Goal: Task Accomplishment & Management: Complete application form

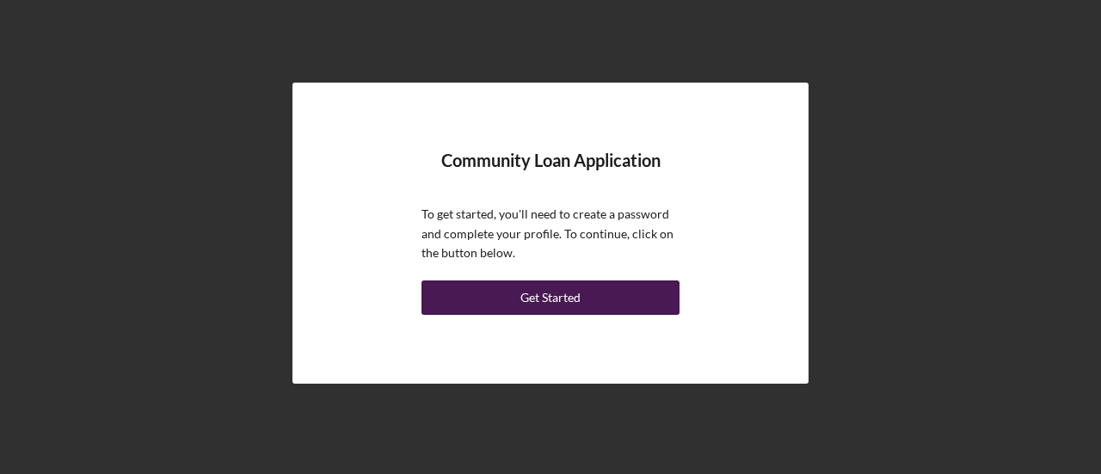
click at [544, 293] on div "Get Started" at bounding box center [550, 297] width 60 height 34
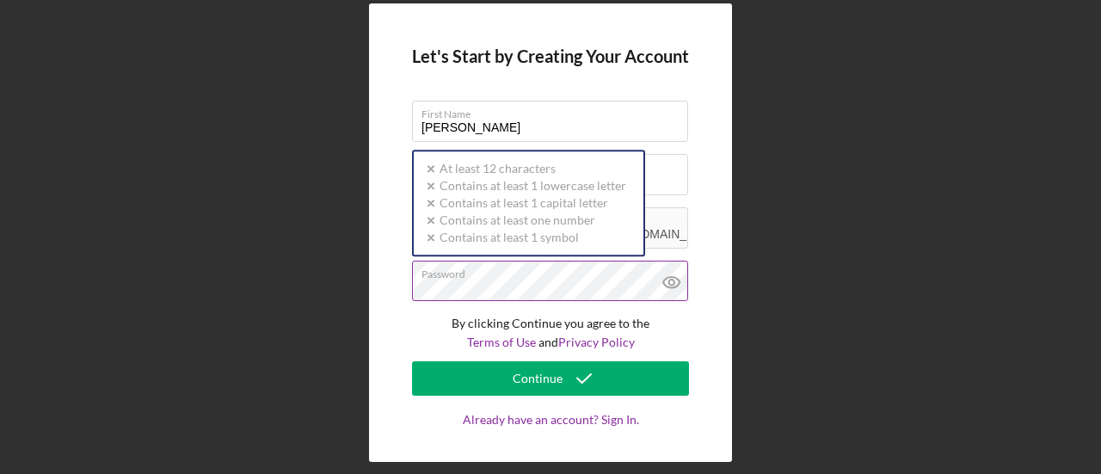
click at [497, 278] on div "Password Icon/icon-validation-no At least 12 characters Icon/icon-validation-no…" at bounding box center [550, 282] width 277 height 43
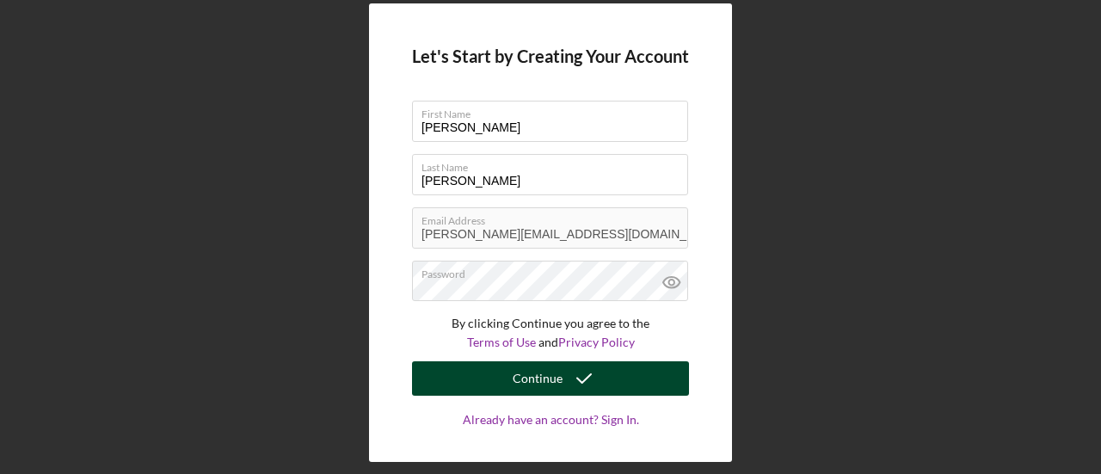
click at [611, 385] on button "Continue" at bounding box center [550, 378] width 277 height 34
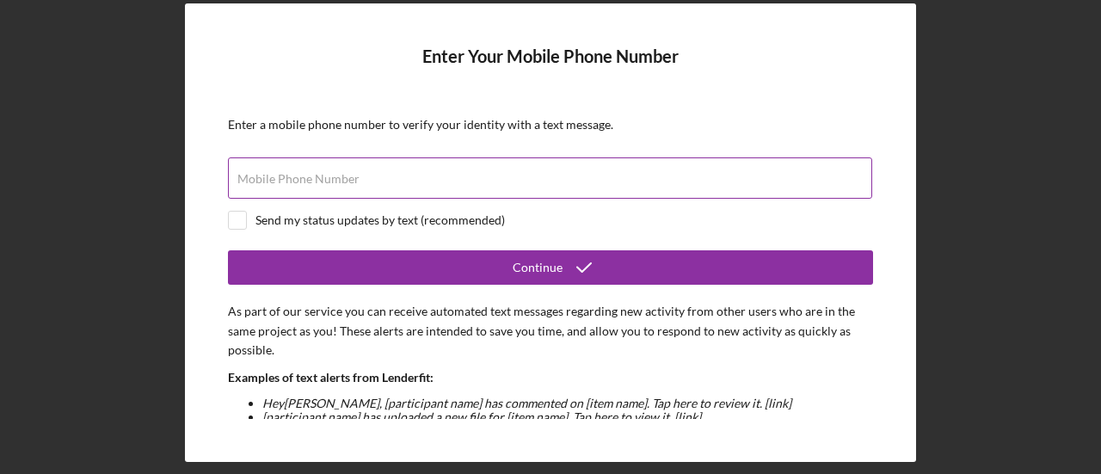
click at [437, 190] on input "Mobile Phone Number" at bounding box center [550, 177] width 644 height 41
type input "[PHONE_NUMBER]"
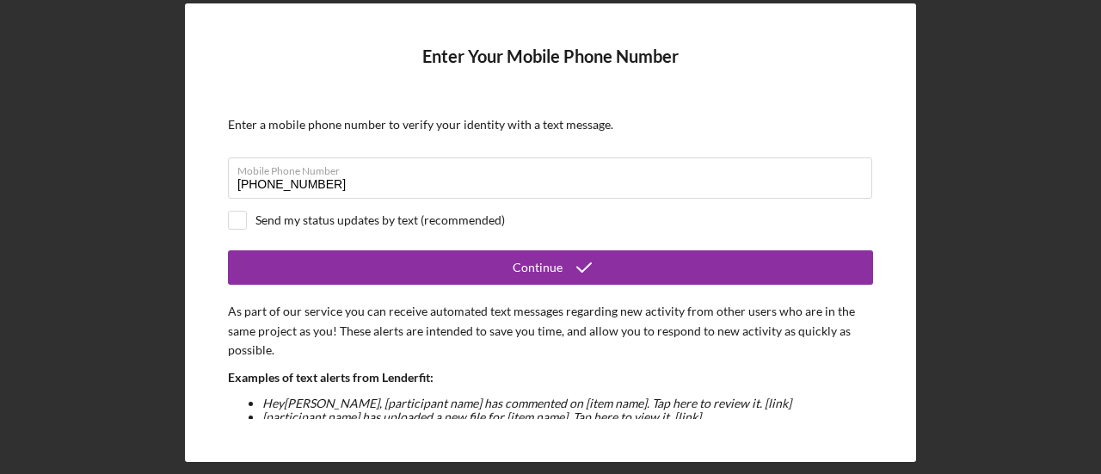
click at [299, 219] on div "Send my status updates by text (recommended)" at bounding box center [380, 220] width 249 height 14
checkbox input "true"
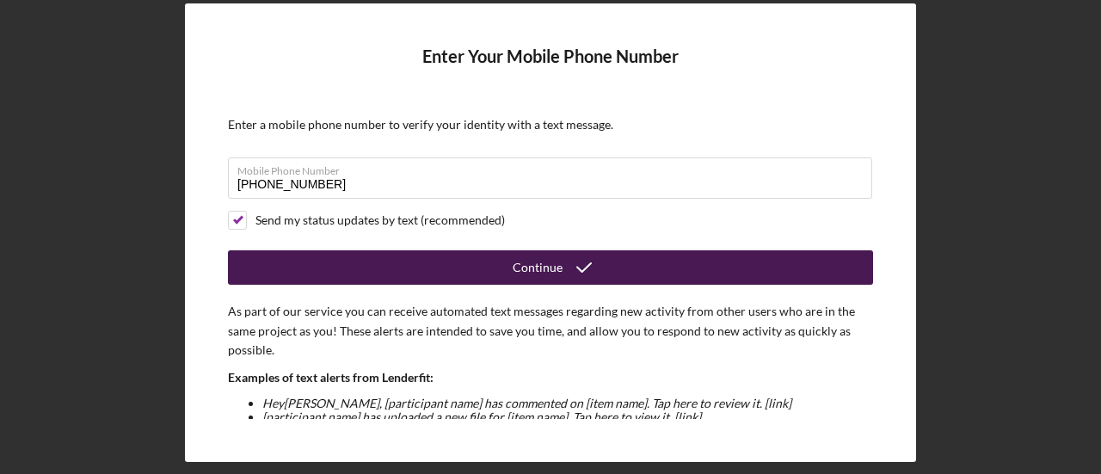
click at [555, 274] on div "Continue" at bounding box center [538, 267] width 50 height 34
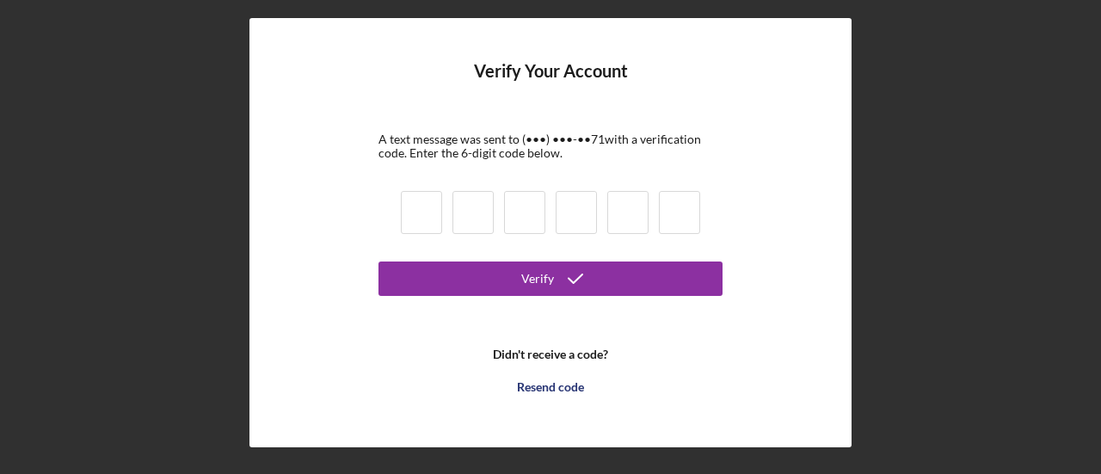
click at [425, 225] on input at bounding box center [421, 212] width 41 height 43
type input "3"
type input "5"
type input "9"
type input "5"
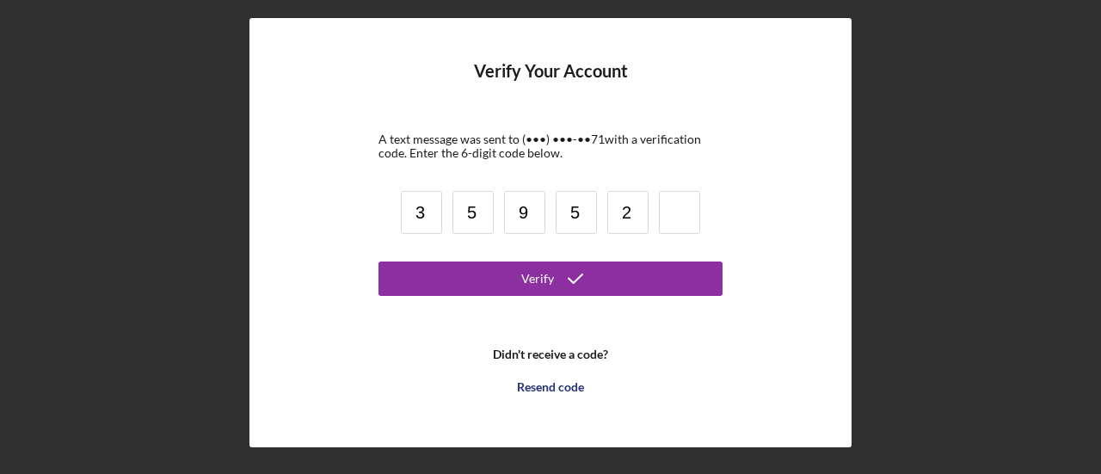
type input "2"
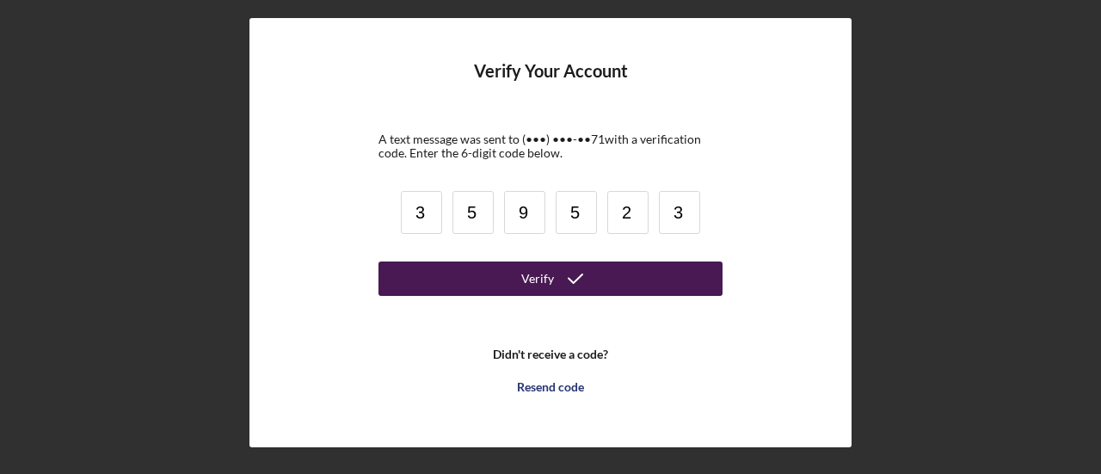
type input "3"
click at [501, 292] on button "Verify" at bounding box center [551, 279] width 344 height 34
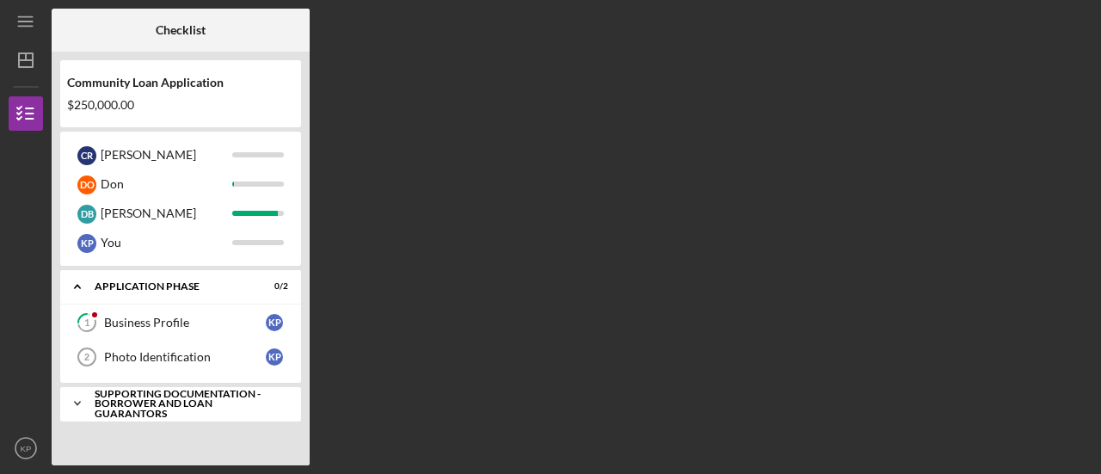
click at [200, 407] on div "Supporting Documentation - Borrower and Loan Guarantors" at bounding box center [187, 404] width 185 height 30
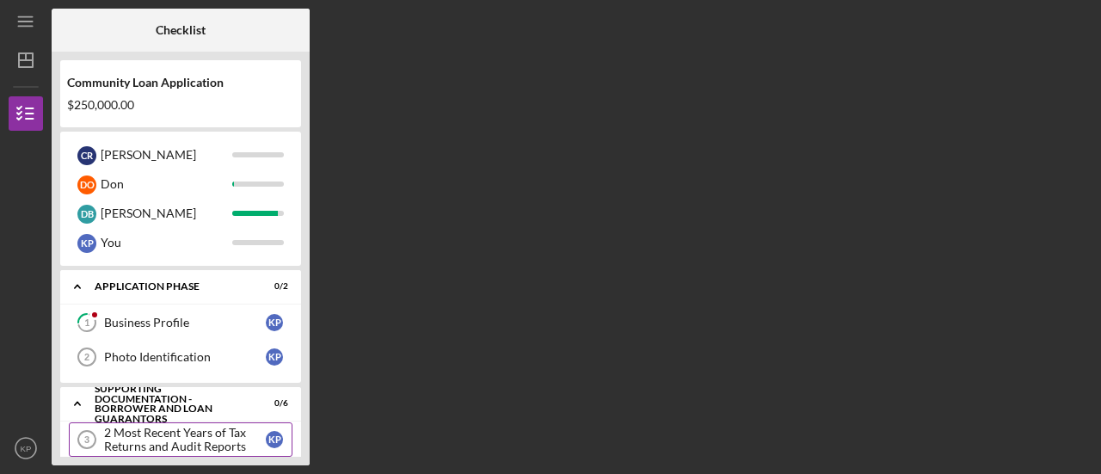
click at [188, 434] on div "2 Most Recent Years of Tax Returns and Audit Reports" at bounding box center [185, 440] width 162 height 28
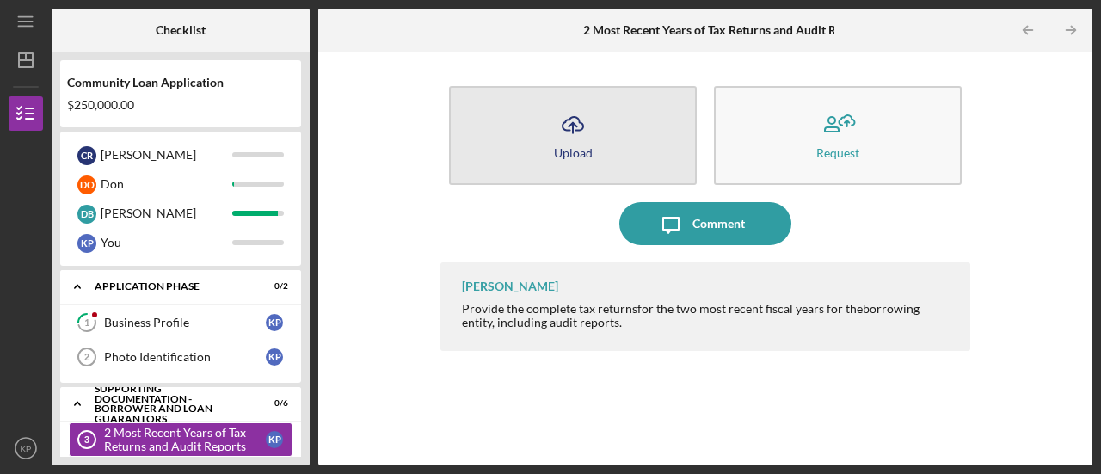
click at [595, 141] on button "Icon/Upload Upload" at bounding box center [573, 135] width 248 height 99
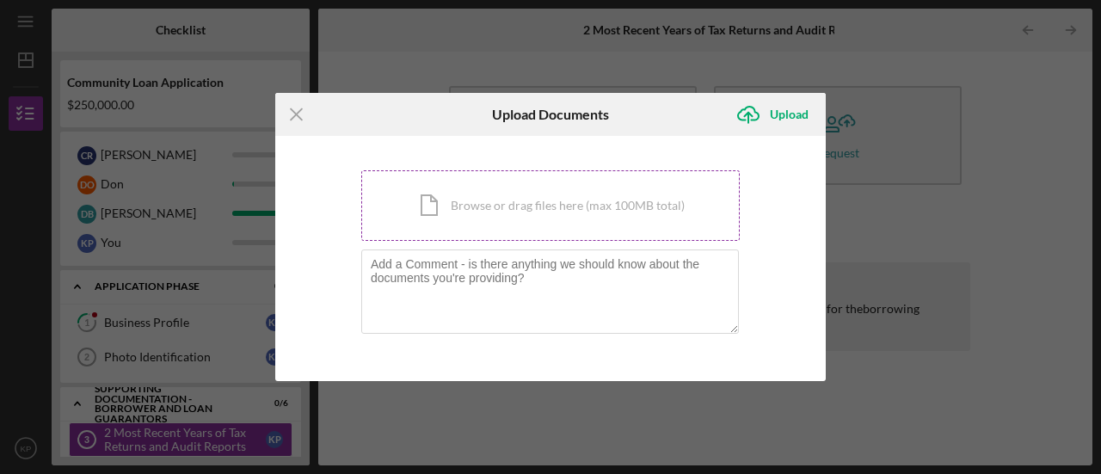
click at [564, 213] on div "Icon/Document Browse or drag files here (max 100MB total) Tap to choose files o…" at bounding box center [550, 205] width 379 height 71
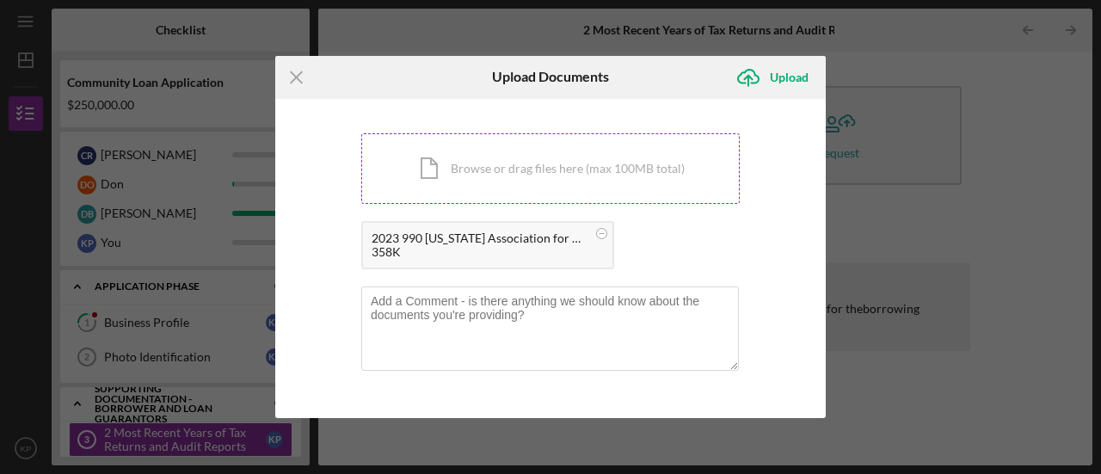
click at [527, 159] on div "Icon/Document Browse or drag files here (max 100MB total) Tap to choose files o…" at bounding box center [550, 168] width 379 height 71
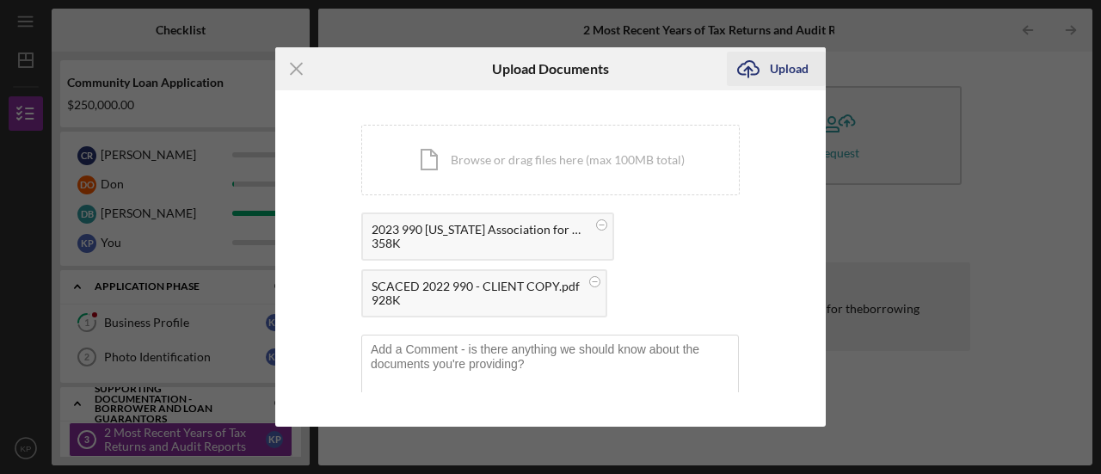
click at [800, 64] on div "Upload" at bounding box center [789, 69] width 39 height 34
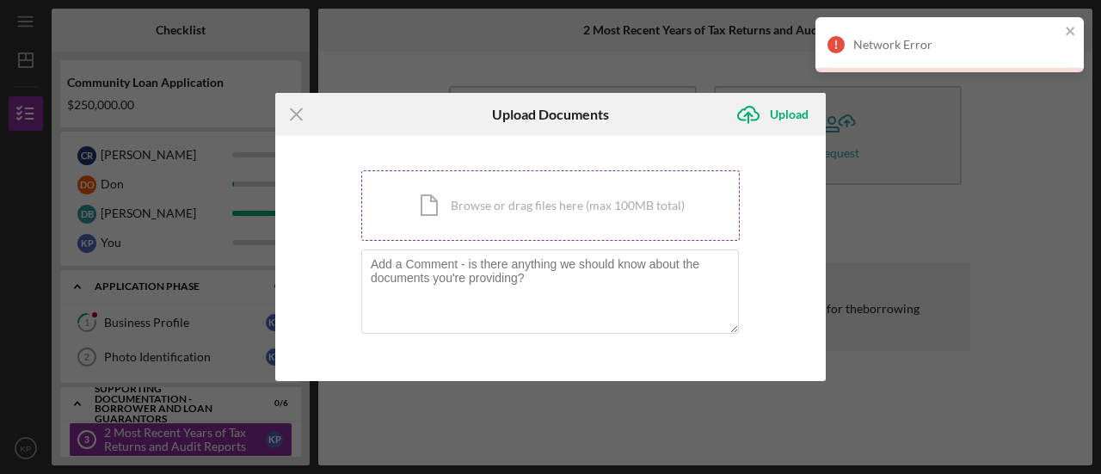
click at [494, 197] on div "Icon/Document Browse or drag files here (max 100MB total) Tap to choose files o…" at bounding box center [550, 205] width 379 height 71
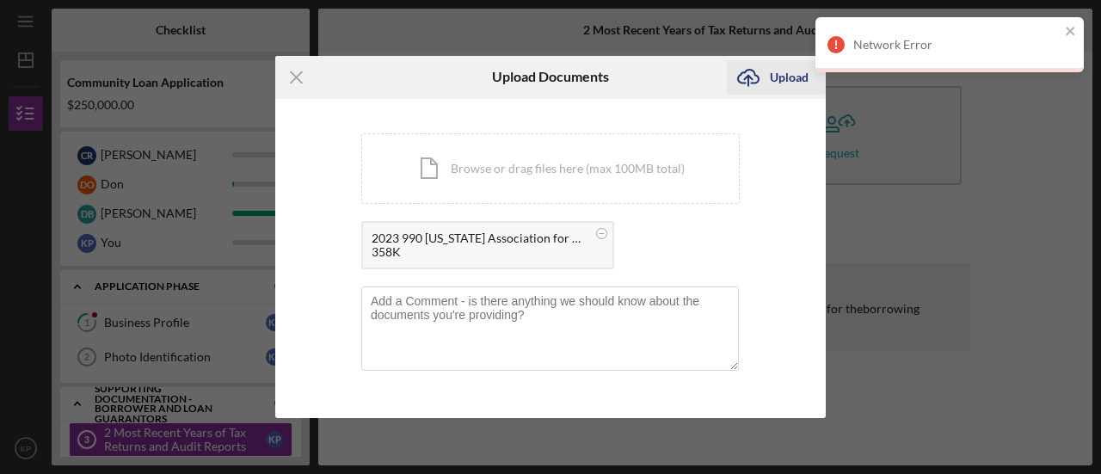
click at [792, 80] on div "Upload" at bounding box center [789, 77] width 39 height 34
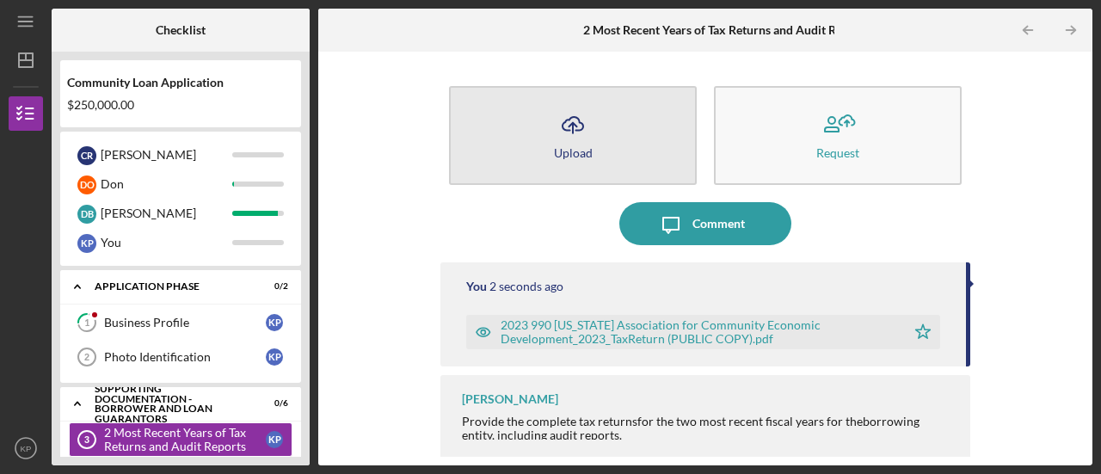
click at [588, 147] on div "Upload" at bounding box center [573, 152] width 39 height 13
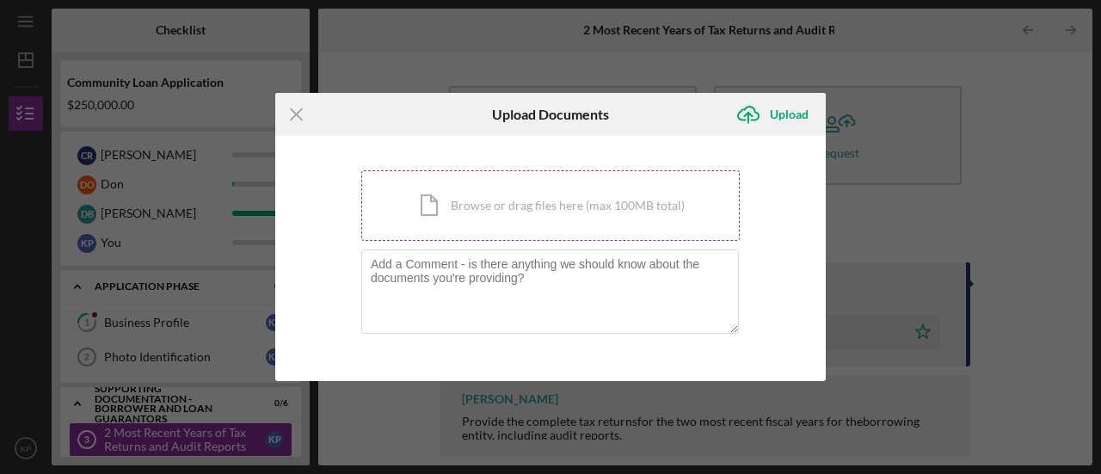
click at [533, 197] on div "Icon/Document Browse or drag files here (max 100MB total) Tap to choose files o…" at bounding box center [550, 205] width 379 height 71
click at [291, 120] on line at bounding box center [296, 113] width 11 height 11
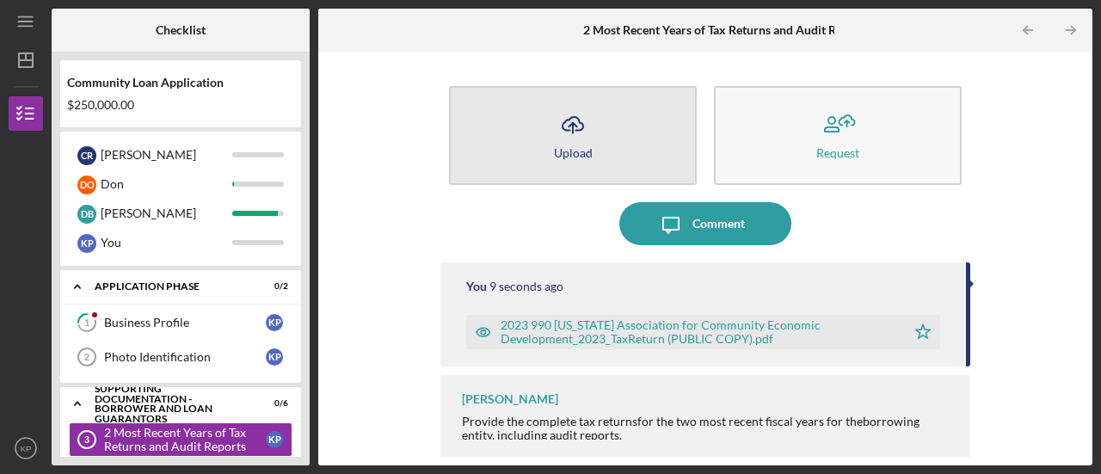
click at [539, 147] on button "Icon/Upload Upload" at bounding box center [573, 135] width 248 height 99
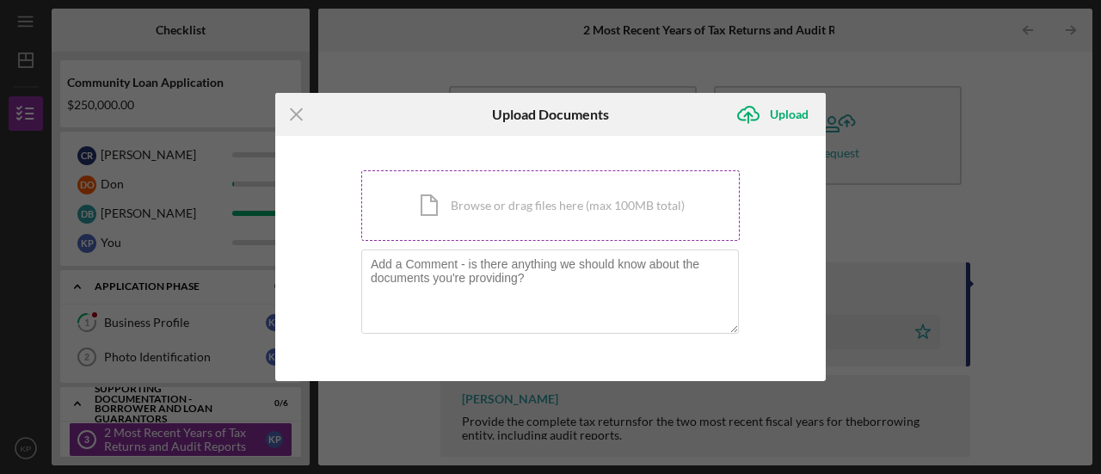
click at [449, 203] on div "Icon/Document Browse or drag files here (max 100MB total) Tap to choose files o…" at bounding box center [550, 205] width 379 height 71
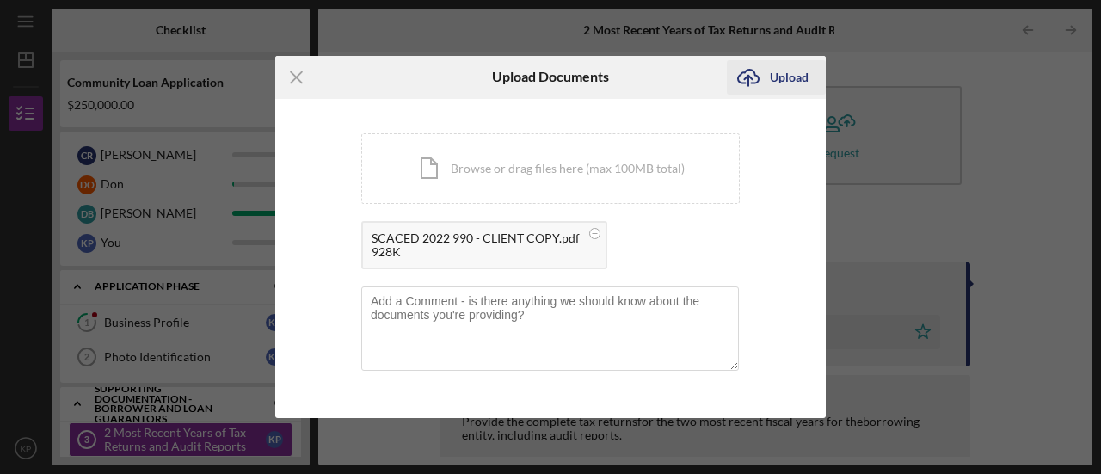
click at [783, 80] on div "Upload" at bounding box center [789, 77] width 39 height 34
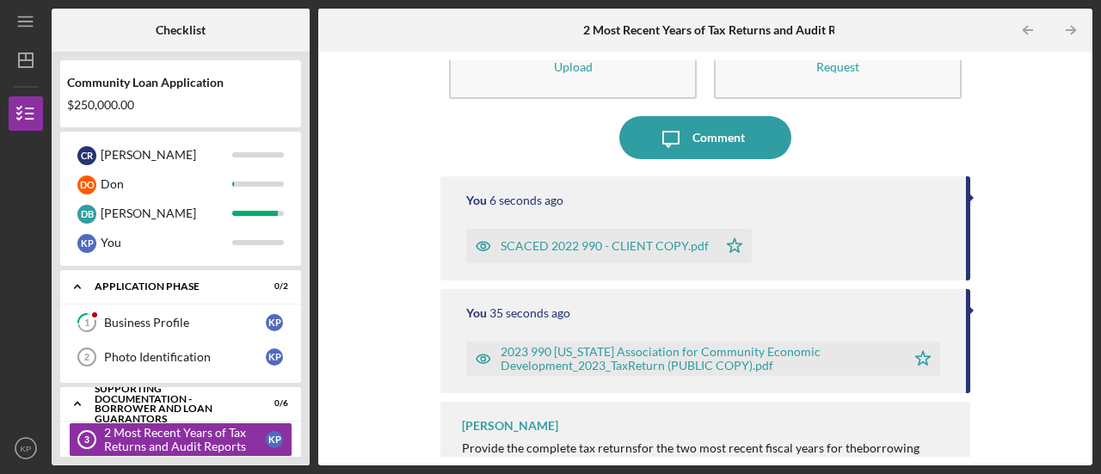
scroll to position [86, 0]
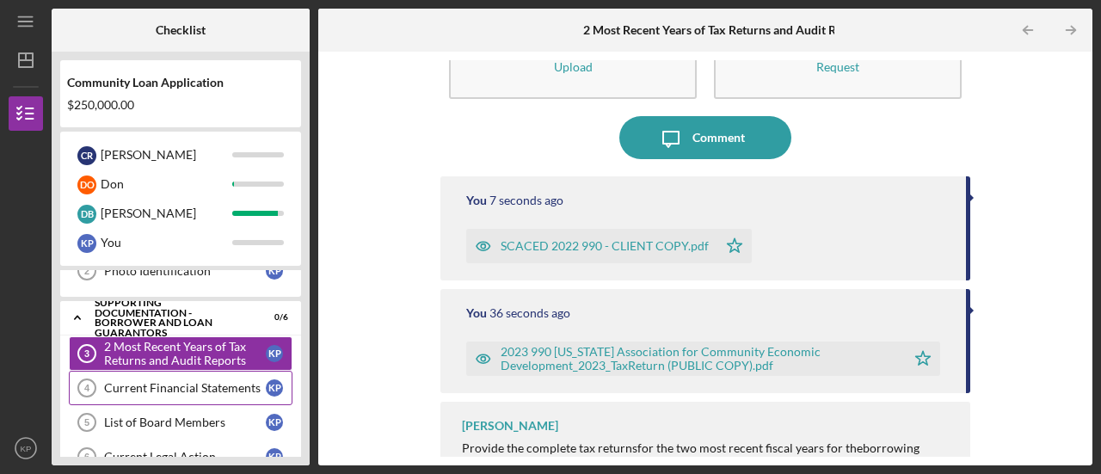
click at [165, 385] on div "Current Financial Statements" at bounding box center [185, 388] width 162 height 14
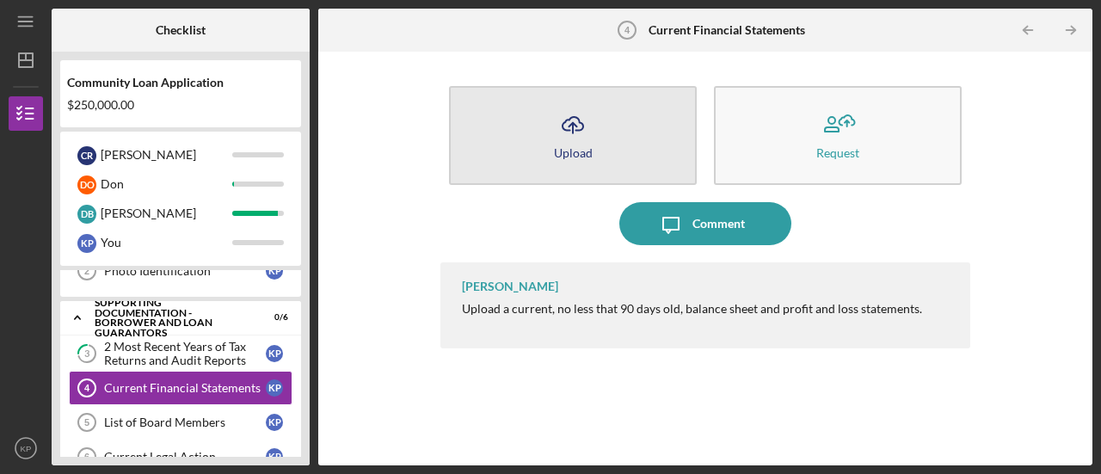
click at [624, 99] on button "Icon/Upload Upload" at bounding box center [573, 135] width 248 height 99
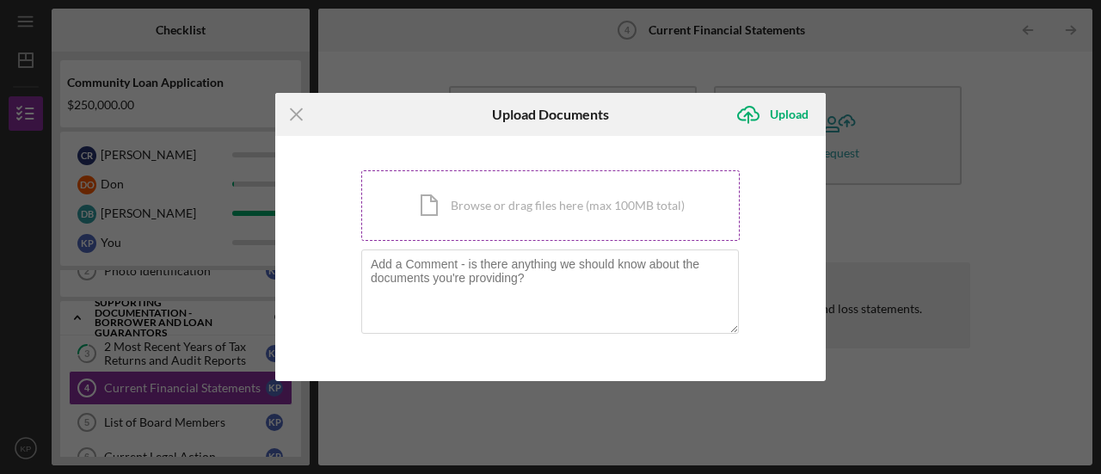
click at [422, 202] on div "Icon/Document Browse or drag files here (max 100MB total) Tap to choose files o…" at bounding box center [550, 205] width 379 height 71
click at [506, 202] on div "Icon/Document Browse or drag files here (max 100MB total) Tap to choose files o…" at bounding box center [550, 205] width 379 height 71
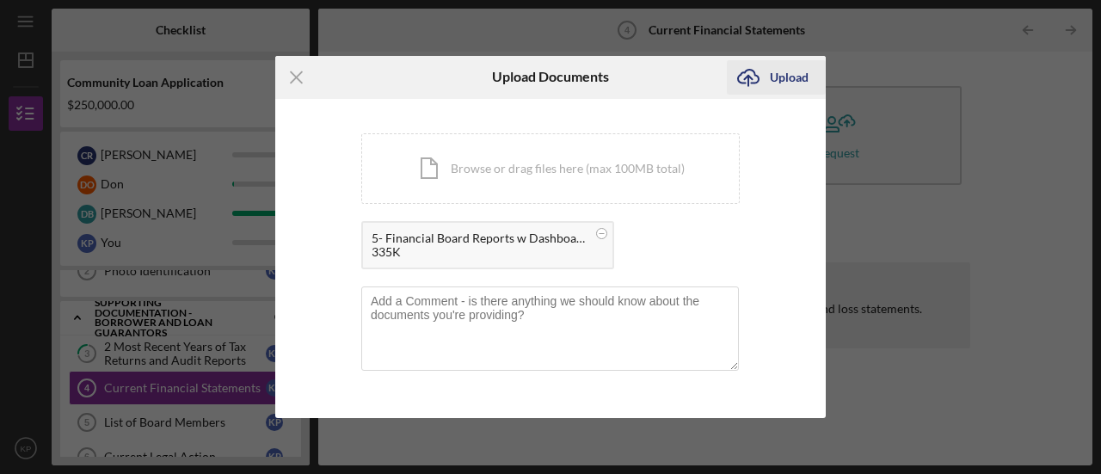
click at [774, 72] on div "Upload" at bounding box center [789, 77] width 39 height 34
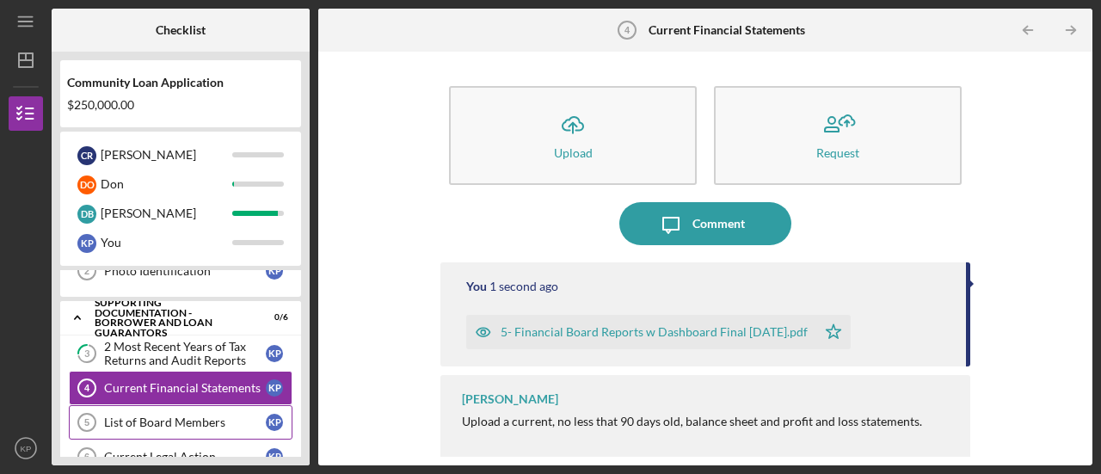
click at [170, 410] on link "List of Board Members 5 List of Board Members K P" at bounding box center [181, 422] width 224 height 34
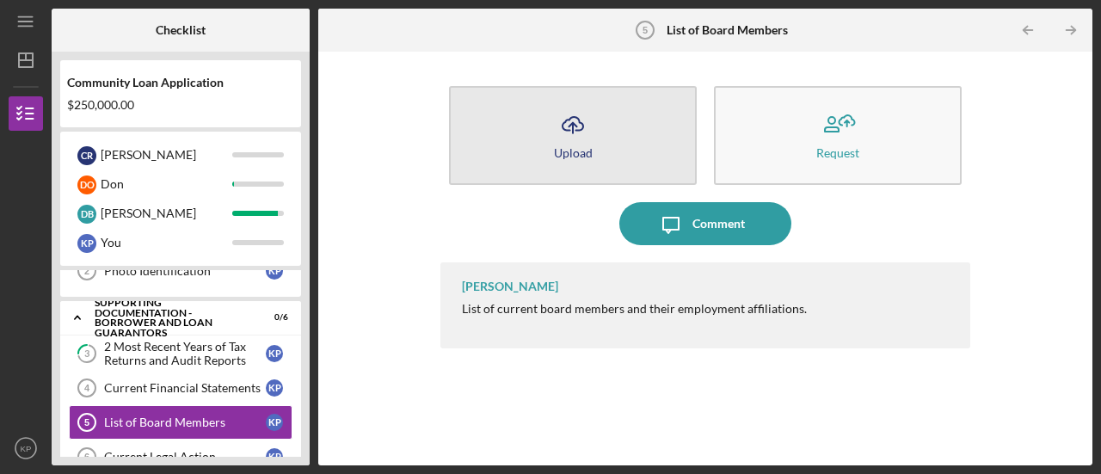
click at [607, 125] on button "Icon/Upload Upload" at bounding box center [573, 135] width 248 height 99
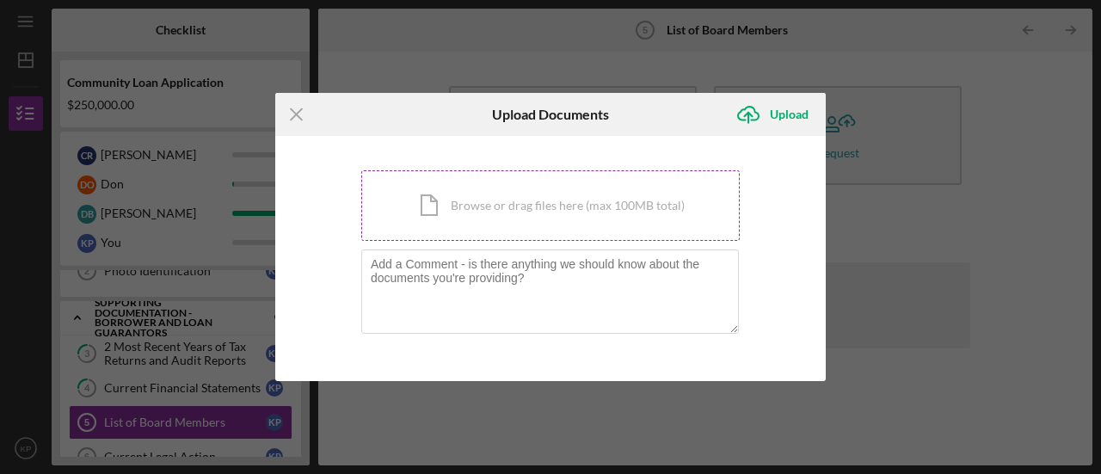
click at [445, 214] on div "Icon/Document Browse or drag files here (max 100MB total) Tap to choose files o…" at bounding box center [550, 205] width 379 height 71
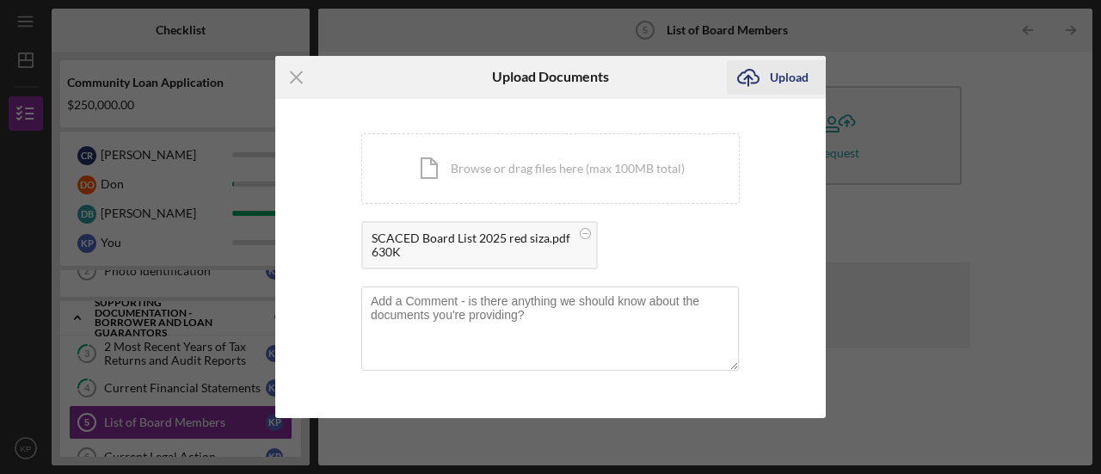
click at [797, 83] on div "Upload" at bounding box center [789, 77] width 39 height 34
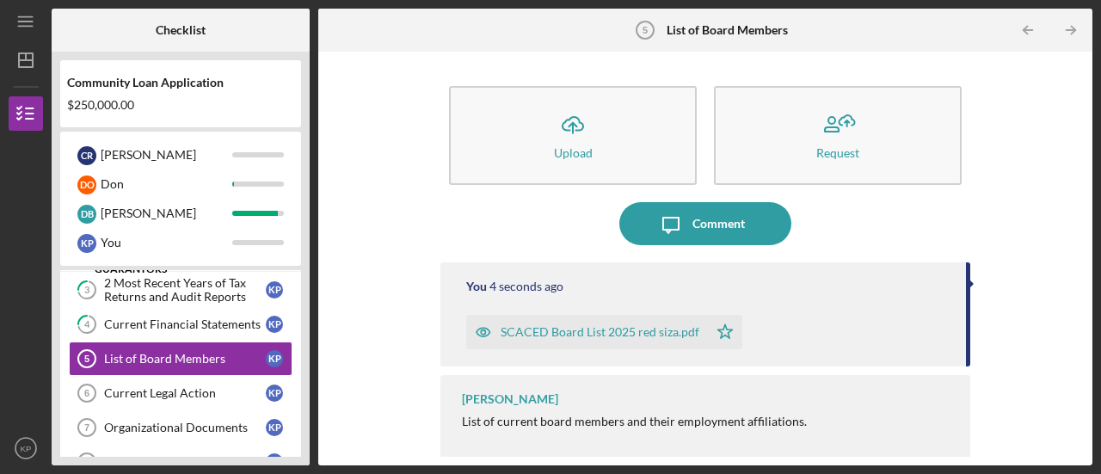
scroll to position [172, 0]
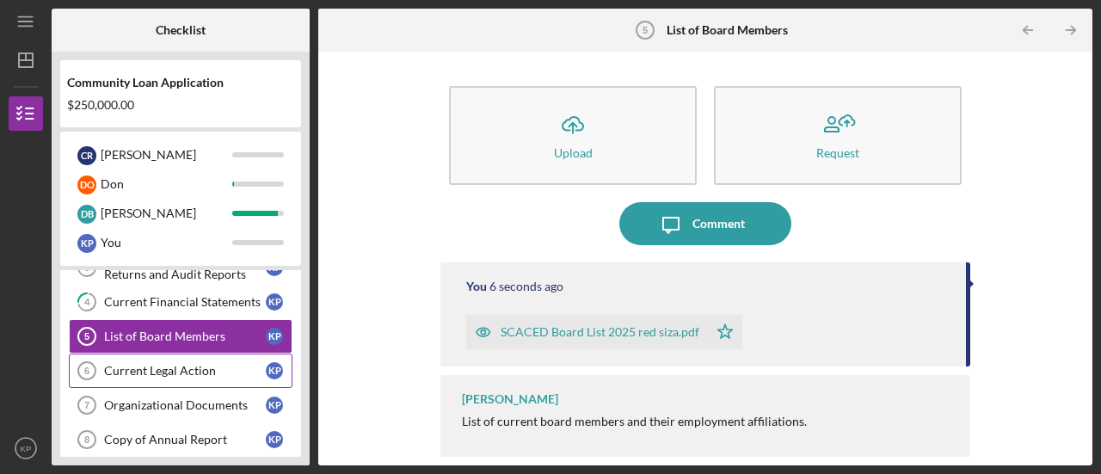
click at [190, 378] on link "Current Legal Action 6 Current Legal Action K P" at bounding box center [181, 371] width 224 height 34
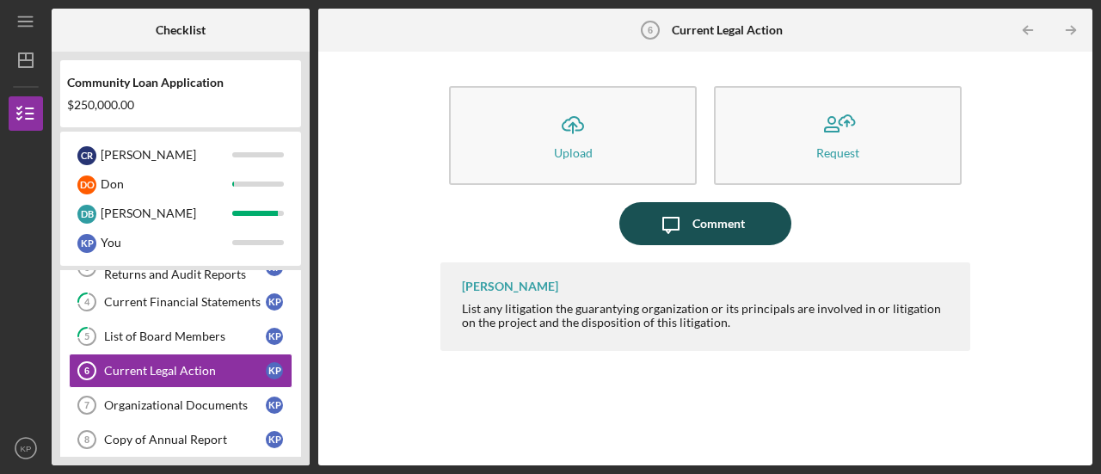
click at [665, 231] on icon "Icon/Message" at bounding box center [671, 223] width 43 height 43
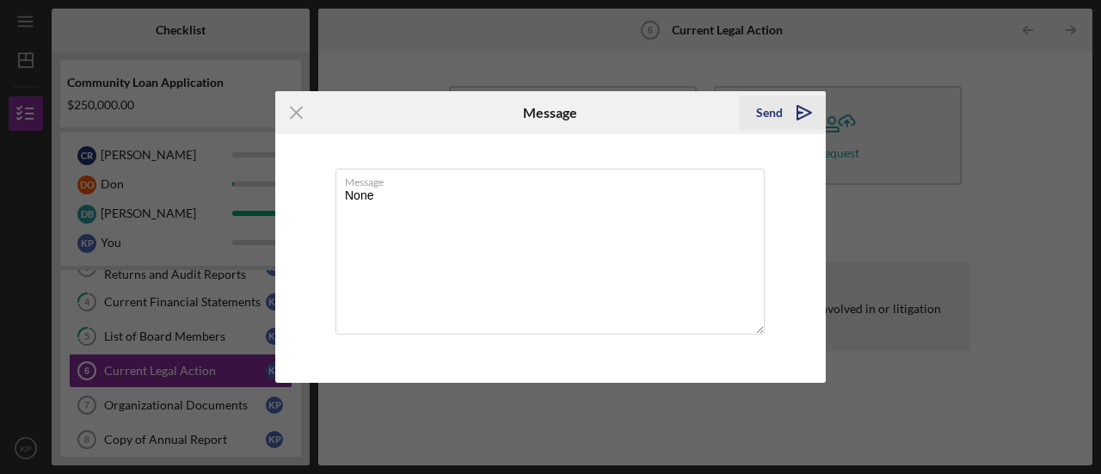
type textarea "None"
click at [768, 108] on div "Send" at bounding box center [769, 112] width 27 height 34
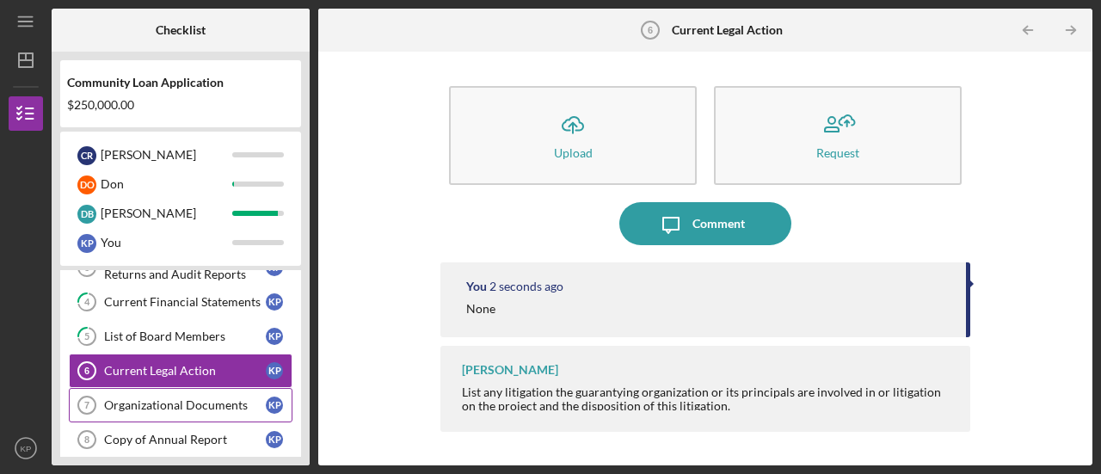
click at [186, 398] on div "Organizational Documents" at bounding box center [185, 405] width 162 height 14
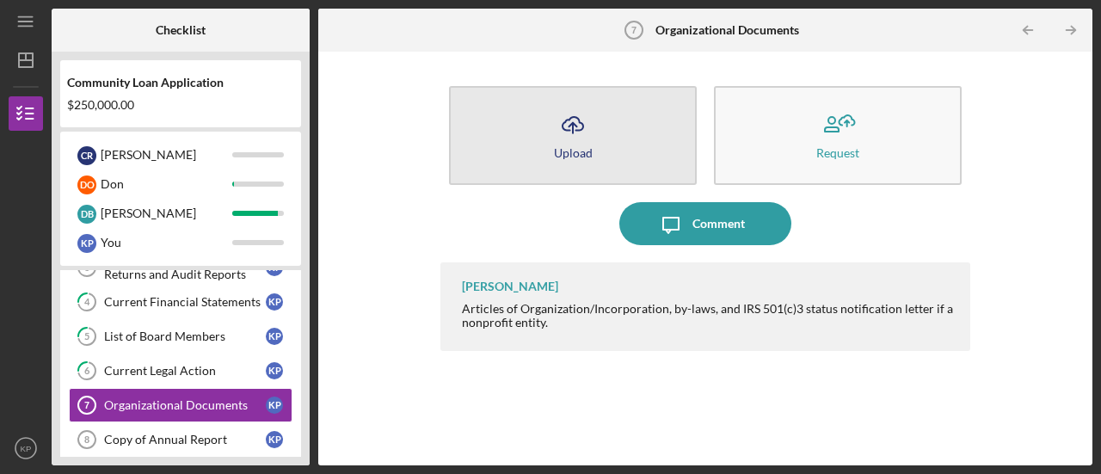
click at [574, 137] on icon "Icon/Upload" at bounding box center [572, 124] width 43 height 43
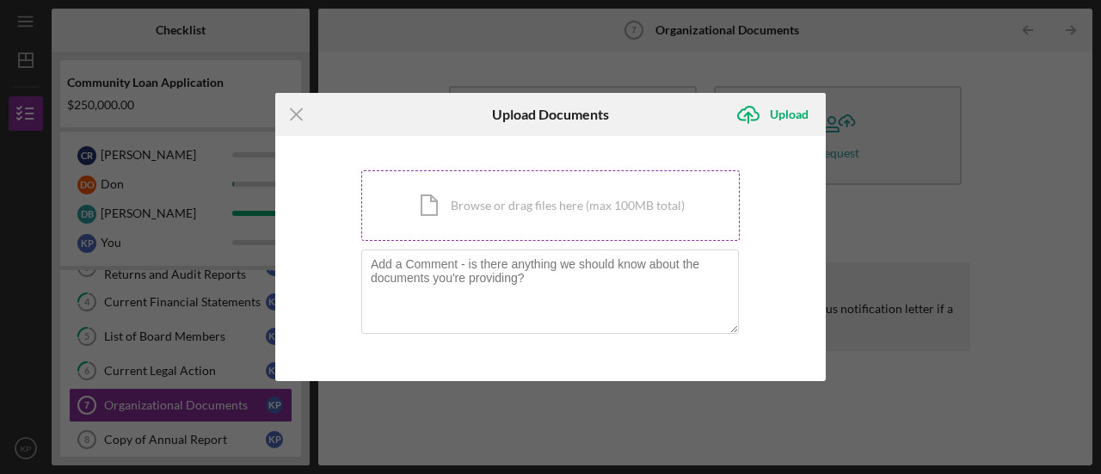
click at [543, 176] on div "Icon/Document Browse or drag files here (max 100MB total) Tap to choose files o…" at bounding box center [550, 205] width 379 height 71
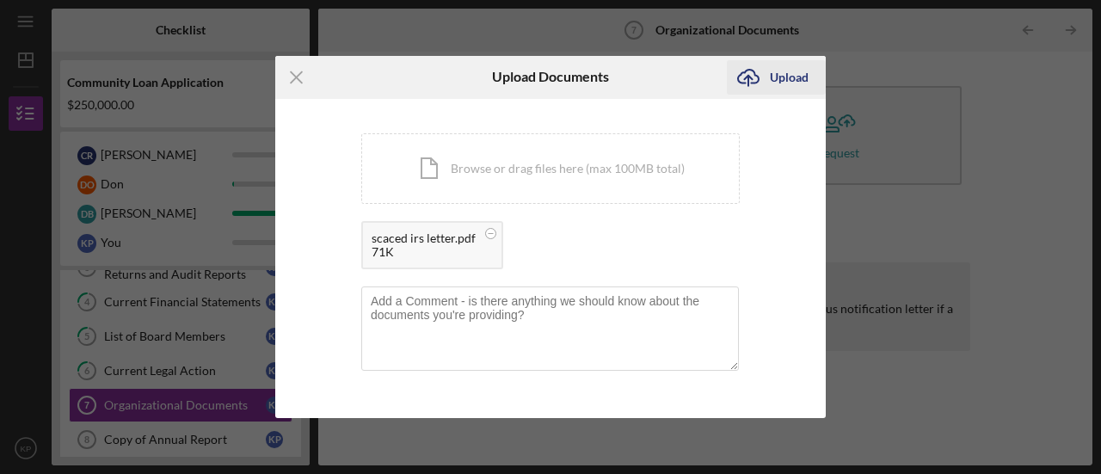
click at [764, 70] on icon "Icon/Upload" at bounding box center [748, 77] width 43 height 43
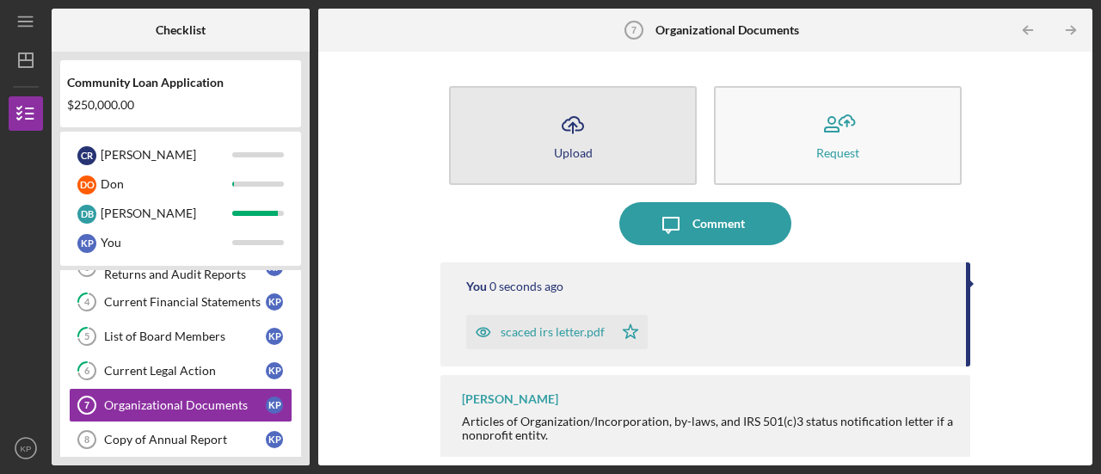
click at [551, 137] on icon "Icon/Upload" at bounding box center [572, 124] width 43 height 43
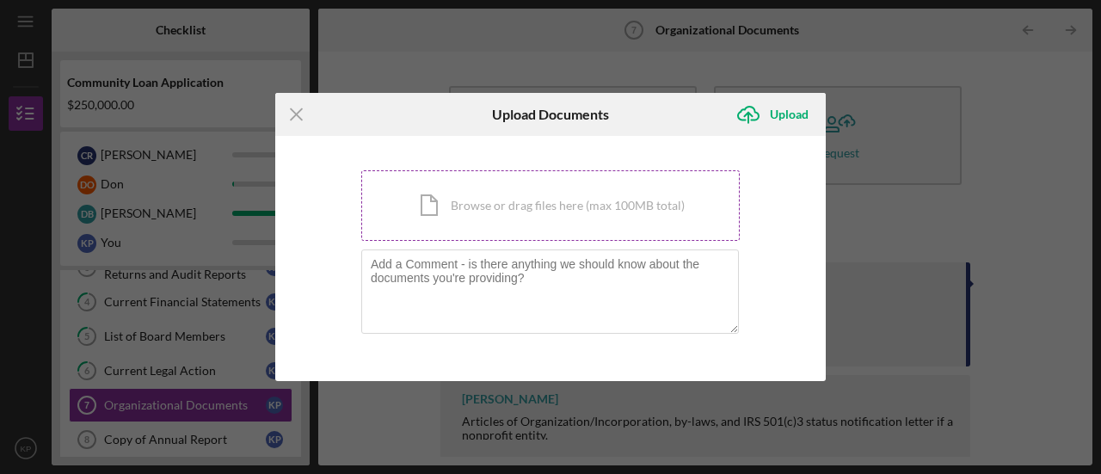
click at [430, 203] on div "Icon/Document Browse or drag files here (max 100MB total) Tap to choose files o…" at bounding box center [550, 205] width 379 height 71
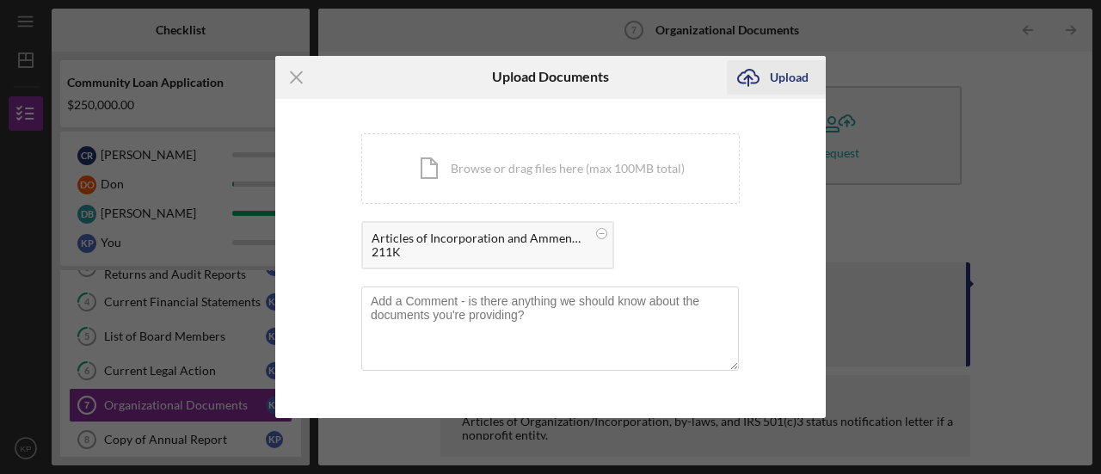
click at [760, 71] on icon "Icon/Upload" at bounding box center [748, 77] width 43 height 43
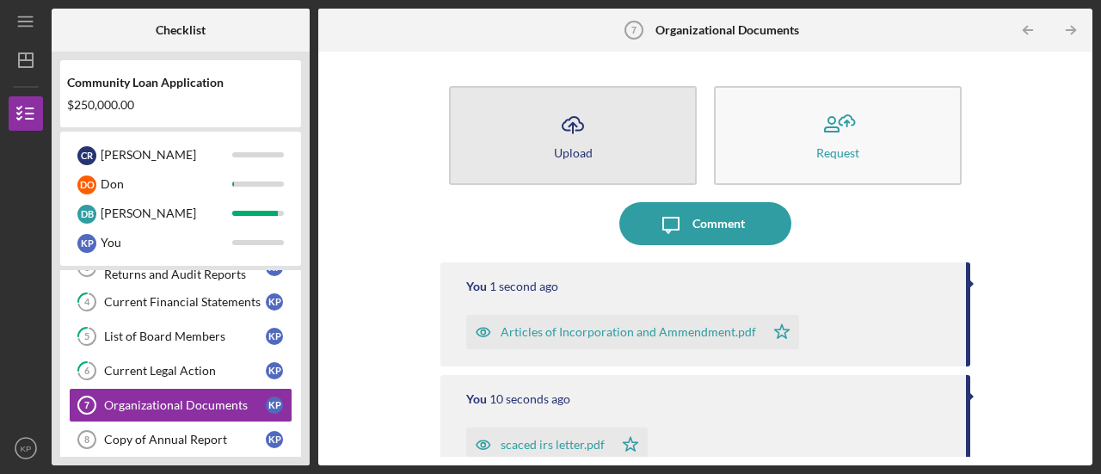
click at [606, 157] on button "Icon/Upload Upload" at bounding box center [573, 135] width 248 height 99
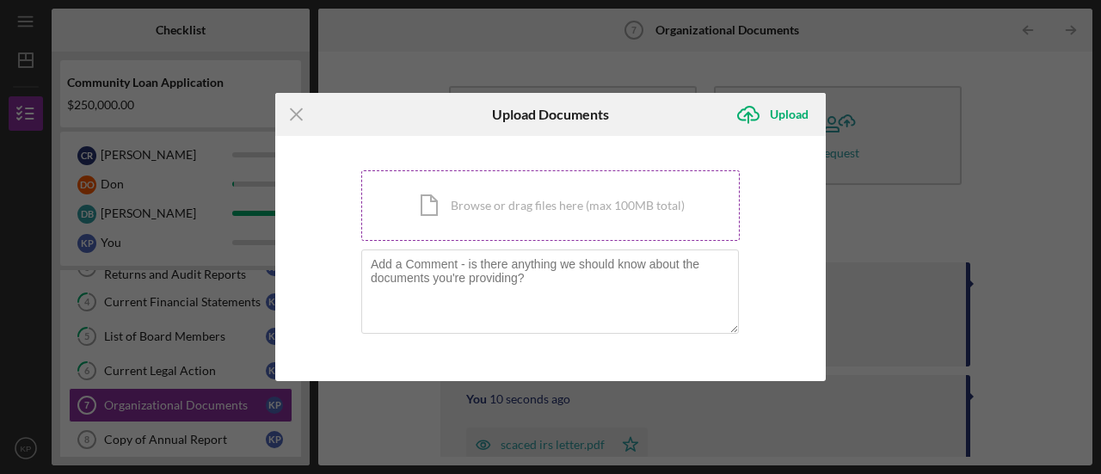
click at [411, 192] on div "Icon/Document Browse or drag files here (max 100MB total) Tap to choose files o…" at bounding box center [550, 205] width 379 height 71
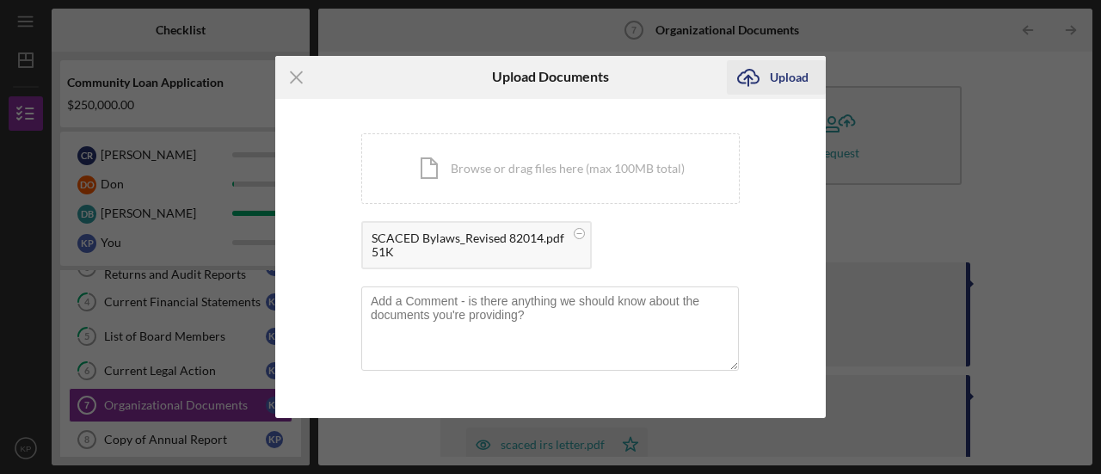
click at [779, 77] on div "Upload" at bounding box center [789, 77] width 39 height 34
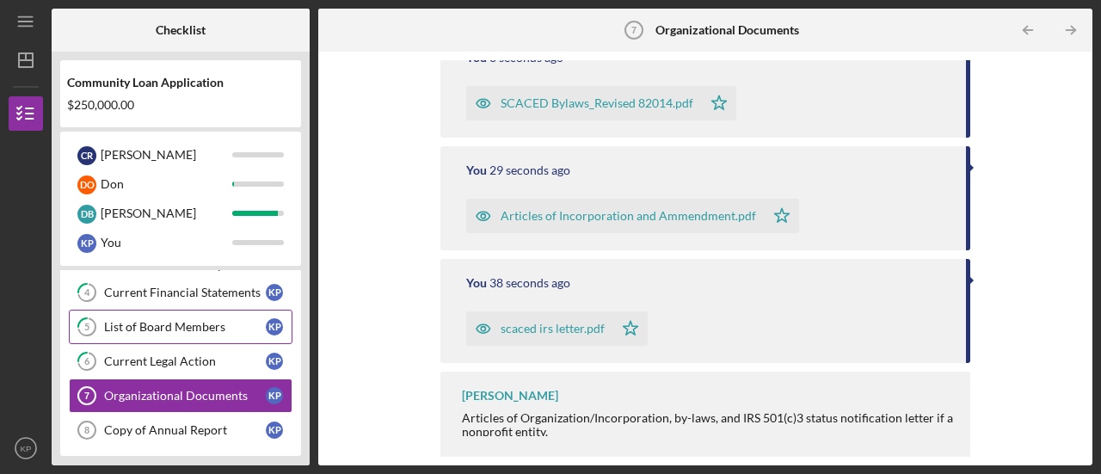
scroll to position [184, 0]
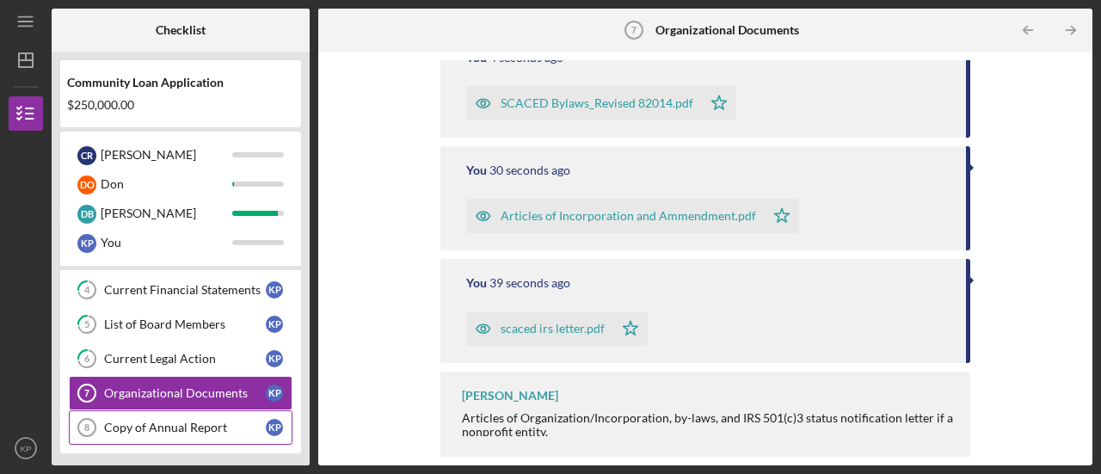
click at [165, 426] on div "Copy of Annual Report" at bounding box center [185, 428] width 162 height 14
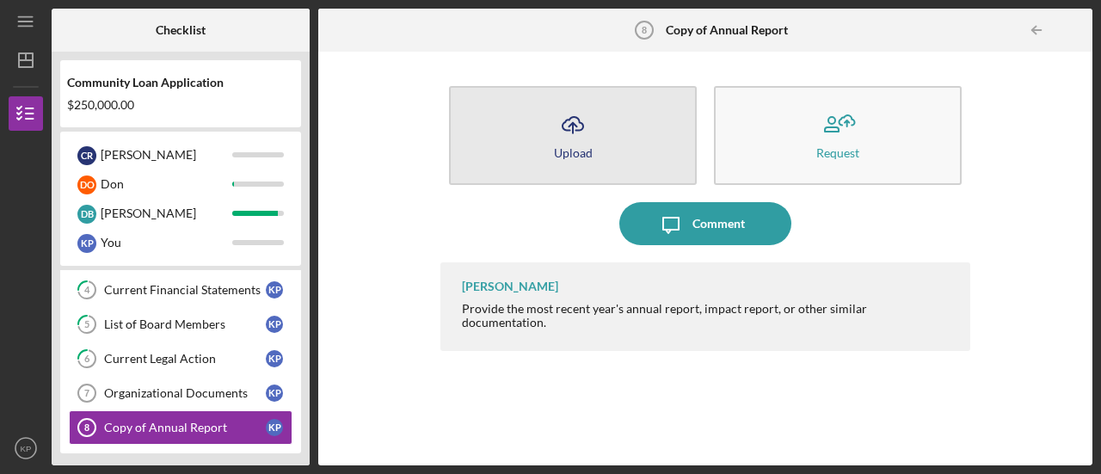
click at [599, 139] on button "Icon/Upload Upload" at bounding box center [573, 135] width 248 height 99
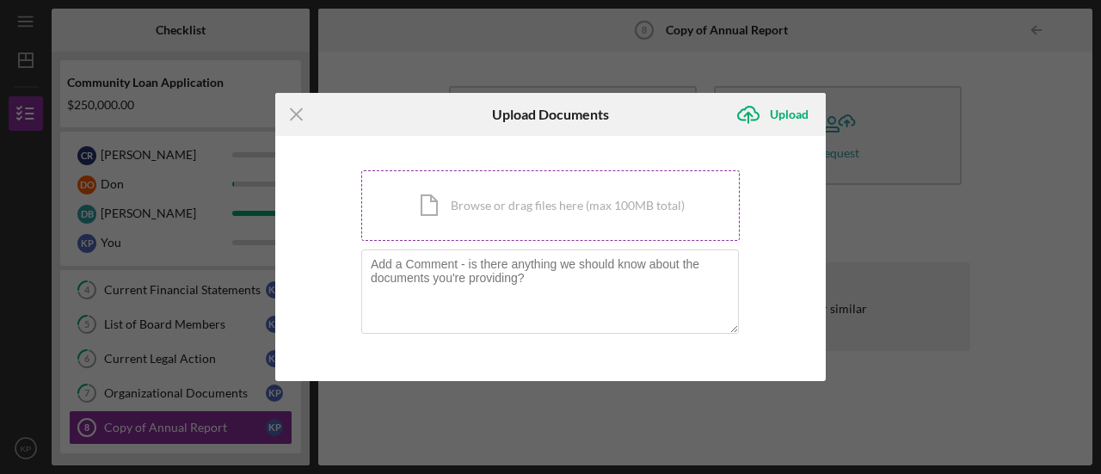
click at [441, 199] on div "Icon/Document Browse or drag files here (max 100MB total) Tap to choose files o…" at bounding box center [550, 205] width 379 height 71
click at [521, 211] on div "Icon/Document Browse or drag files here (max 100MB total) Tap to choose files o…" at bounding box center [550, 205] width 379 height 71
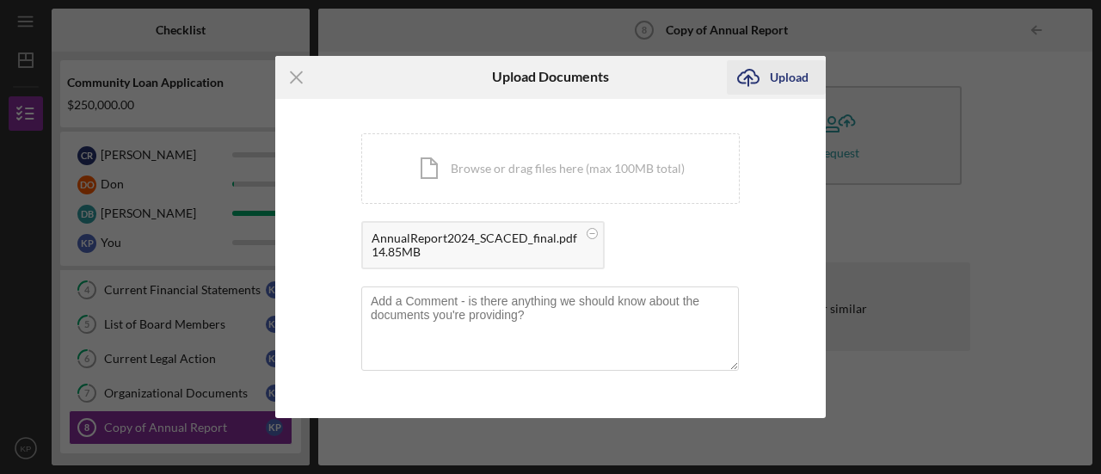
click at [771, 87] on div "Upload" at bounding box center [789, 77] width 39 height 34
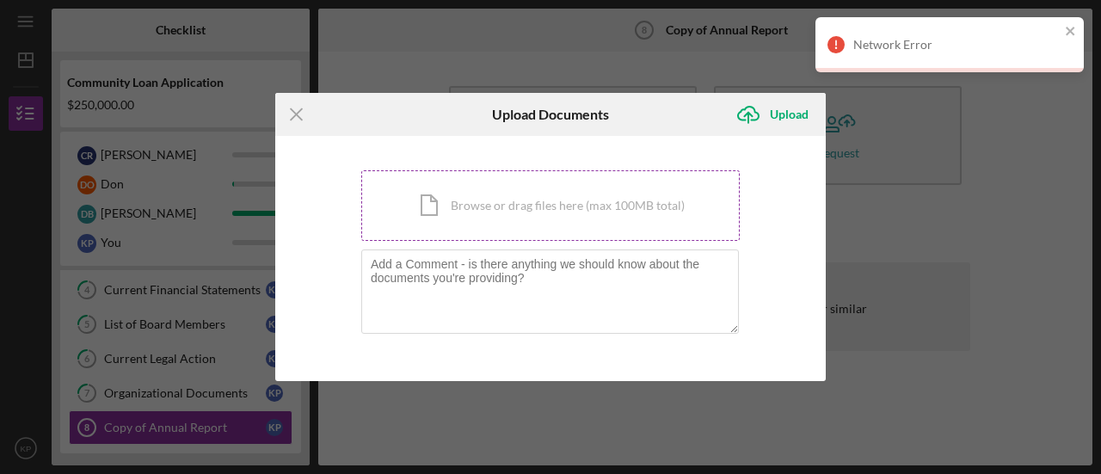
click at [523, 223] on div "Icon/Document Browse or drag files here (max 100MB total) Tap to choose files o…" at bounding box center [550, 205] width 379 height 71
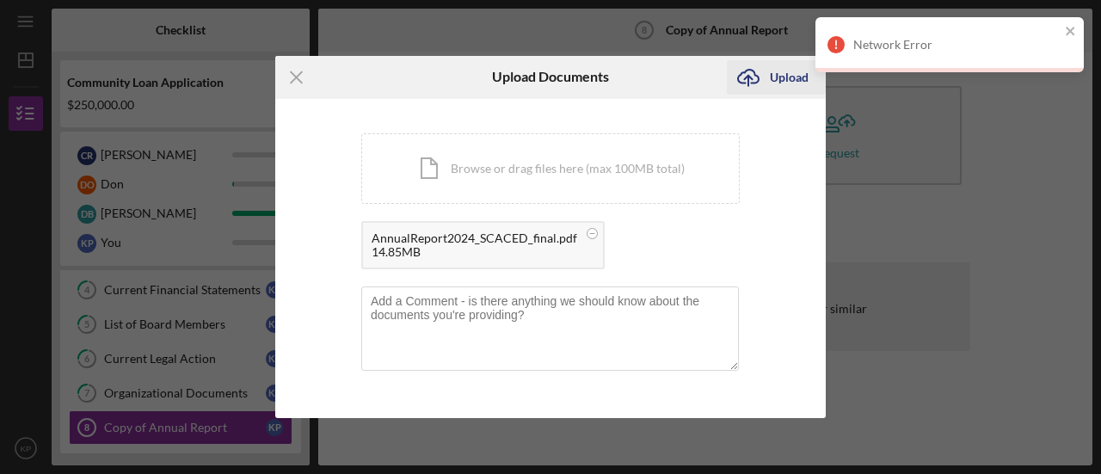
click at [784, 85] on div "Upload" at bounding box center [789, 77] width 39 height 34
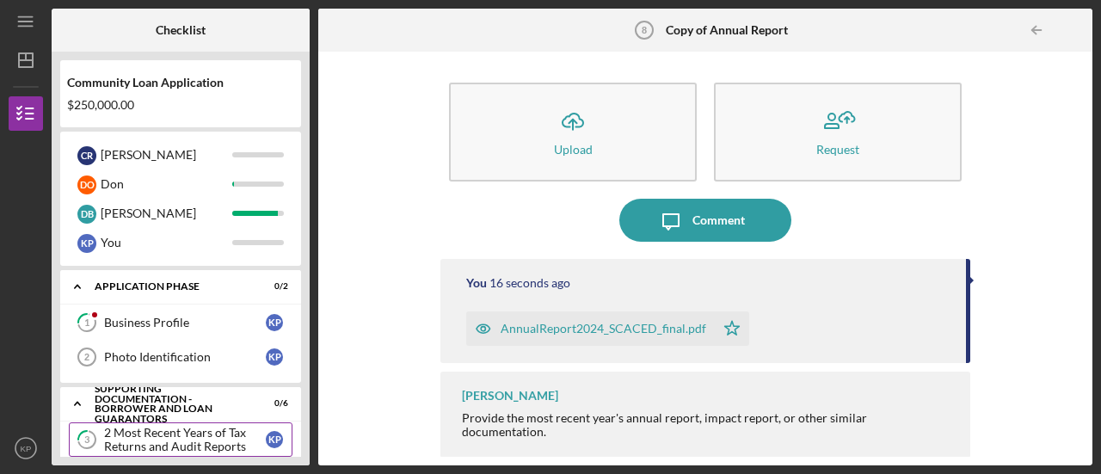
click at [145, 426] on div "2 Most Recent Years of Tax Returns and Audit Reports" at bounding box center [185, 440] width 162 height 28
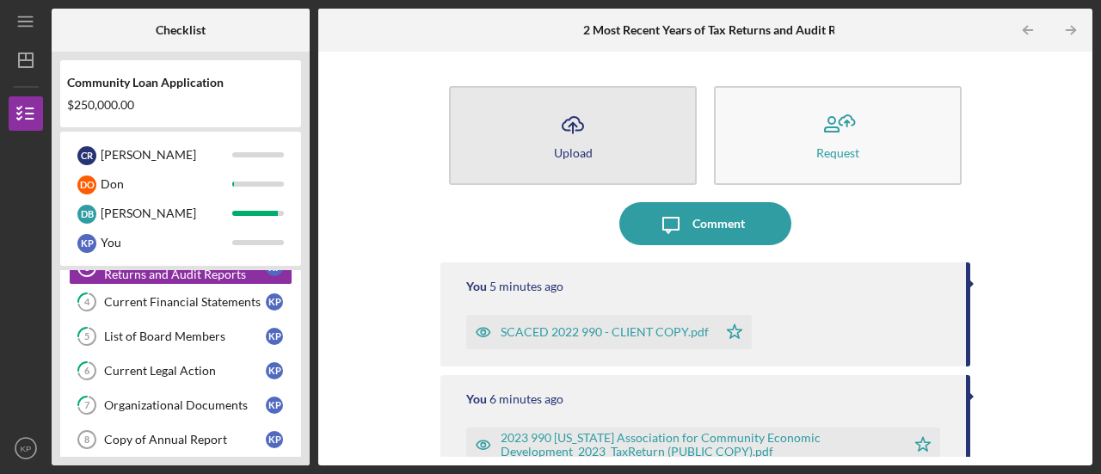
click at [537, 164] on button "Icon/Upload Upload" at bounding box center [573, 135] width 248 height 99
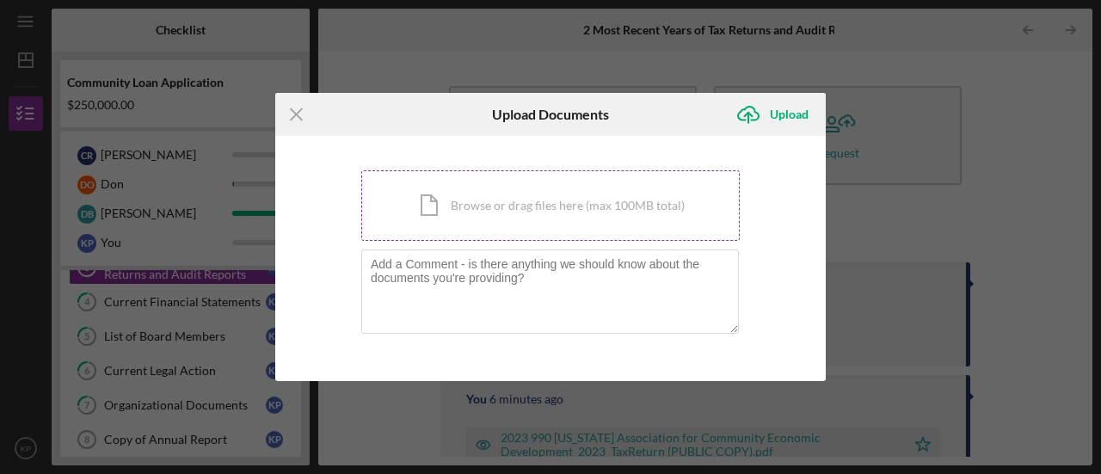
click at [497, 194] on div "Icon/Document Browse or drag files here (max 100MB total) Tap to choose files o…" at bounding box center [550, 205] width 379 height 71
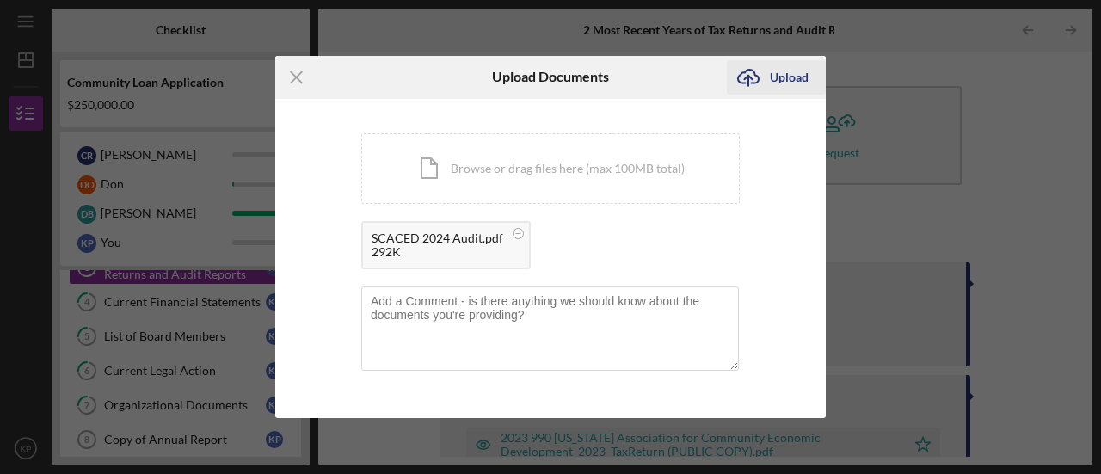
click at [773, 73] on div "Upload" at bounding box center [789, 77] width 39 height 34
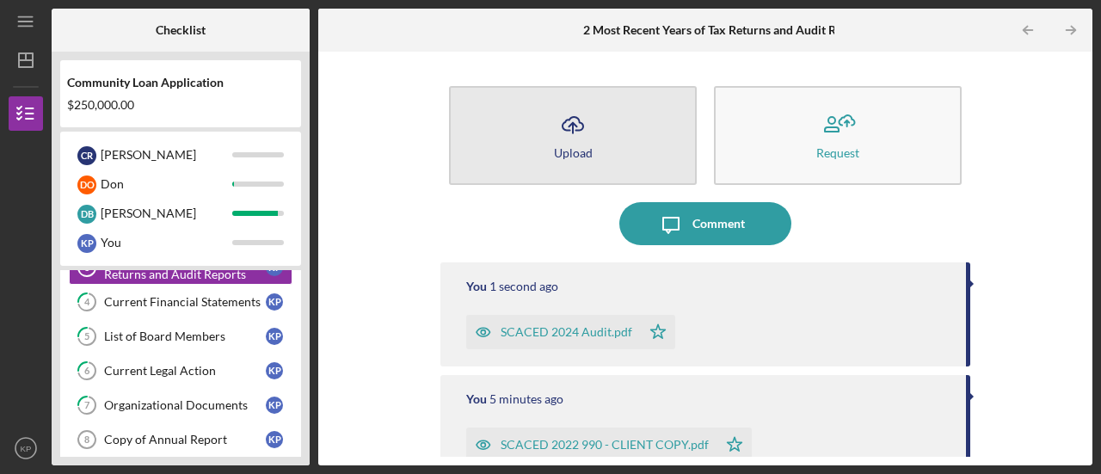
click at [585, 116] on icon "Icon/Upload" at bounding box center [572, 124] width 43 height 43
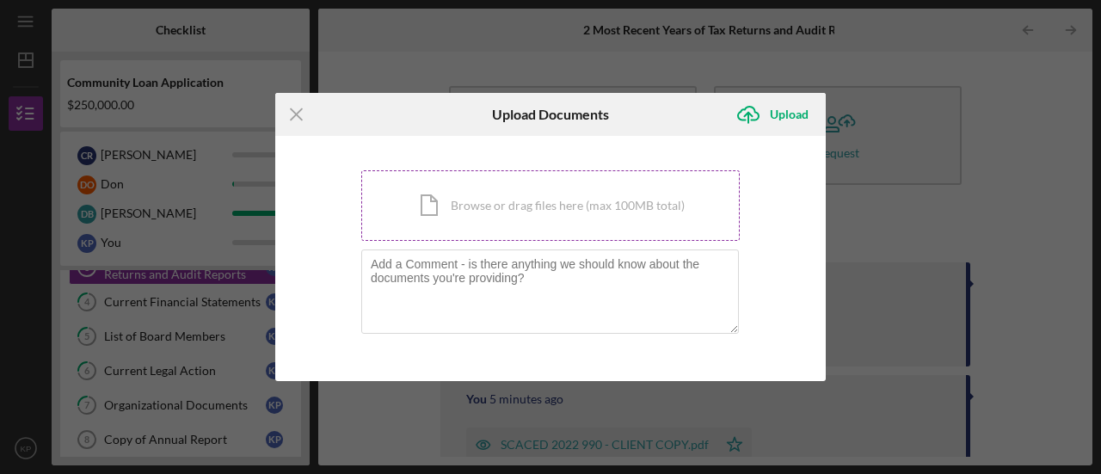
click at [452, 208] on div "Icon/Document Browse or drag files here (max 100MB total) Tap to choose files o…" at bounding box center [550, 205] width 379 height 71
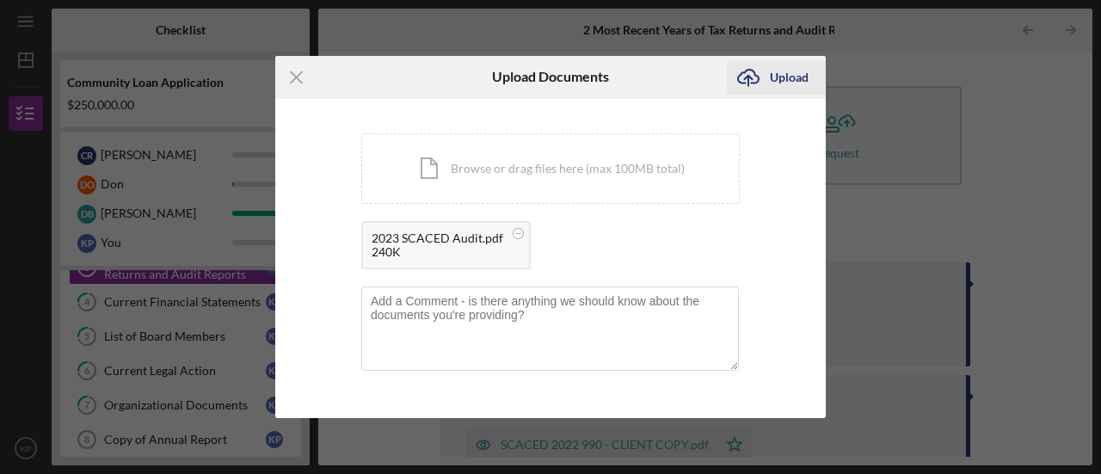
click at [773, 84] on div "Upload" at bounding box center [789, 77] width 39 height 34
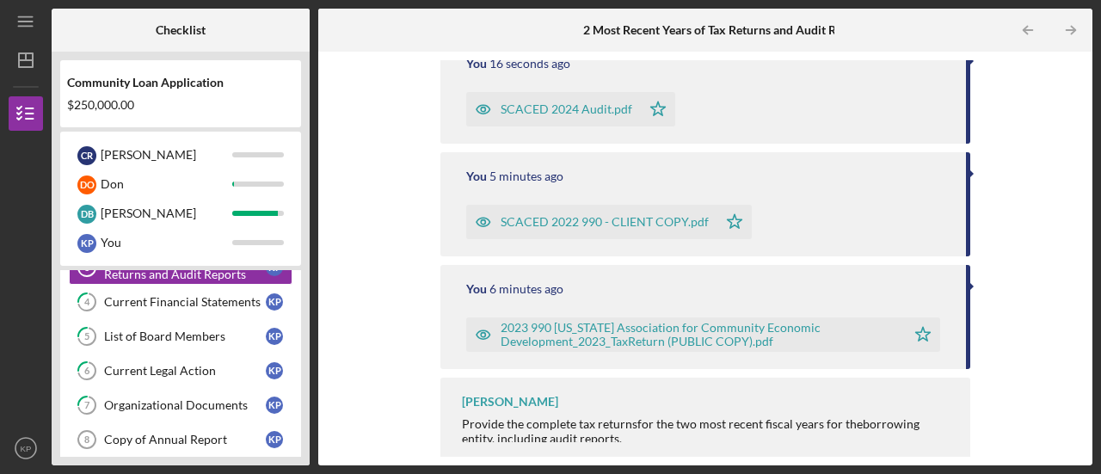
scroll to position [342, 0]
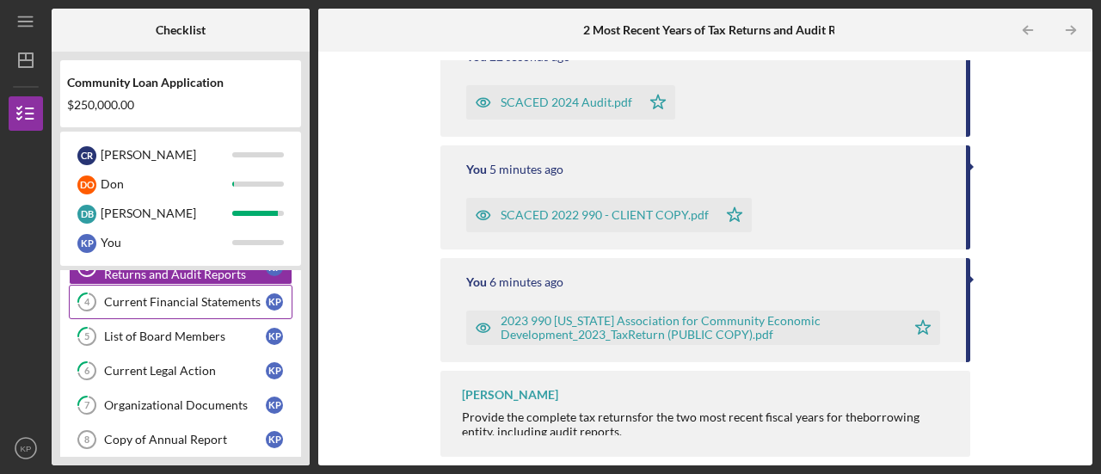
click at [163, 299] on div "Current Financial Statements" at bounding box center [185, 302] width 162 height 14
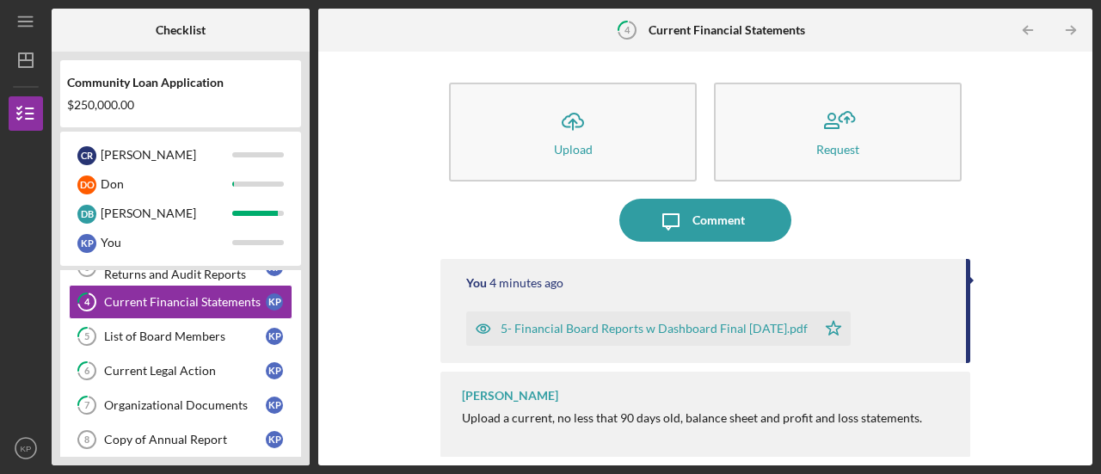
scroll to position [3, 0]
click at [150, 332] on div "List of Board Members" at bounding box center [185, 337] width 162 height 14
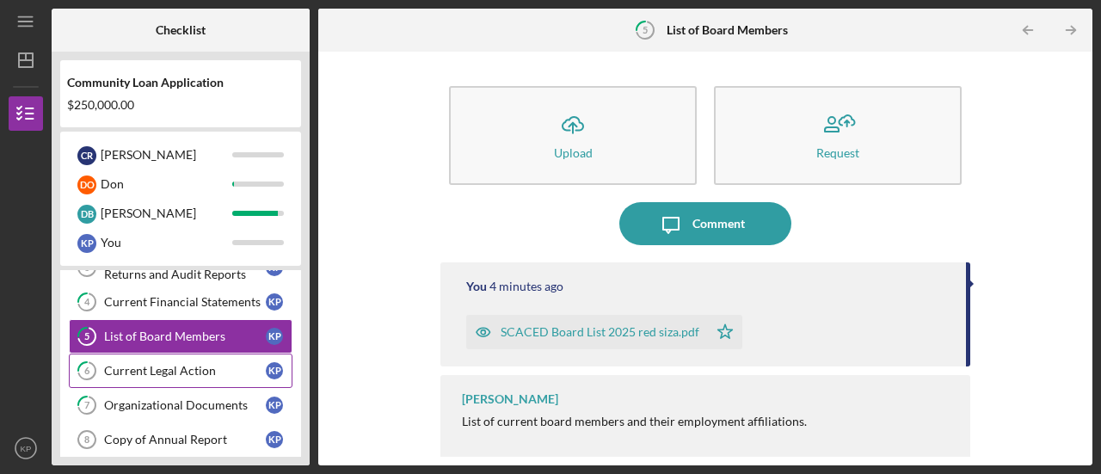
click at [143, 373] on div "Current Legal Action" at bounding box center [185, 371] width 162 height 14
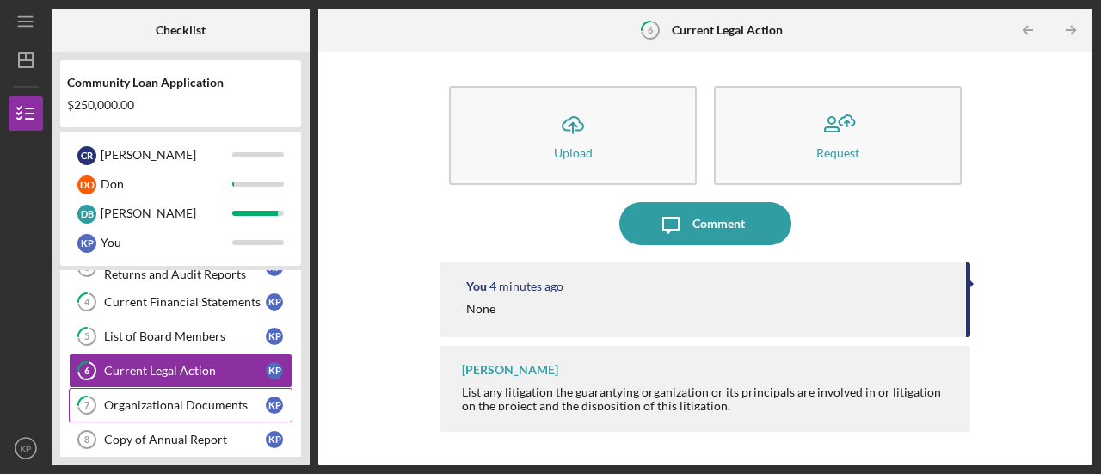
click at [126, 391] on link "7 Organizational Documents K P" at bounding box center [181, 405] width 224 height 34
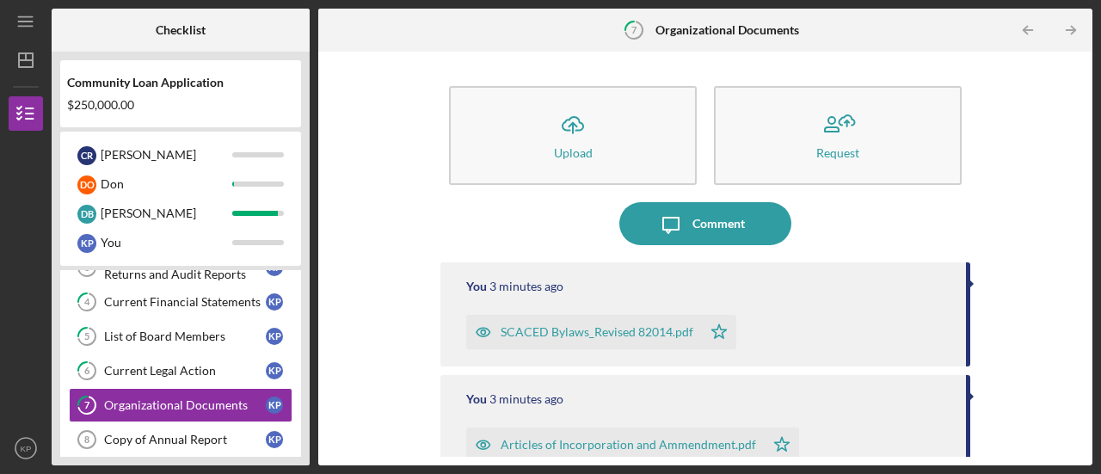
scroll to position [229, 0]
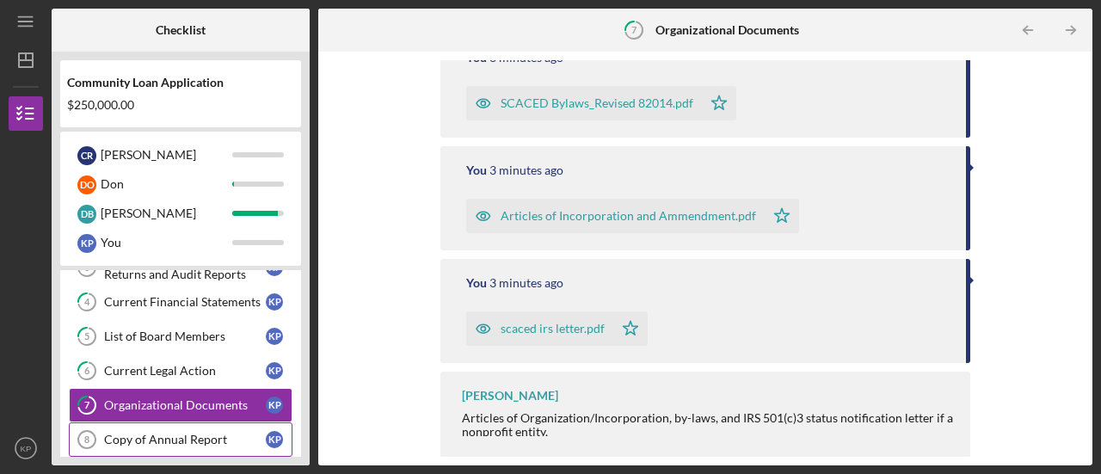
click at [177, 440] on div "Copy of Annual Report" at bounding box center [185, 440] width 162 height 14
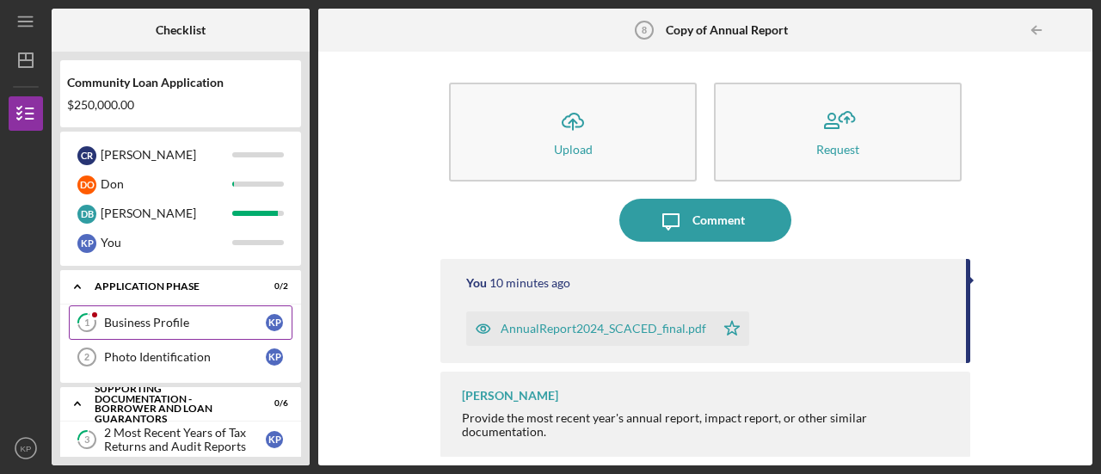
click at [182, 333] on link "1 Business Profile K P" at bounding box center [181, 322] width 224 height 34
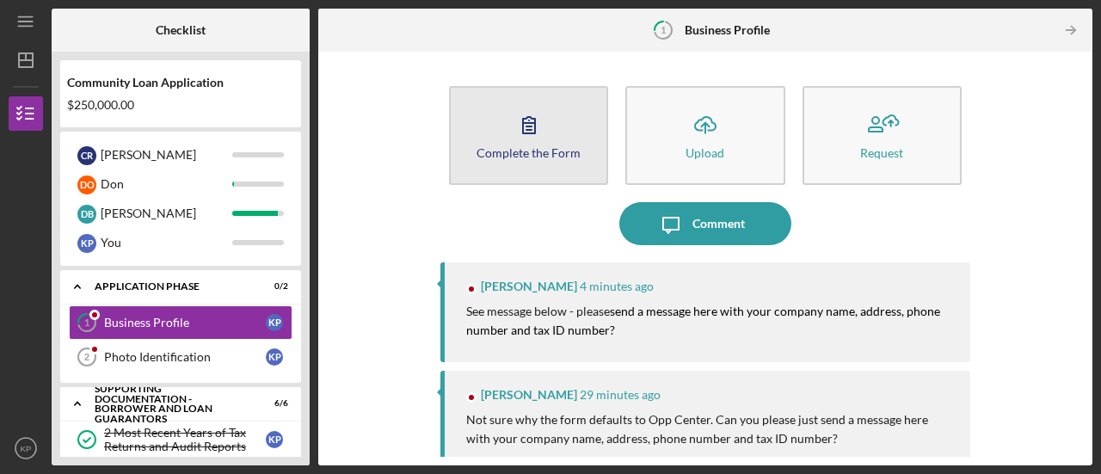
click at [524, 134] on icon "button" at bounding box center [529, 124] width 43 height 43
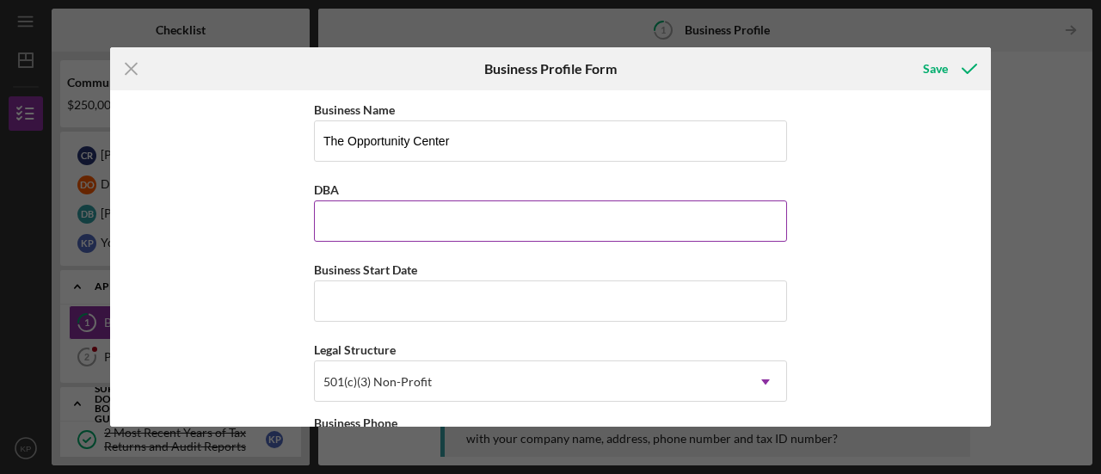
scroll to position [172, 0]
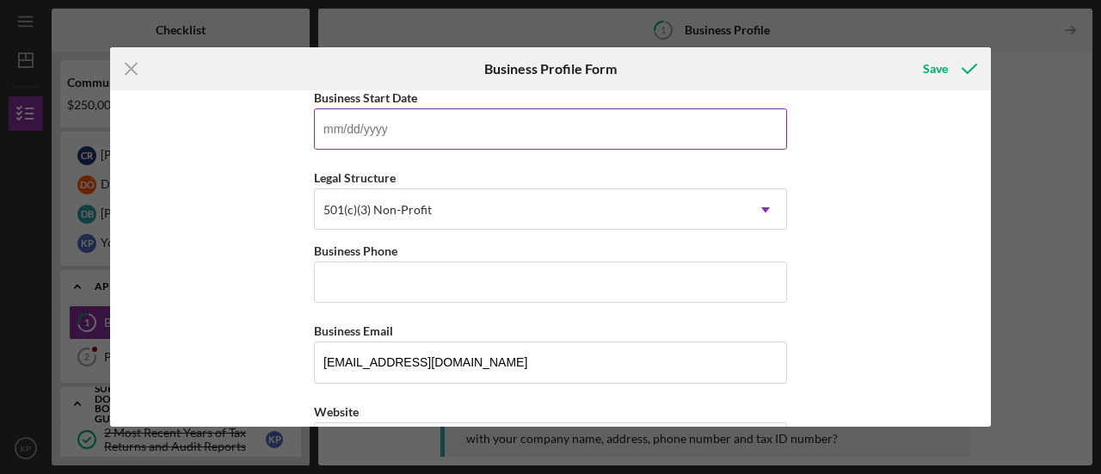
click at [373, 135] on input "Business Start Date" at bounding box center [550, 128] width 473 height 41
type input "[DATE]"
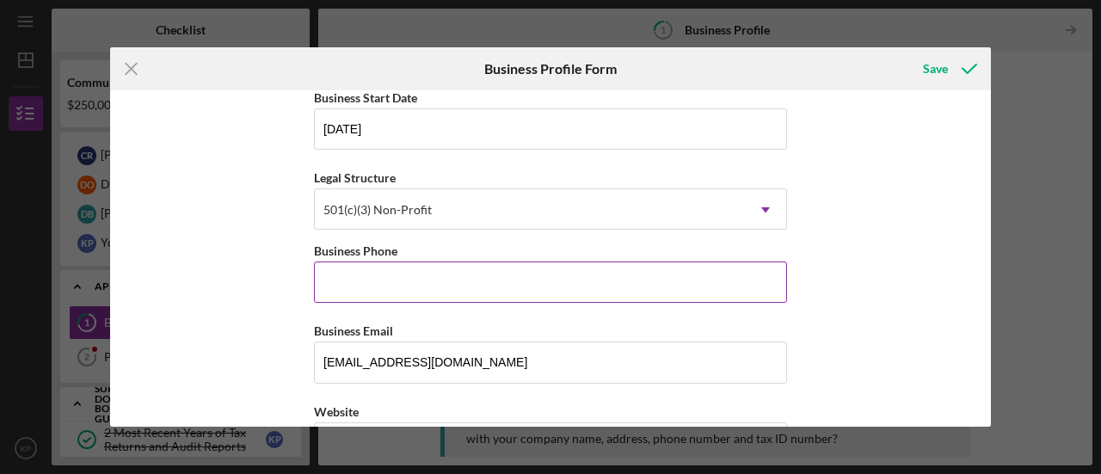
click at [353, 274] on input "Business Phone" at bounding box center [550, 282] width 473 height 41
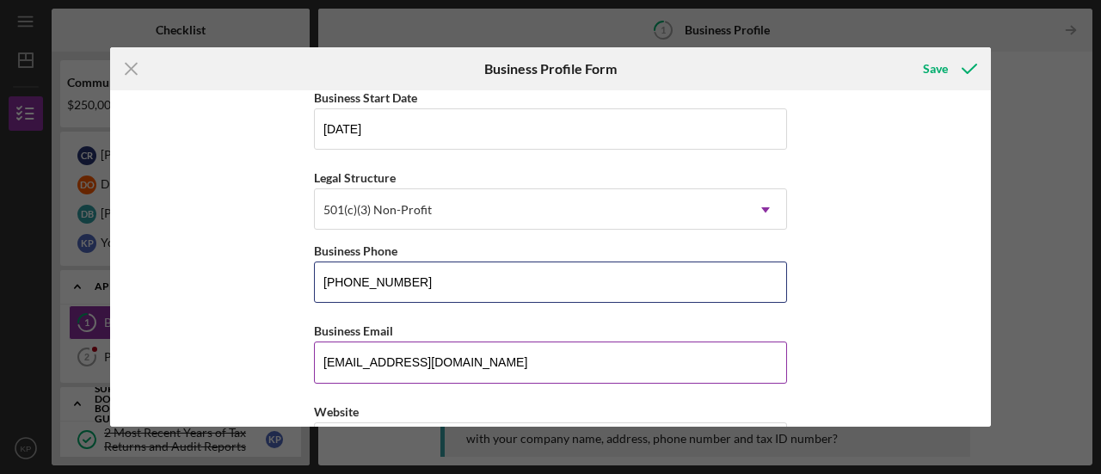
type input "[PHONE_NUMBER]"
drag, startPoint x: 405, startPoint y: 369, endPoint x: 249, endPoint y: 390, distance: 157.1
click at [251, 390] on div "Business Name The Opportunity Center DBA Business Start Date [DATE] Legal Struc…" at bounding box center [550, 258] width 881 height 336
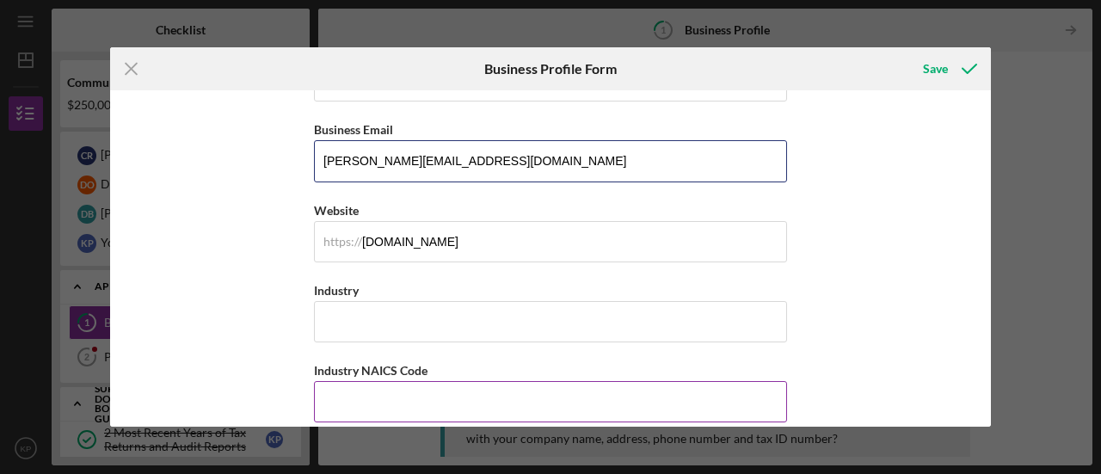
scroll to position [430, 0]
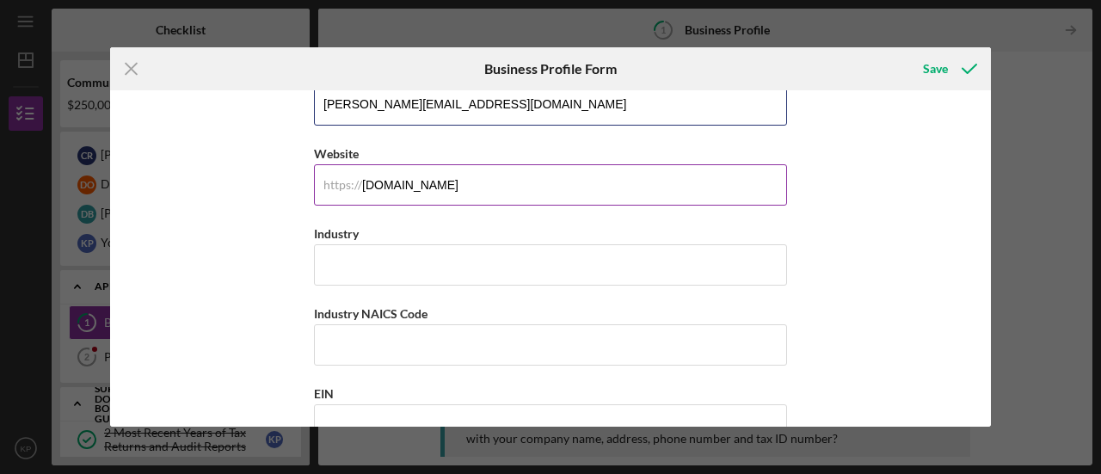
type input "[PERSON_NAME][EMAIL_ADDRESS][DOMAIN_NAME]"
click at [342, 184] on div "https://" at bounding box center [342, 185] width 39 height 14
drag, startPoint x: 470, startPoint y: 179, endPoint x: 137, endPoint y: 168, distance: 333.1
click at [138, 168] on div "Business Name The Opportunity Center DBA Business Start Date [DATE] Legal Struc…" at bounding box center [550, 258] width 881 height 336
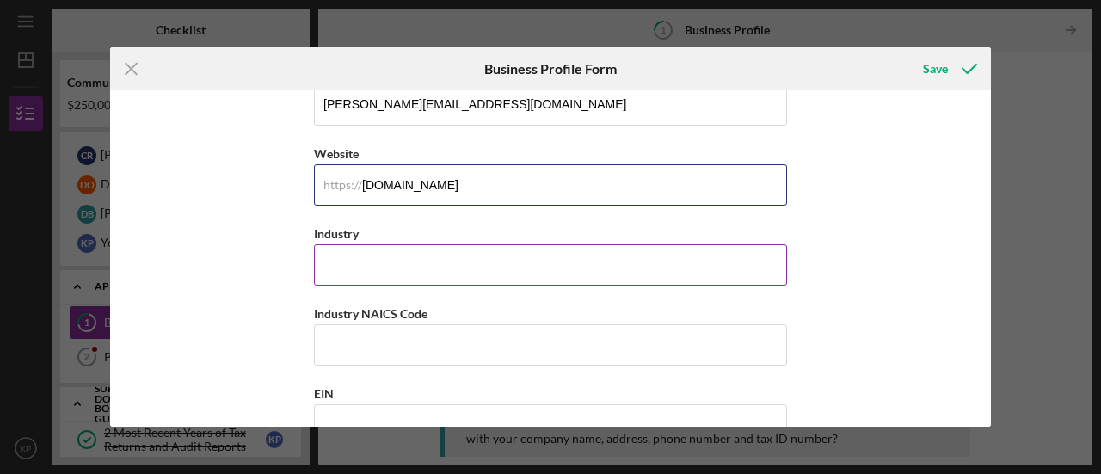
type input "[DOMAIN_NAME]"
click at [334, 245] on input "Industry" at bounding box center [550, 264] width 473 height 41
type input "N"
type input "m"
type input "C"
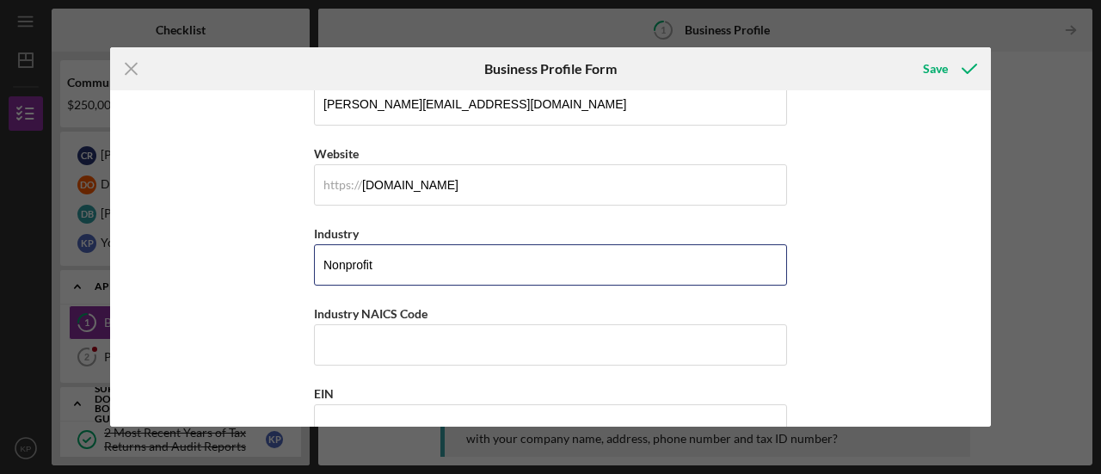
type input "Nonprofit"
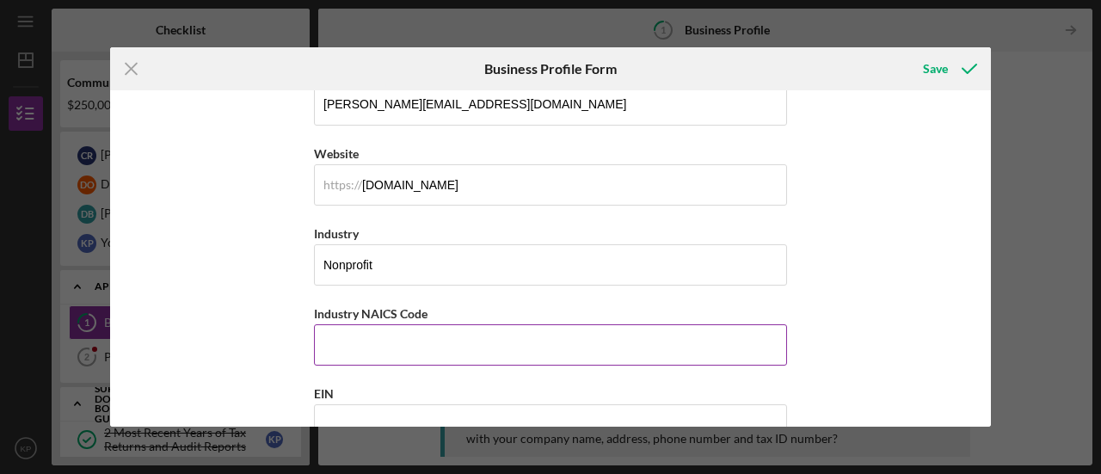
click at [397, 336] on input "Industry NAICS Code" at bounding box center [550, 344] width 473 height 41
paste input "925120"
type input "925120"
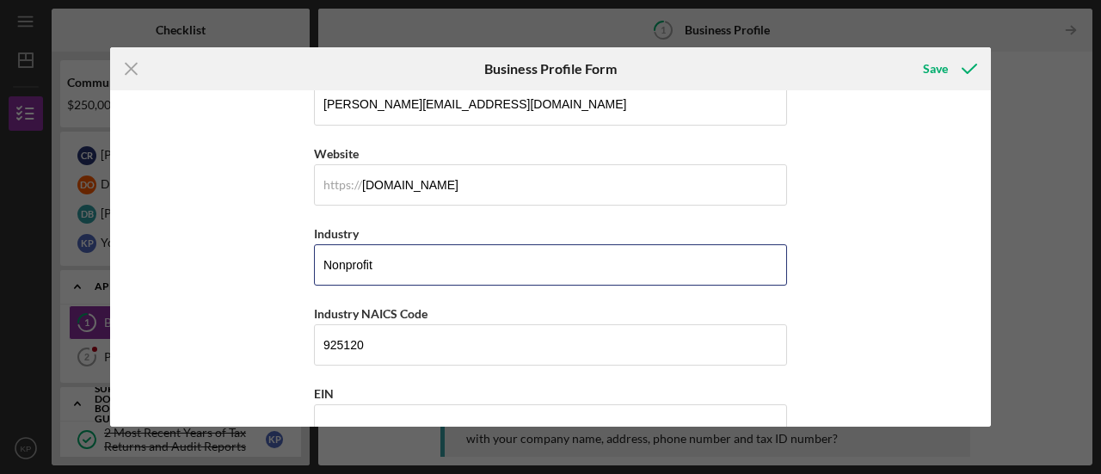
drag, startPoint x: 390, startPoint y: 266, endPoint x: 189, endPoint y: 273, distance: 200.6
click at [189, 273] on div "Business Name The Opportunity Center DBA Business Start Date [DATE] Legal Struc…" at bounding box center [550, 258] width 881 height 336
paste input "Administration of Urban Planning and Community and Rural Developmen"
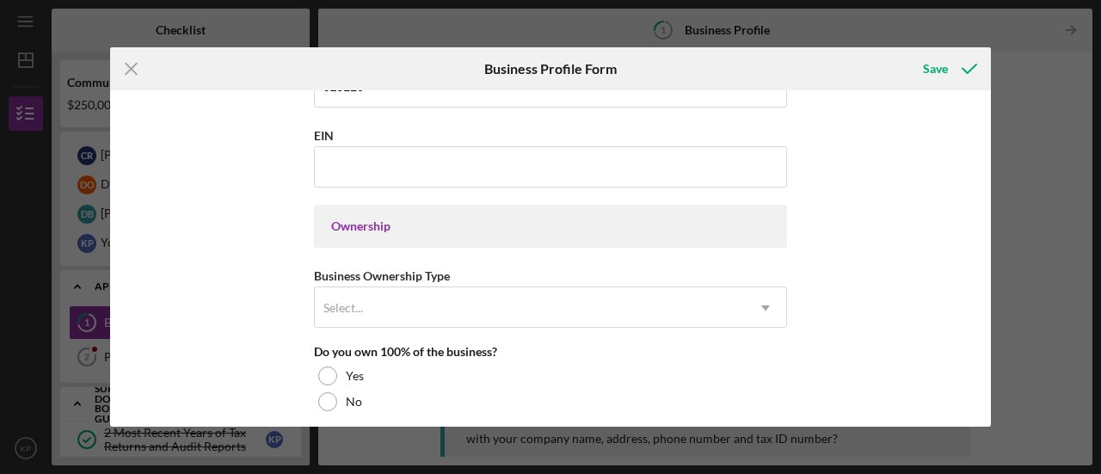
scroll to position [516, 0]
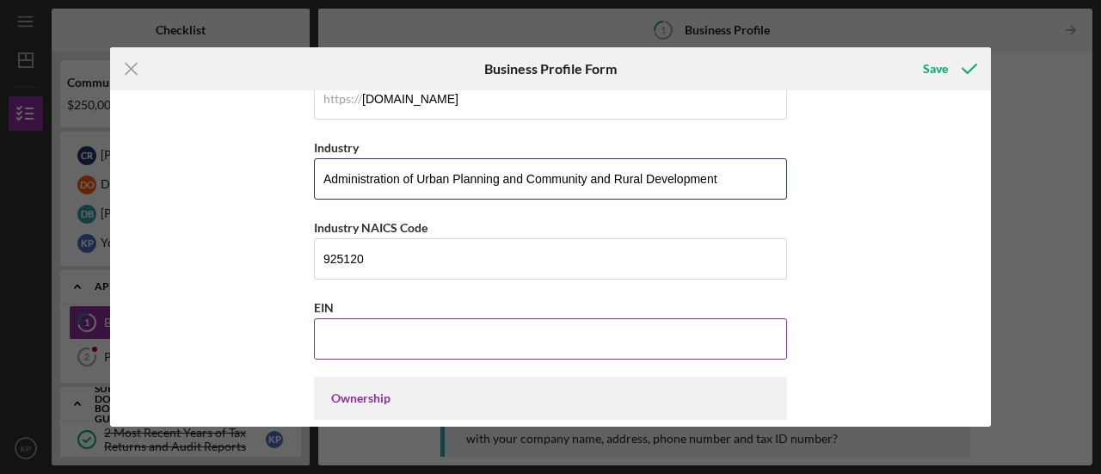
type input "Administration of Urban Planning and Community and Rural Development"
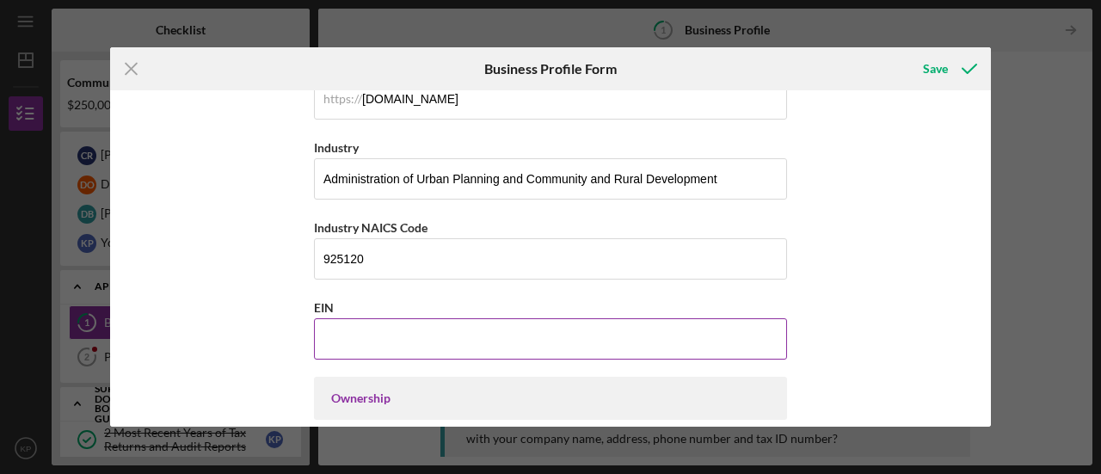
click at [365, 328] on input "EIN" at bounding box center [550, 338] width 473 height 41
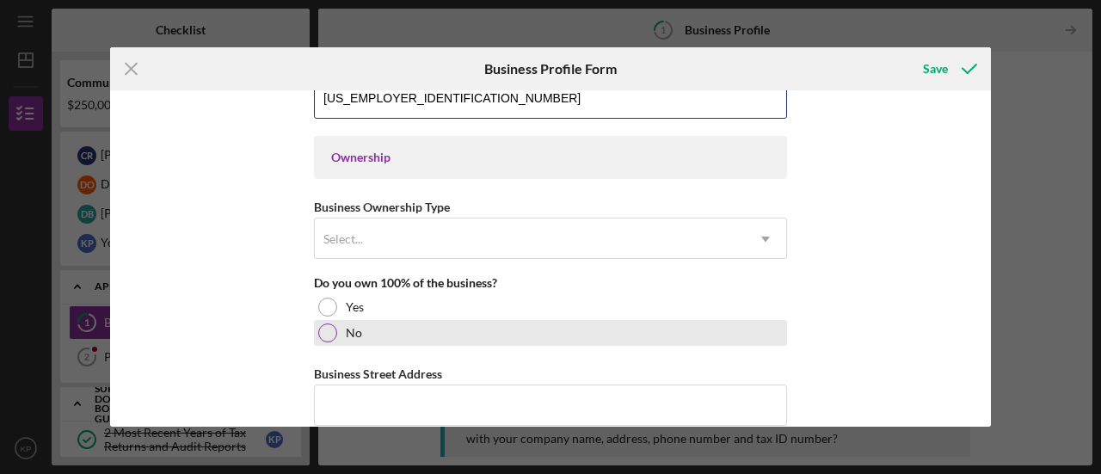
scroll to position [774, 0]
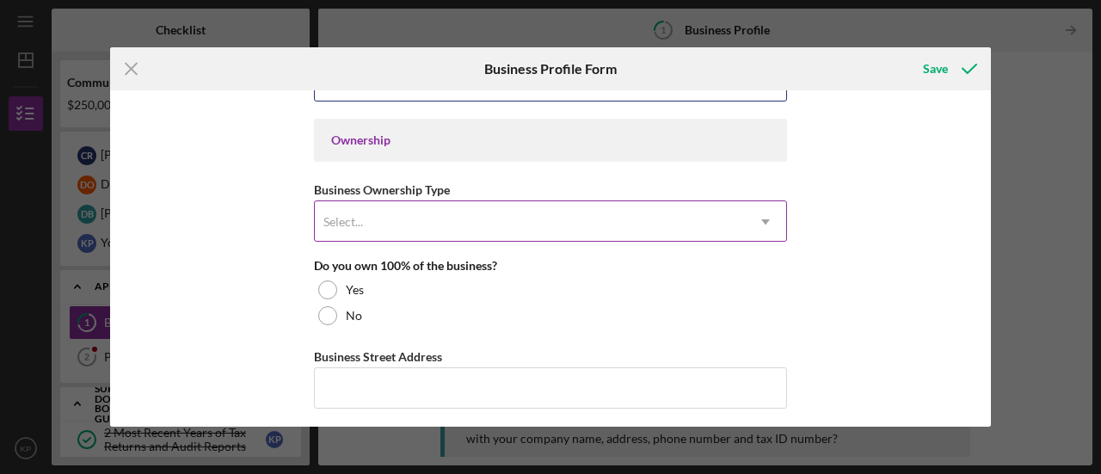
type input "[US_EMPLOYER_IDENTIFICATION_NUMBER]"
click at [375, 220] on div "Select..." at bounding box center [530, 222] width 430 height 40
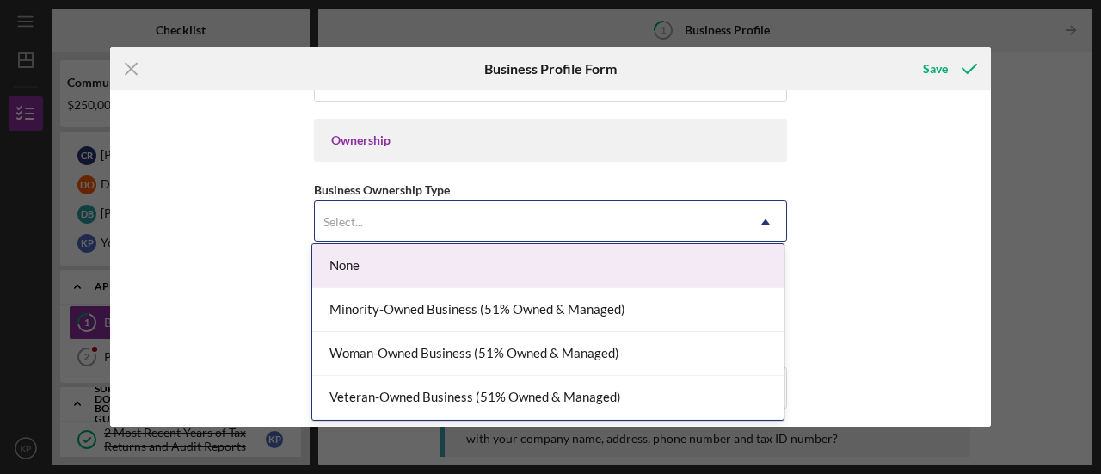
click at [406, 271] on div "None" at bounding box center [547, 266] width 471 height 44
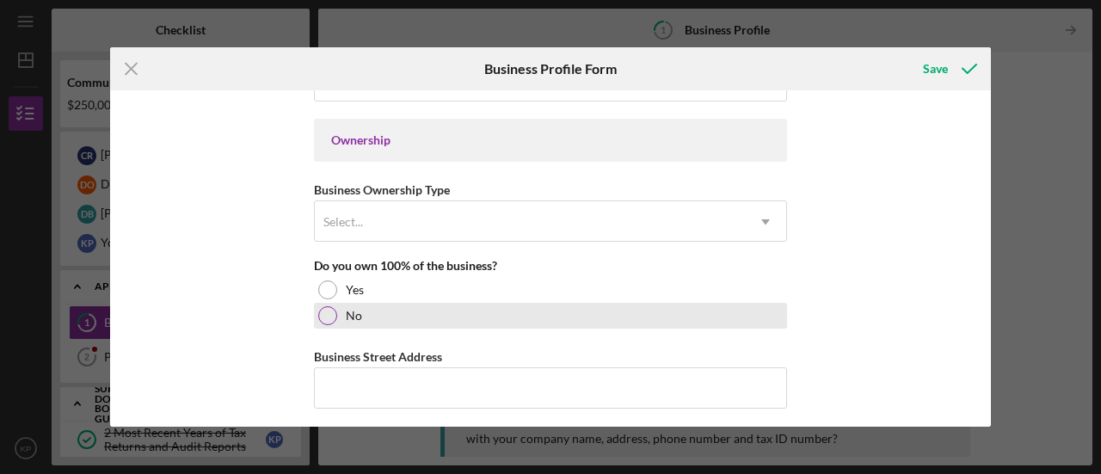
click at [318, 308] on div at bounding box center [327, 315] width 19 height 19
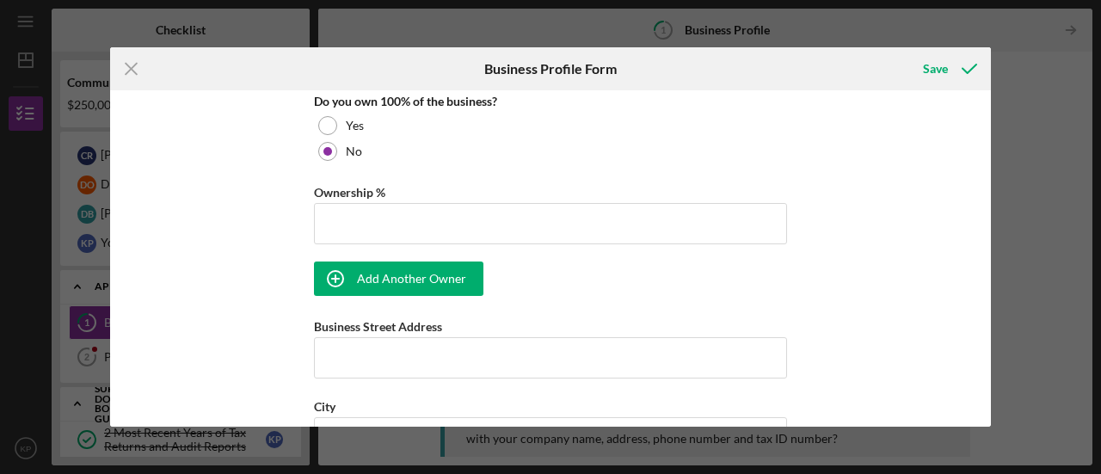
scroll to position [946, 0]
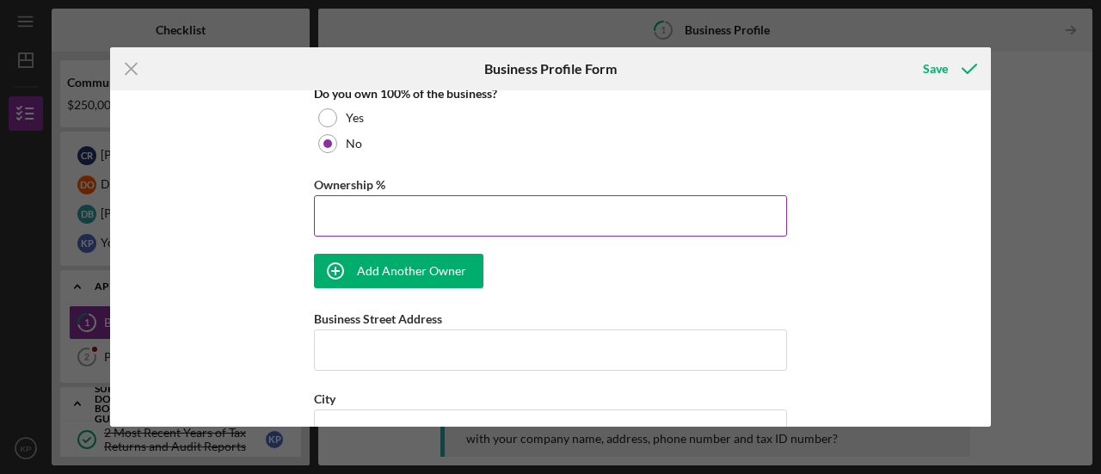
click at [330, 225] on input "Ownership %" at bounding box center [550, 215] width 473 height 41
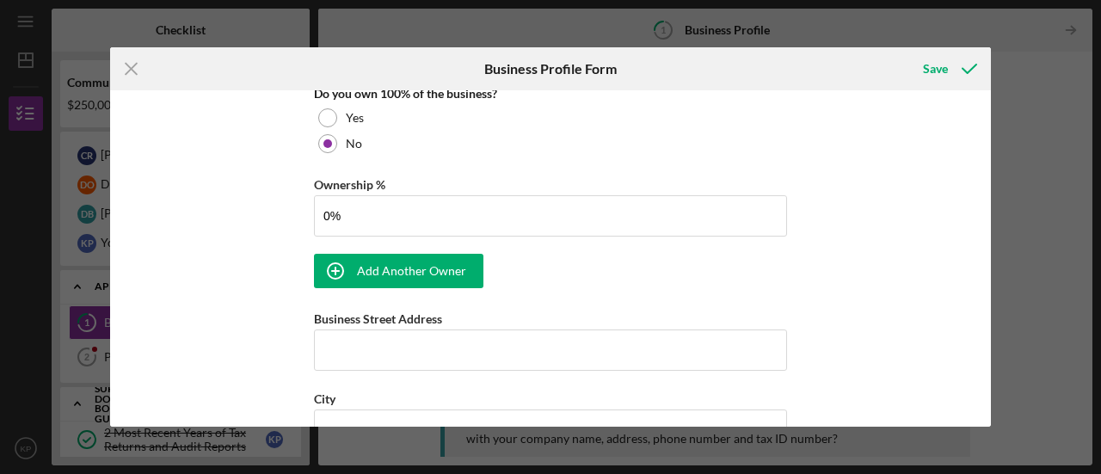
type input "0.00%"
click at [269, 292] on div "Business Name The Opportunity Center DBA Business Start Date [DATE] Legal Struc…" at bounding box center [550, 258] width 881 height 336
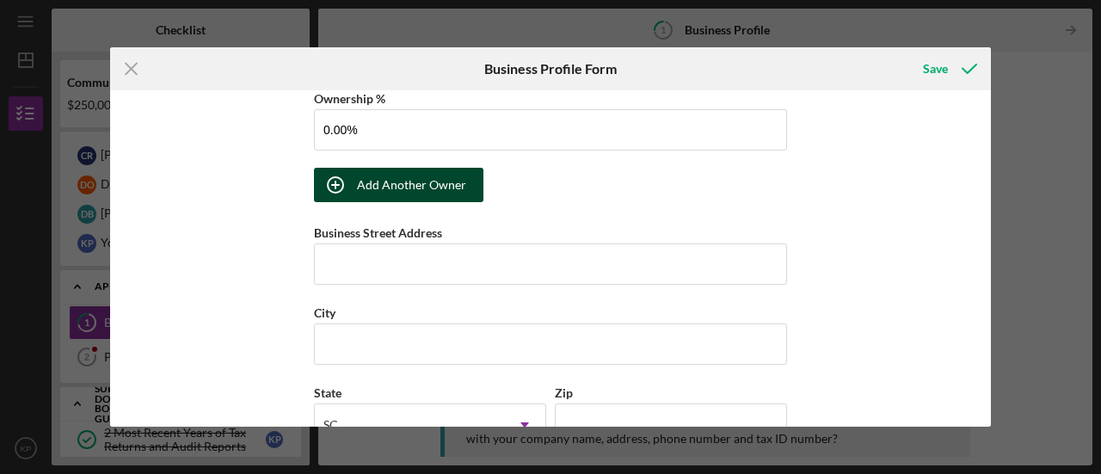
click at [348, 178] on icon "button" at bounding box center [335, 184] width 43 height 43
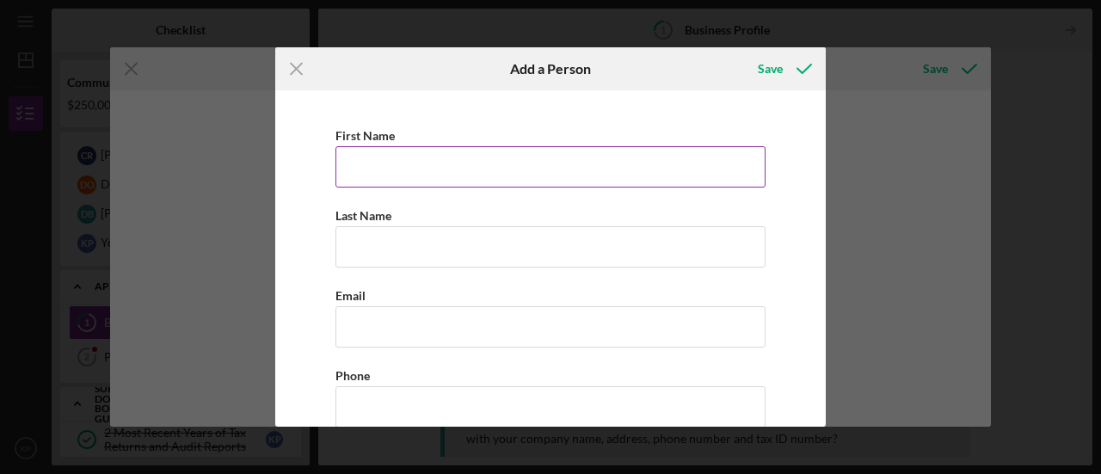
click at [396, 171] on input "First Name" at bounding box center [551, 166] width 430 height 41
type input "SCACED"
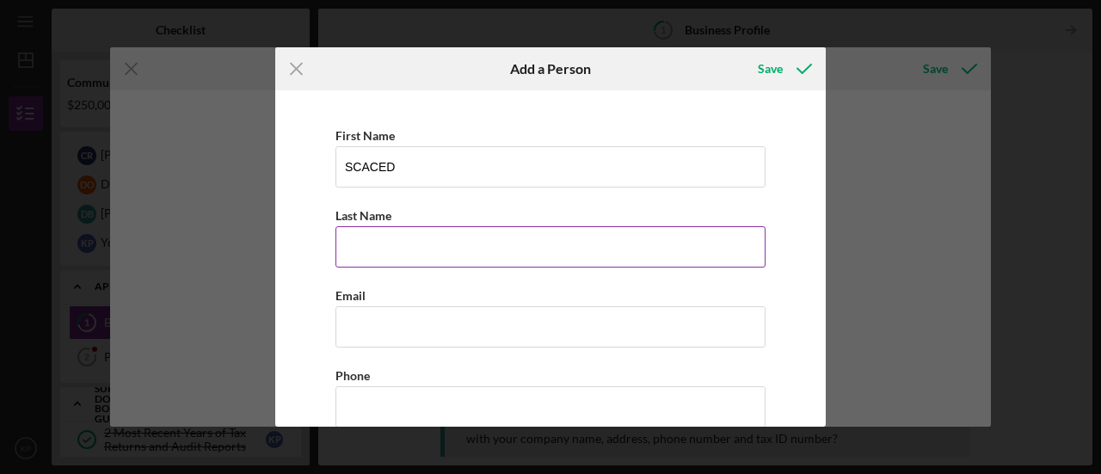
click at [425, 236] on input "Last Name" at bounding box center [551, 246] width 430 height 41
type input "Board"
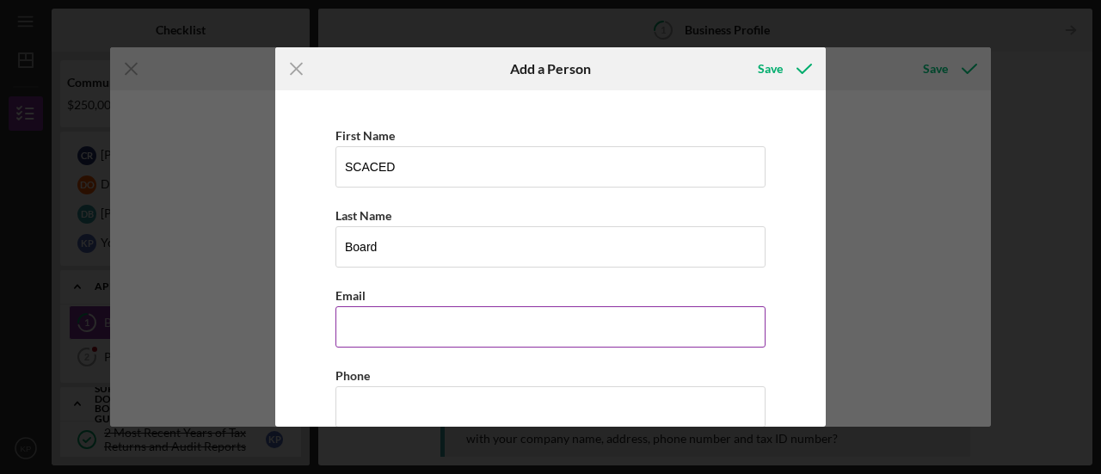
click at [432, 321] on input "Business Email" at bounding box center [551, 326] width 430 height 41
type input "i"
type input "[PERSON_NAME][EMAIL_ADDRESS][DOMAIN_NAME]"
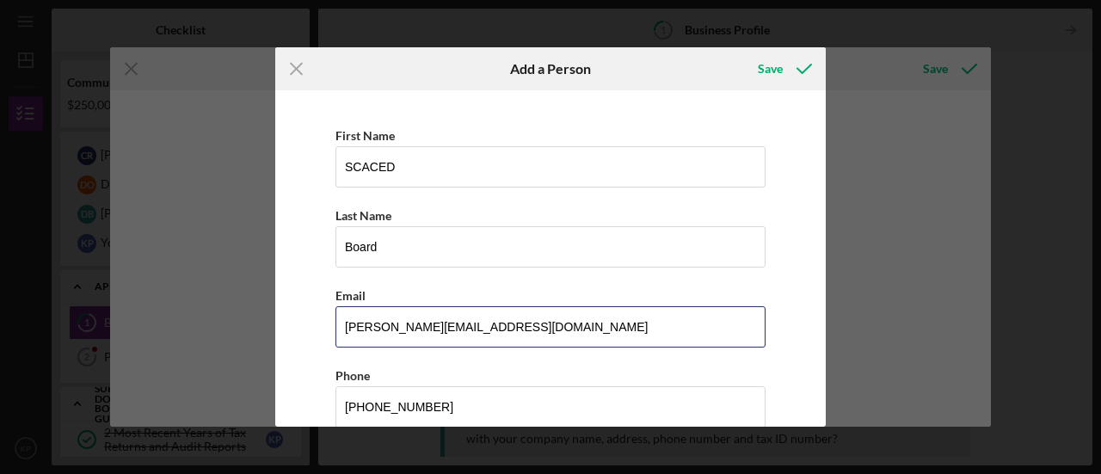
scroll to position [129, 0]
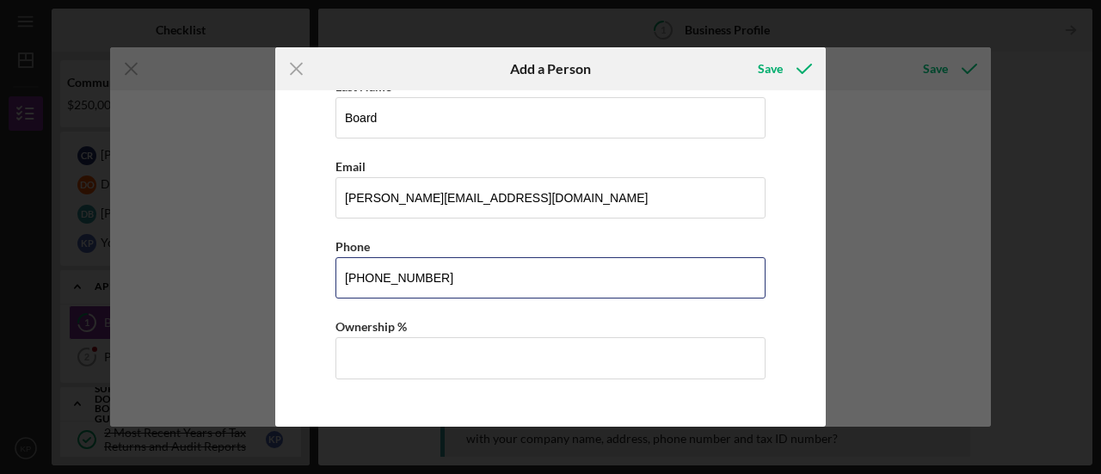
drag, startPoint x: 452, startPoint y: 282, endPoint x: 260, endPoint y: 286, distance: 191.9
click at [261, 285] on div "Icon/Menu Close Add a Person Save First Name SCACED Last Name Board Email [PERS…" at bounding box center [550, 237] width 1101 height 474
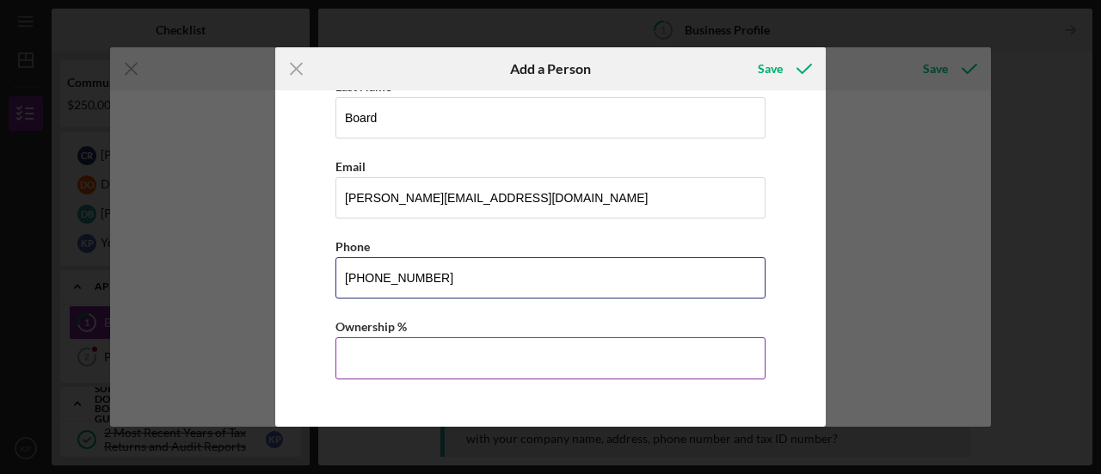
type input "[PHONE_NUMBER]"
click at [356, 350] on input "Ownership %" at bounding box center [551, 357] width 430 height 41
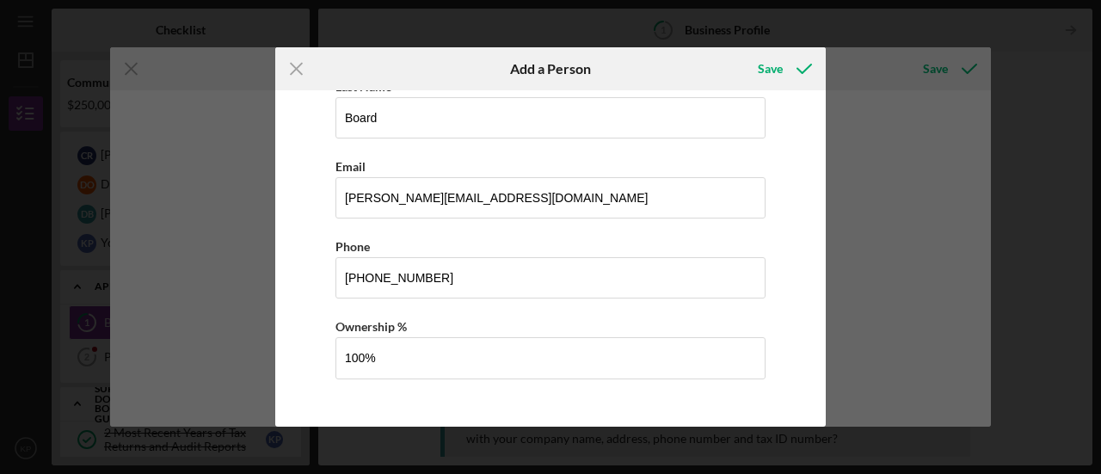
type input "100.00%"
click at [269, 326] on div "Icon/Menu Close Add a Person Save First Name SCACED Last Name Board Email [PERS…" at bounding box center [550, 237] width 1101 height 474
click at [781, 59] on div "Save" at bounding box center [770, 69] width 25 height 34
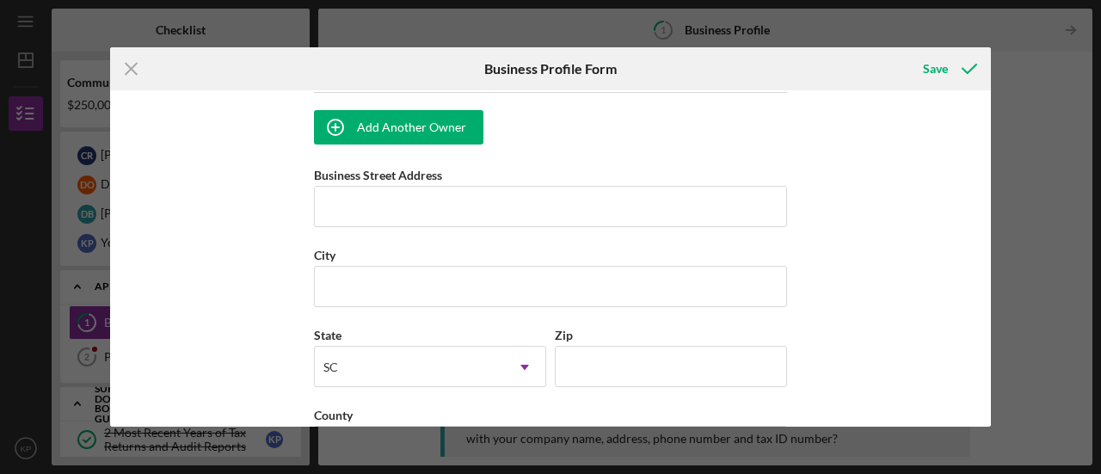
scroll to position [1204, 0]
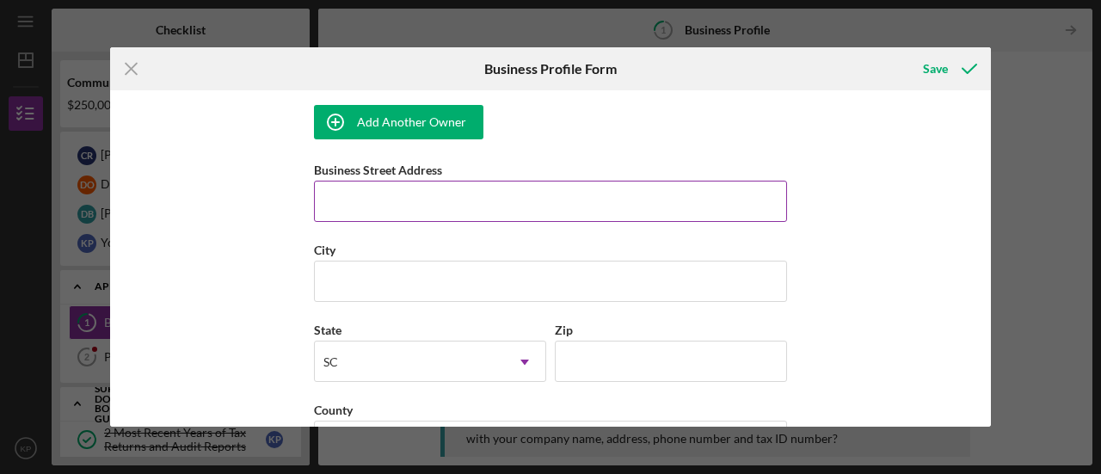
click at [350, 190] on input "Business Street Address" at bounding box center [550, 201] width 473 height 41
type input "[STREET_ADDRESS]"
type input "The [US_STATE] Association for Community Economic Development (SCACED)"
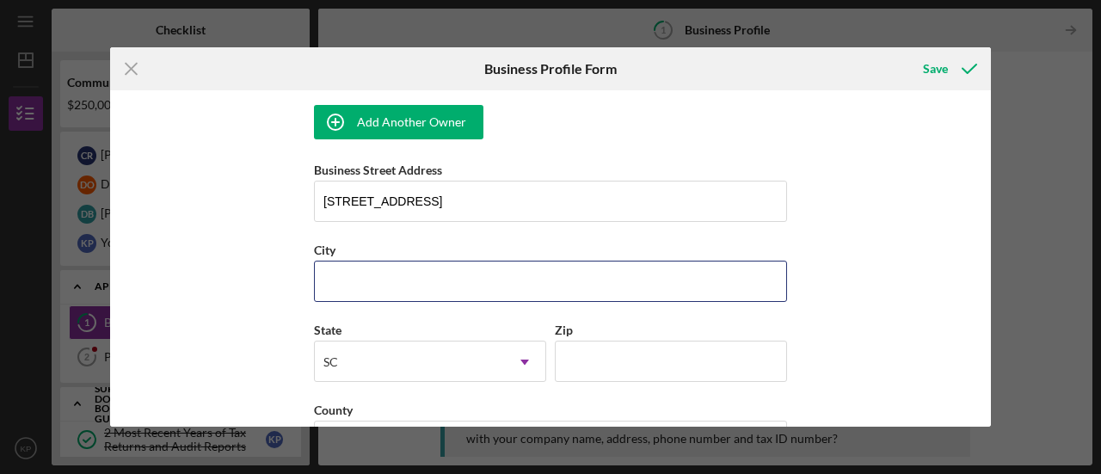
type input "[GEOGRAPHIC_DATA]"
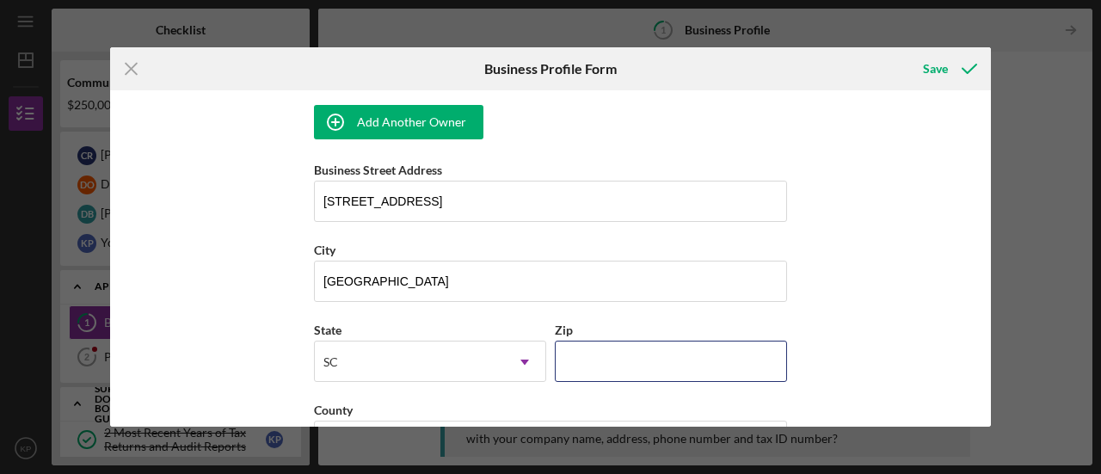
type input "29406"
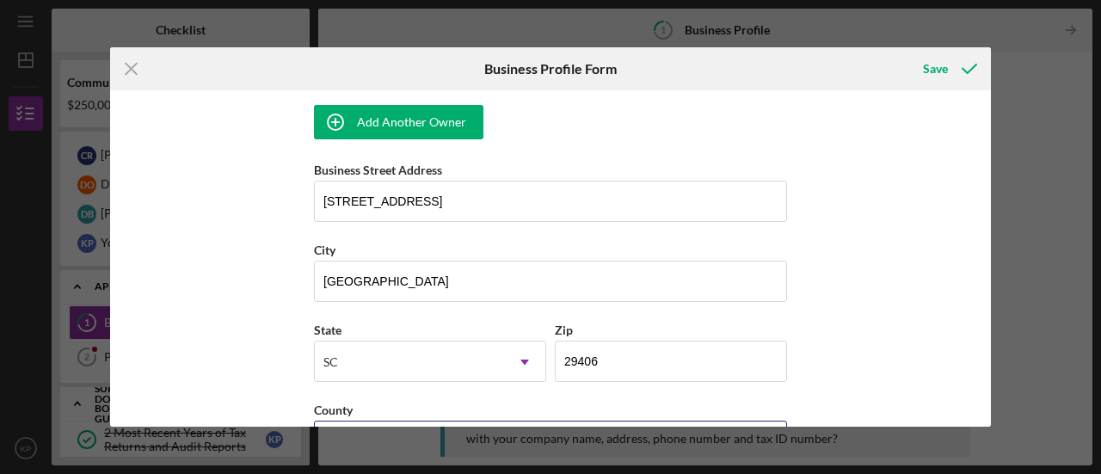
type input "SC"
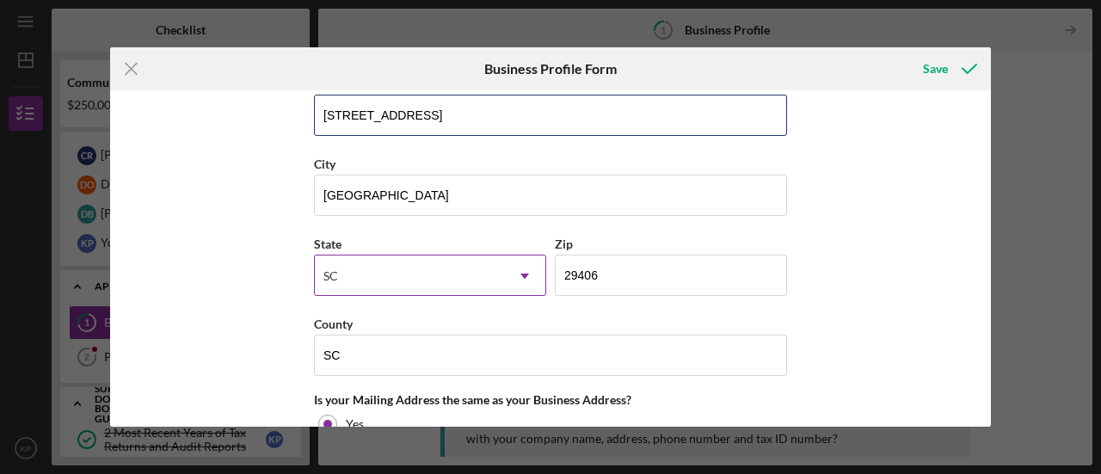
scroll to position [1377, 0]
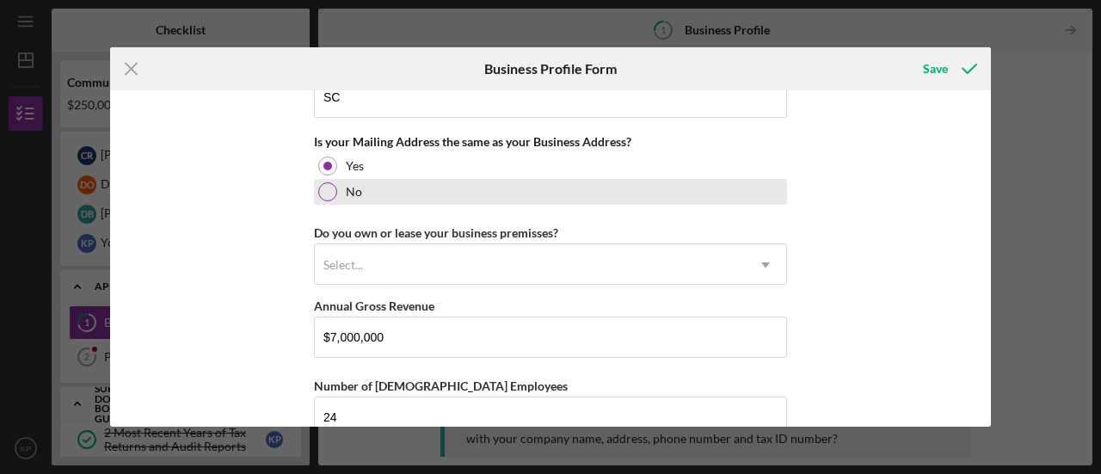
click at [329, 182] on div at bounding box center [327, 191] width 19 height 19
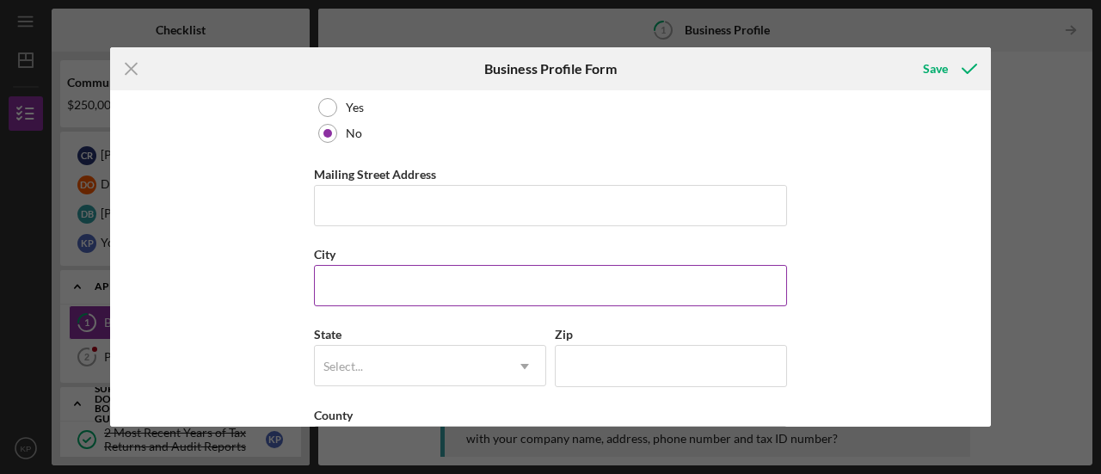
scroll to position [1635, 0]
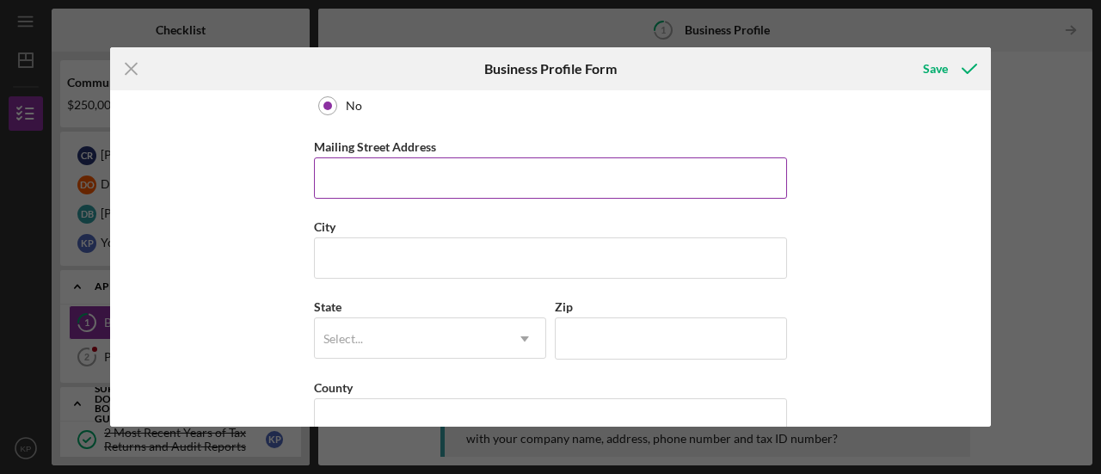
click at [394, 173] on input "Mailing Street Address" at bounding box center [550, 177] width 473 height 41
type input "PO Box 20577"
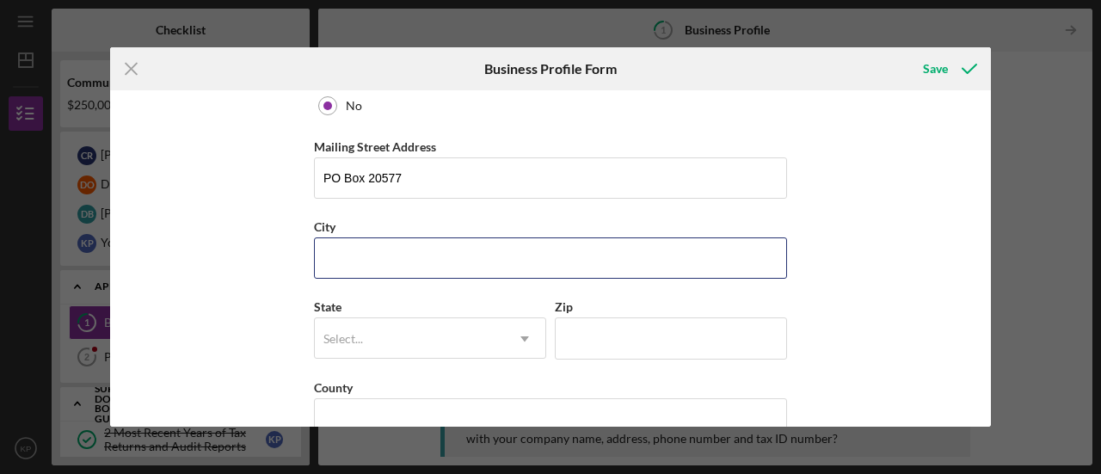
type input "[GEOGRAPHIC_DATA]"
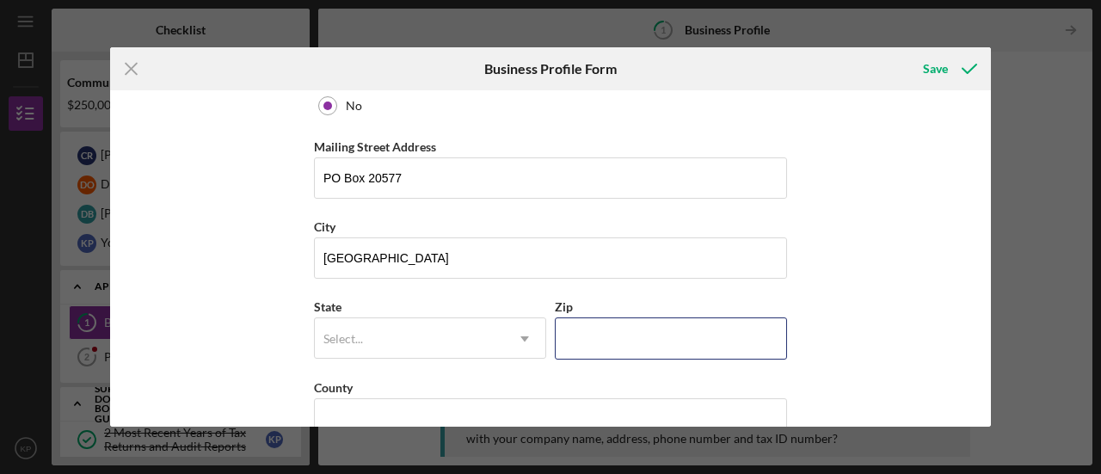
type input "29413"
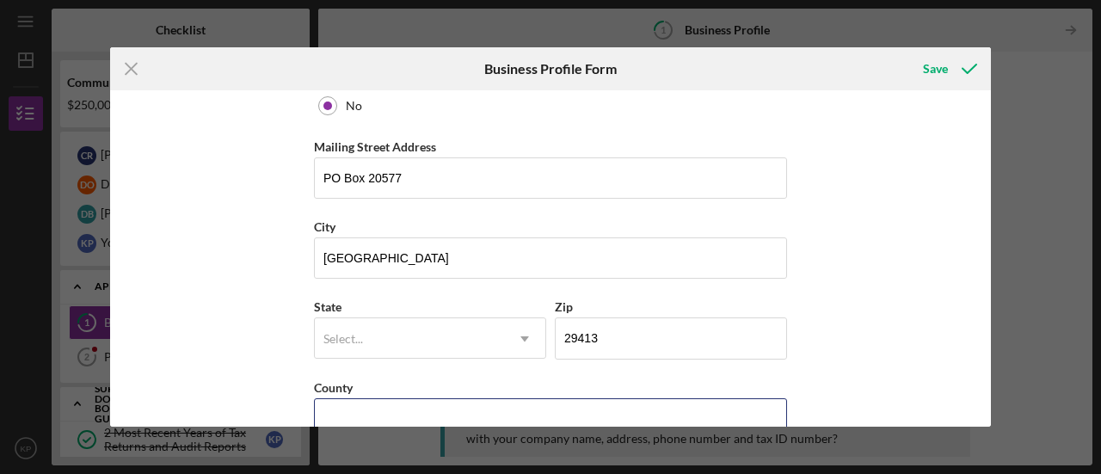
type input "SC"
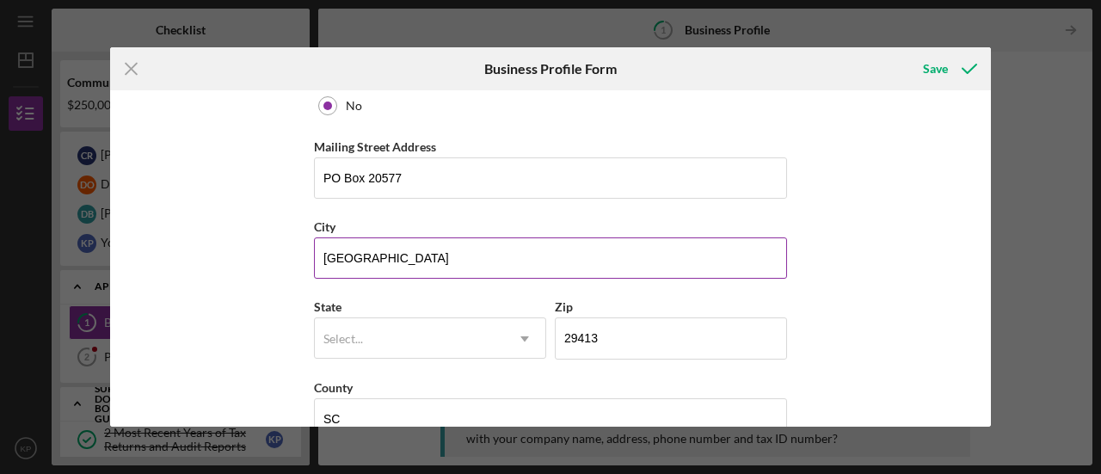
drag, startPoint x: 508, startPoint y: 253, endPoint x: 394, endPoint y: 251, distance: 113.6
click at [387, 252] on input "[GEOGRAPHIC_DATA]" at bounding box center [550, 257] width 473 height 41
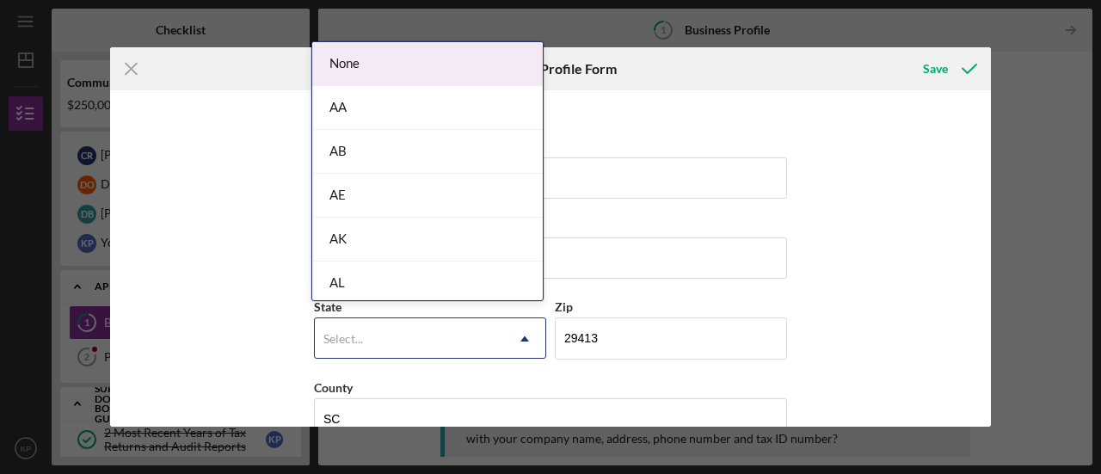
click at [358, 332] on div "Select..." at bounding box center [343, 339] width 40 height 14
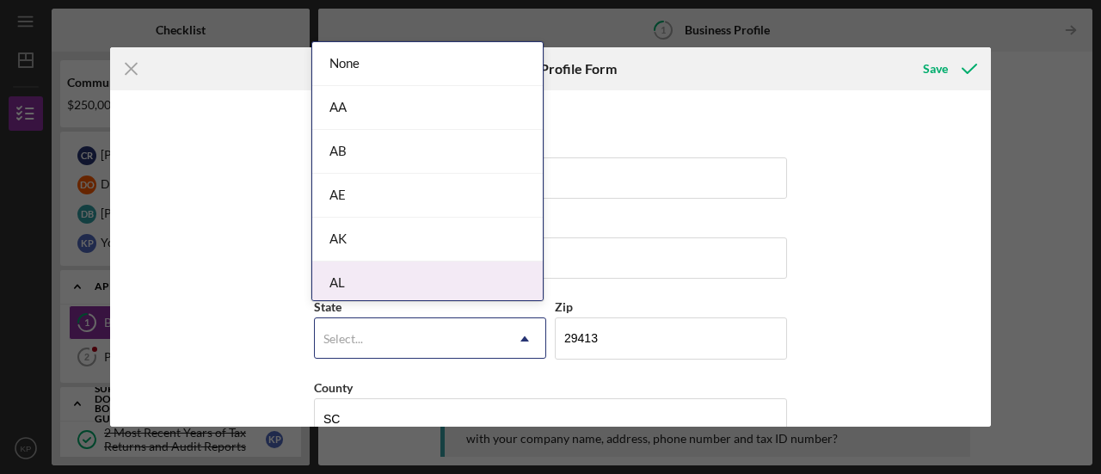
click at [248, 290] on div "Business Name The Opportunity Center DBA The [US_STATE] Association for Communi…" at bounding box center [550, 258] width 881 height 336
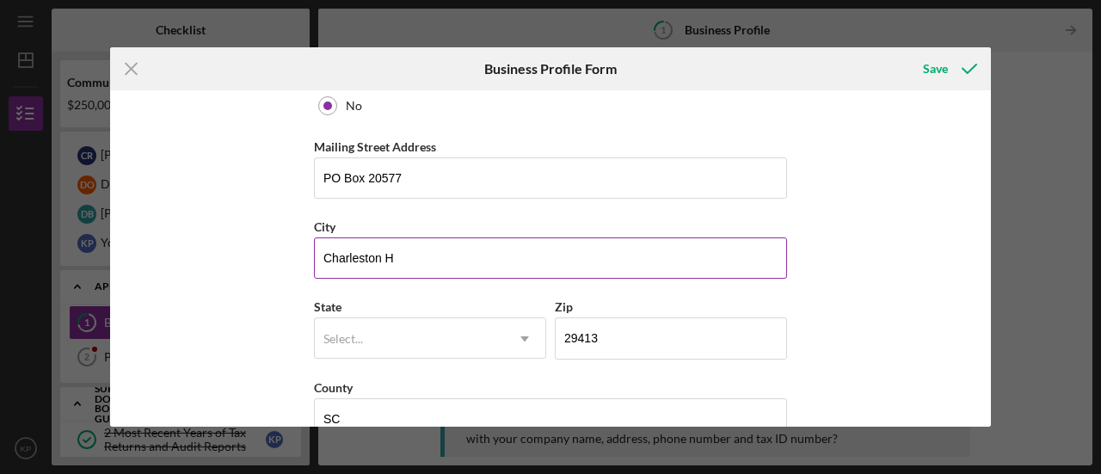
drag, startPoint x: 415, startPoint y: 248, endPoint x: 379, endPoint y: 254, distance: 35.8
click at [379, 250] on input "Charleston H" at bounding box center [550, 257] width 473 height 41
type input "[GEOGRAPHIC_DATA]"
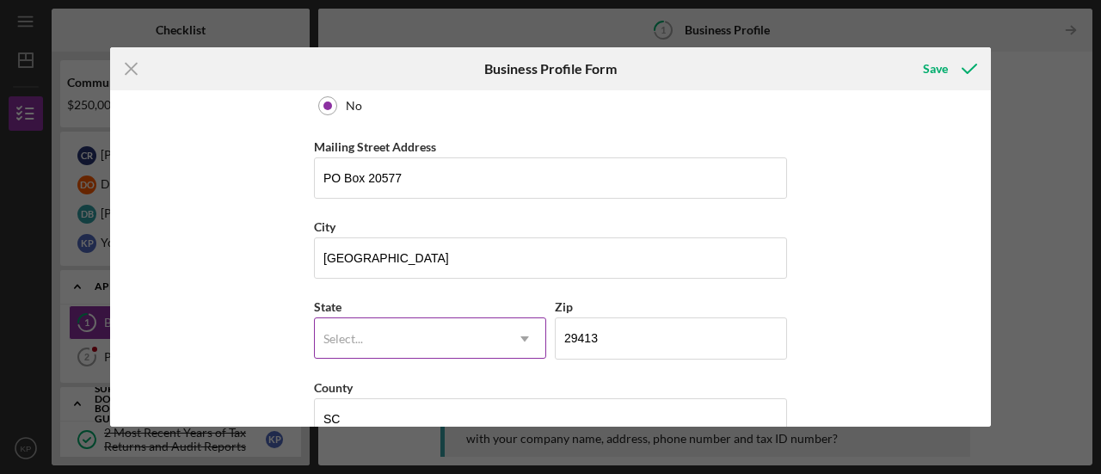
click at [368, 319] on div "Select..." at bounding box center [409, 339] width 189 height 40
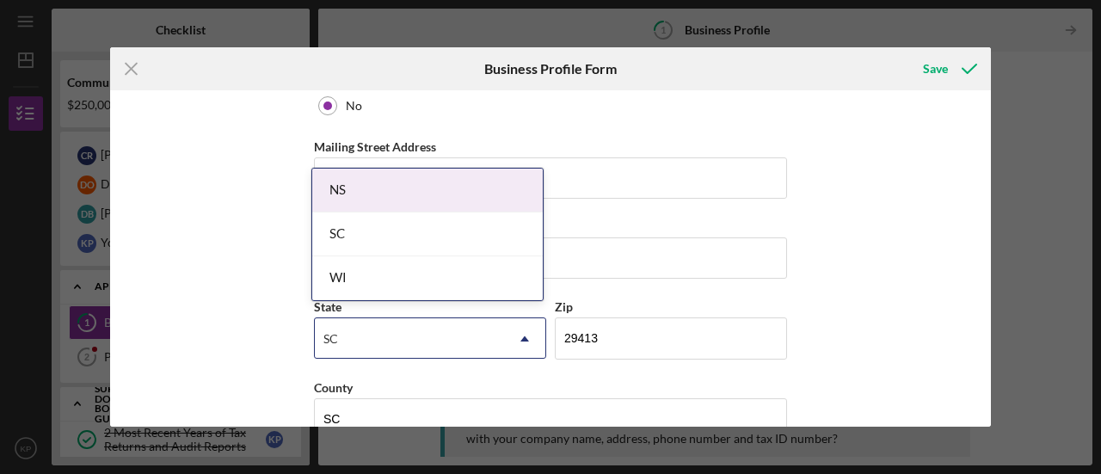
type input "SC"
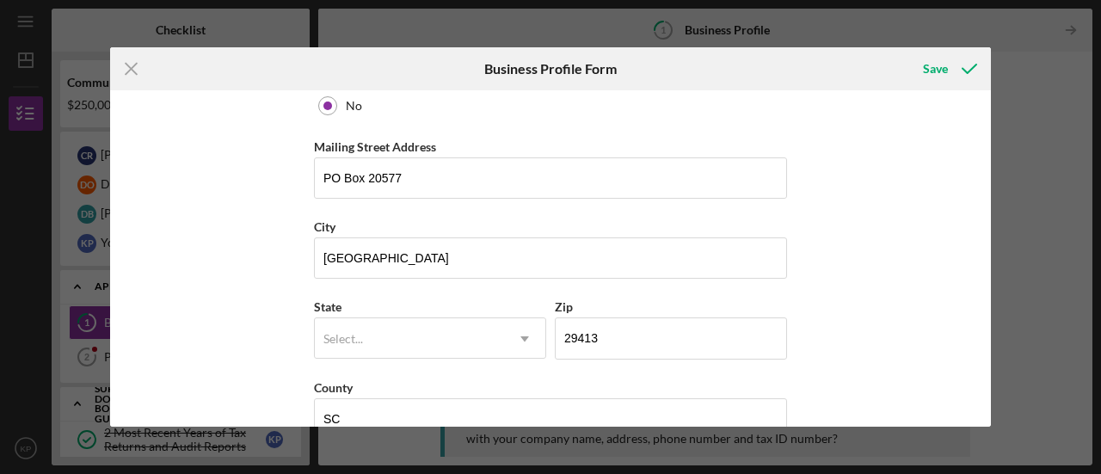
click at [213, 353] on div "Business Name The Opportunity Center DBA The [US_STATE] Association for Communi…" at bounding box center [550, 258] width 881 height 336
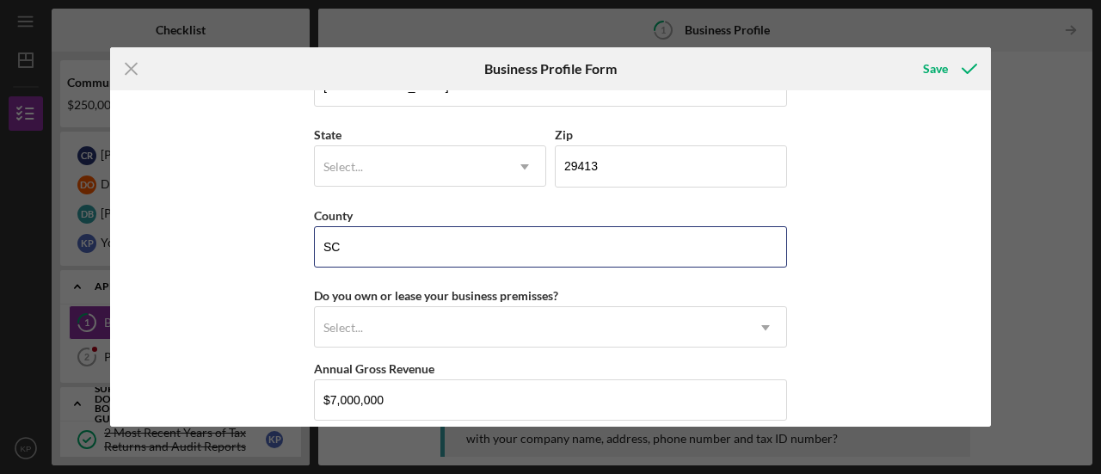
drag, startPoint x: 348, startPoint y: 240, endPoint x: 278, endPoint y: 240, distance: 69.7
click at [279, 240] on div "Business Name The Opportunity Center DBA The [US_STATE] Association for Communi…" at bounding box center [550, 258] width 881 height 336
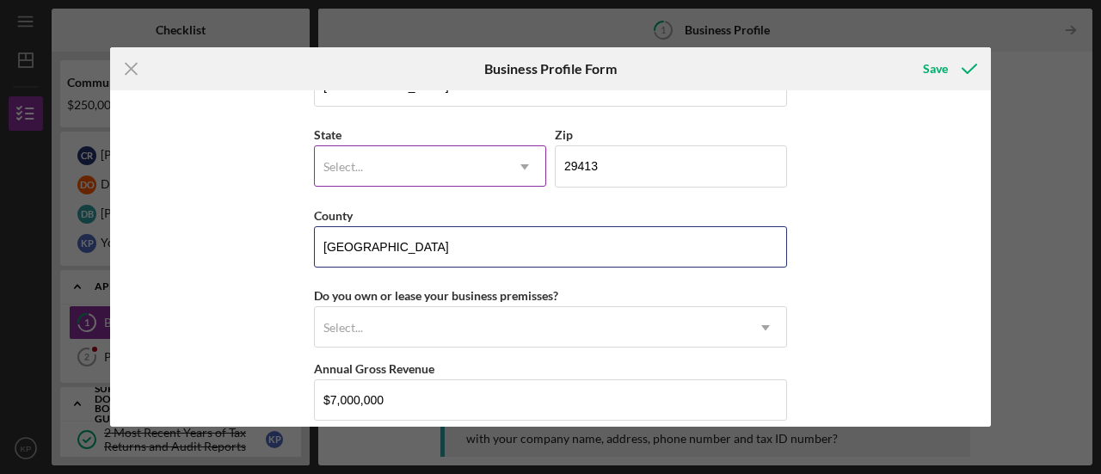
type input "[GEOGRAPHIC_DATA]"
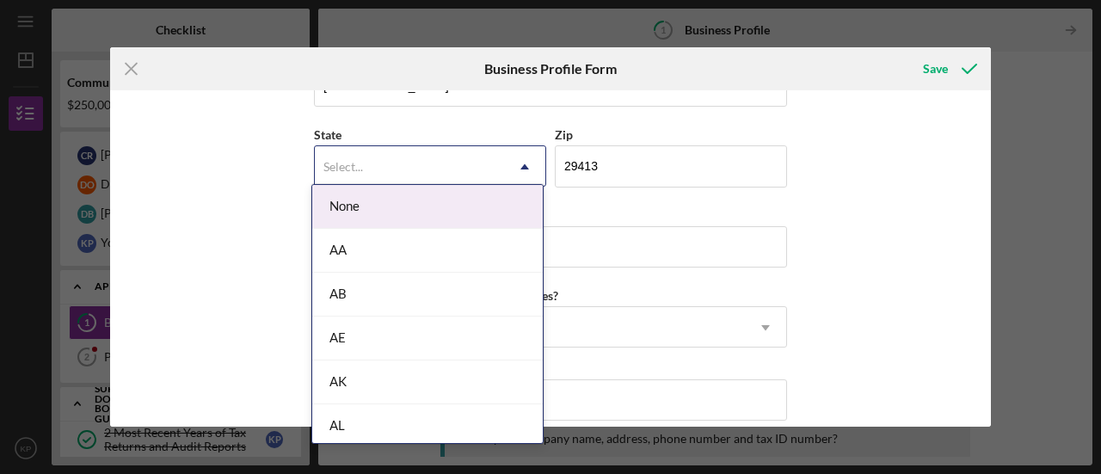
click at [346, 160] on div "Select..." at bounding box center [343, 167] width 40 height 14
type input "sc"
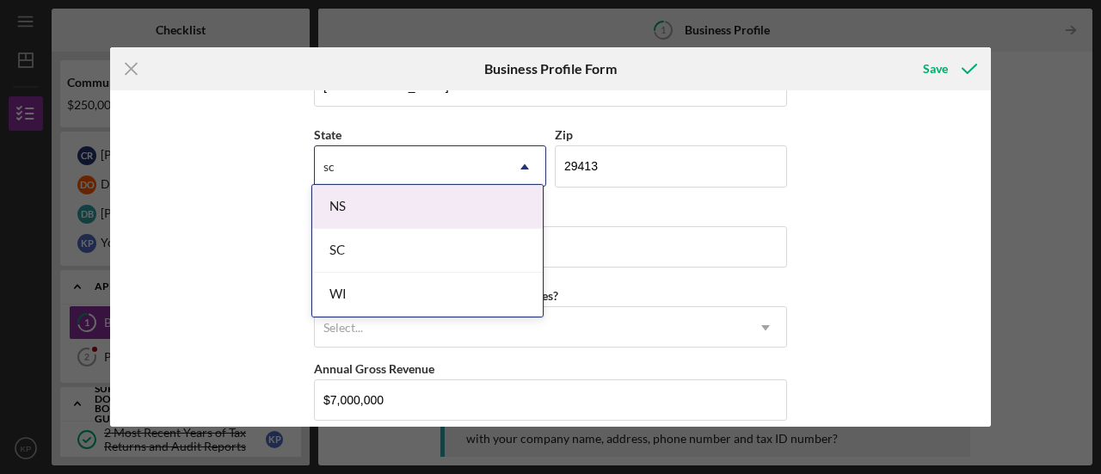
click at [336, 242] on div "SC" at bounding box center [427, 251] width 231 height 44
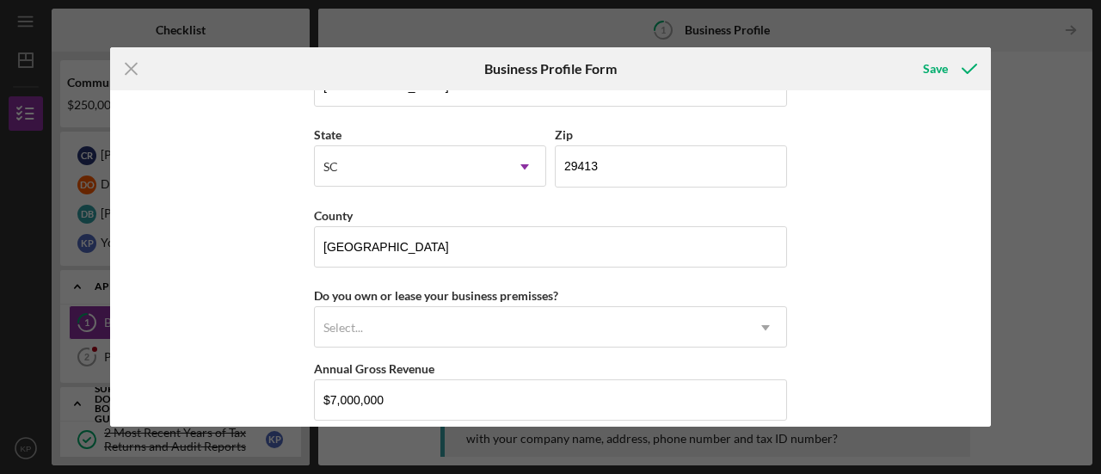
click at [198, 247] on div "Business Name The Opportunity Center DBA The [US_STATE] Association for Communi…" at bounding box center [550, 258] width 881 height 336
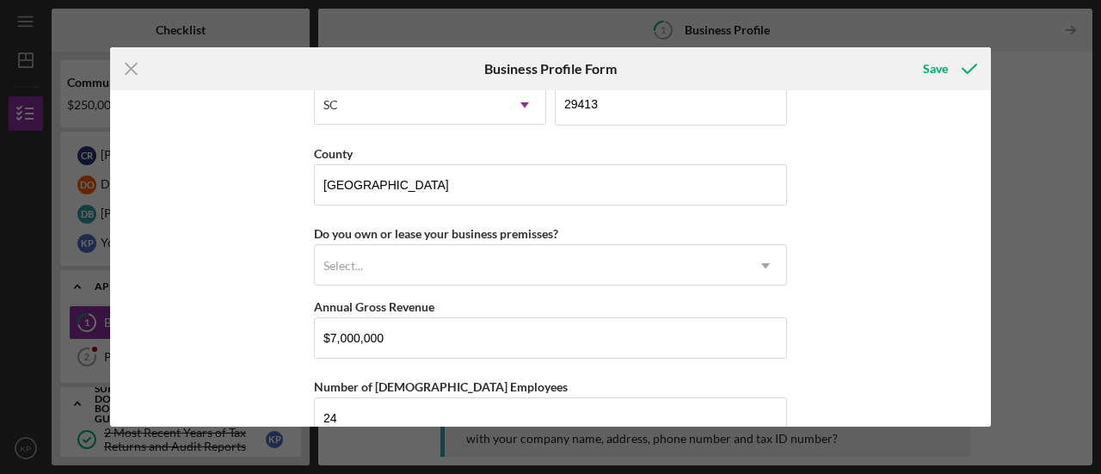
scroll to position [1893, 0]
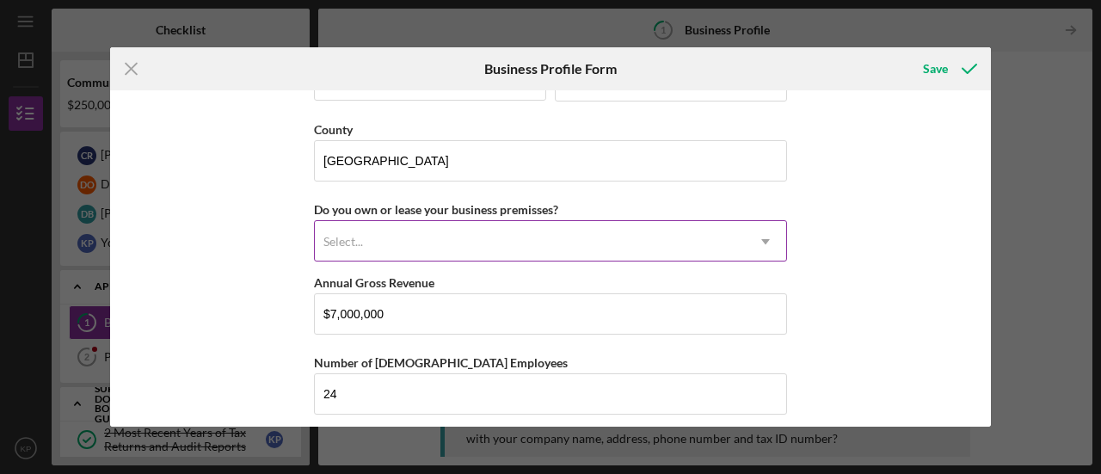
click at [389, 231] on div "Select..." at bounding box center [530, 242] width 430 height 40
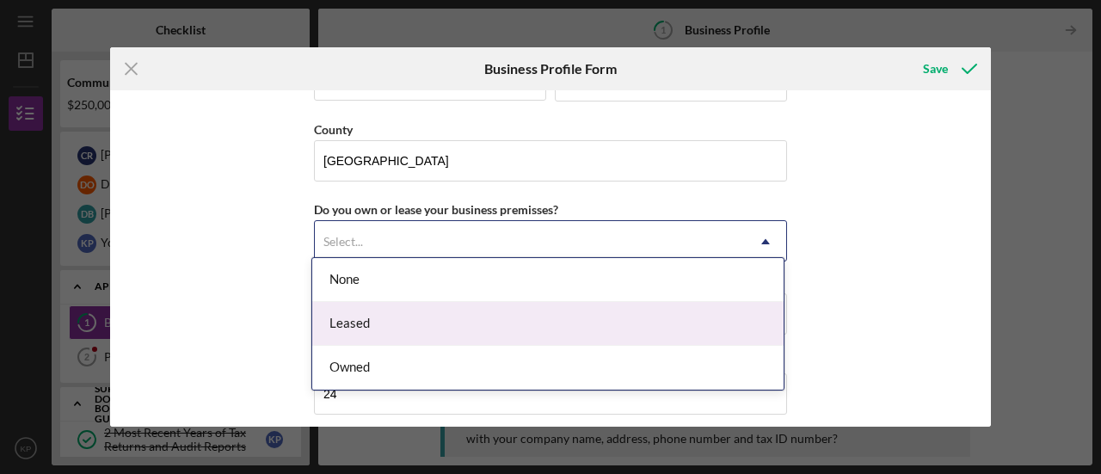
click at [383, 319] on div "Leased" at bounding box center [547, 324] width 471 height 44
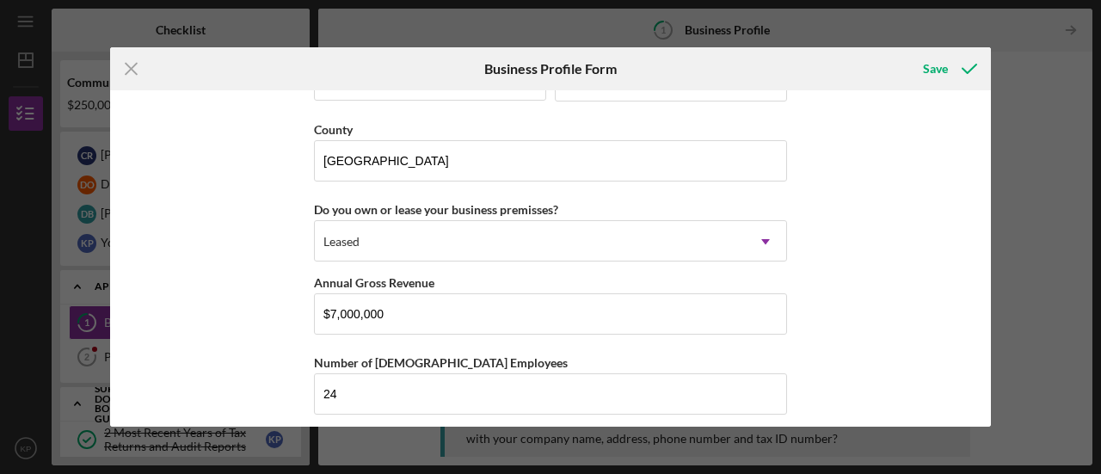
scroll to position [1973, 0]
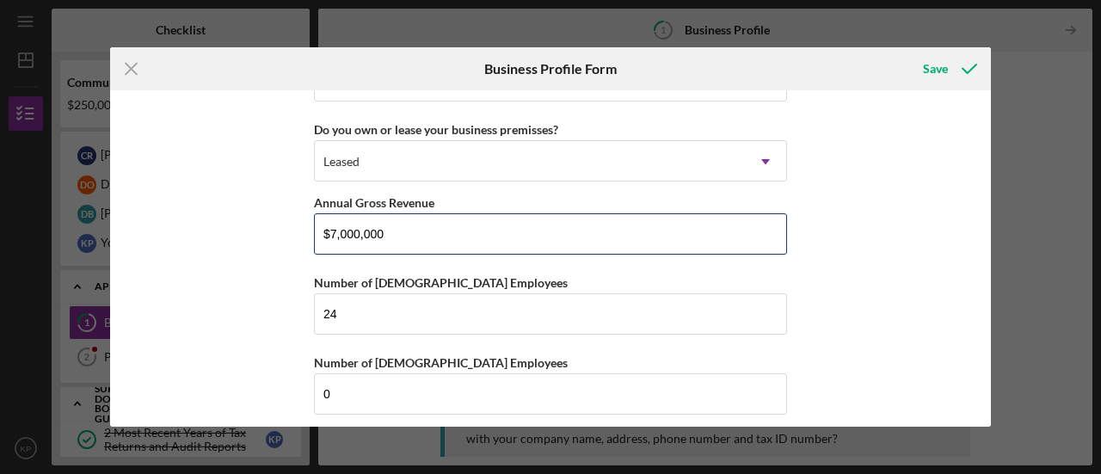
drag, startPoint x: 441, startPoint y: 226, endPoint x: 115, endPoint y: 226, distance: 326.1
click at [119, 225] on div "Business Name The Opportunity Center DBA The [US_STATE] Association for Communi…" at bounding box center [550, 258] width 881 height 336
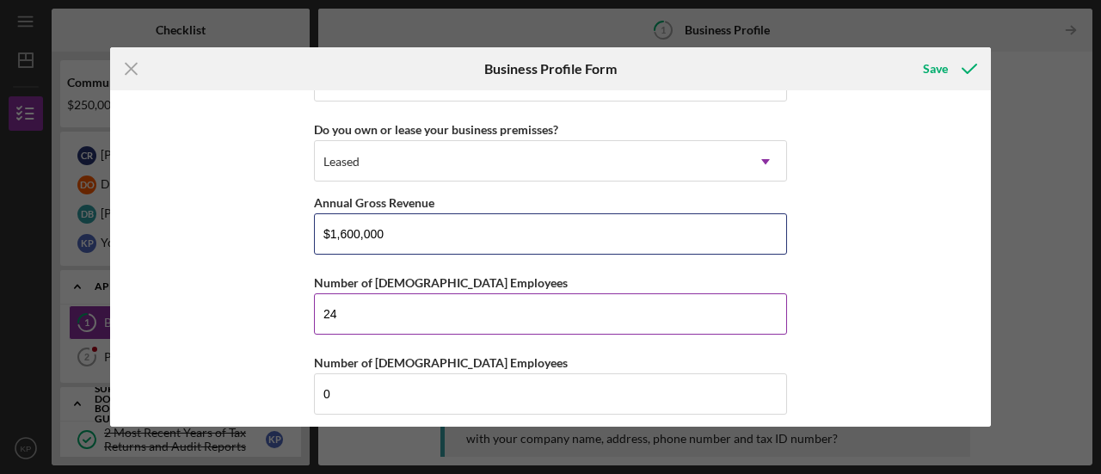
type input "$1,600,000"
drag, startPoint x: 317, startPoint y: 305, endPoint x: 181, endPoint y: 300, distance: 136.0
click at [186, 299] on div "Business Name The Opportunity Center DBA The [US_STATE] Association for Communi…" at bounding box center [550, 258] width 881 height 336
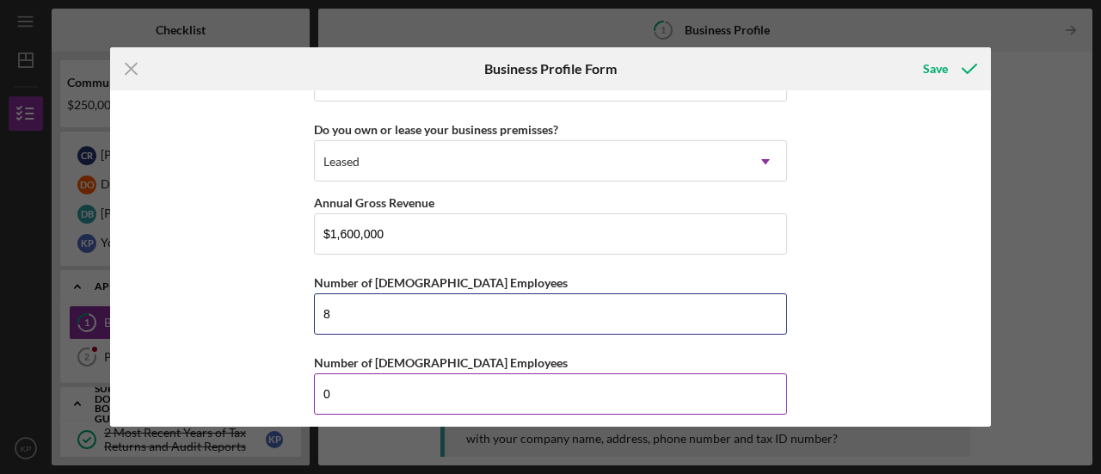
type input "8"
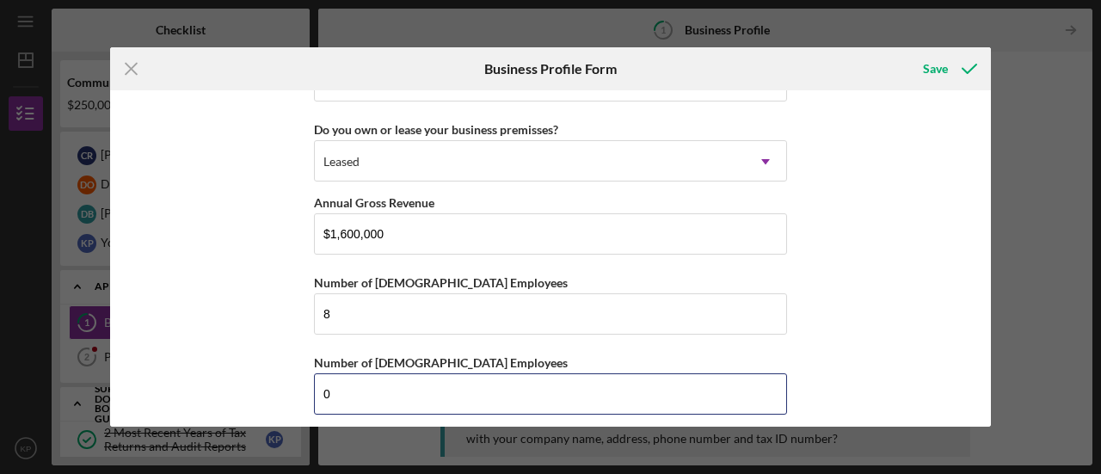
drag, startPoint x: 382, startPoint y: 387, endPoint x: 219, endPoint y: 374, distance: 164.0
click at [219, 374] on div "Business Name The Opportunity Center DBA The [US_STATE] Association for Communi…" at bounding box center [550, 258] width 881 height 336
type input "1"
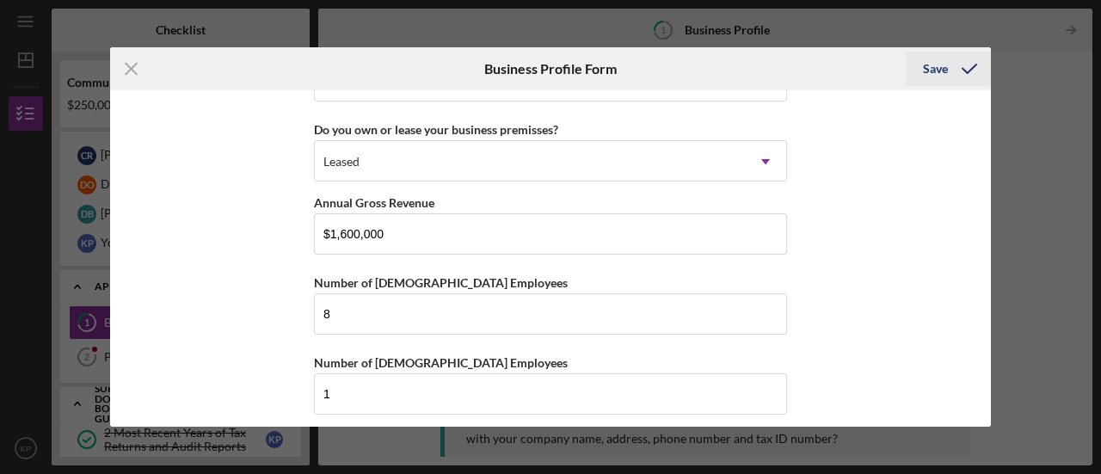
click at [926, 70] on div "Save" at bounding box center [935, 69] width 25 height 34
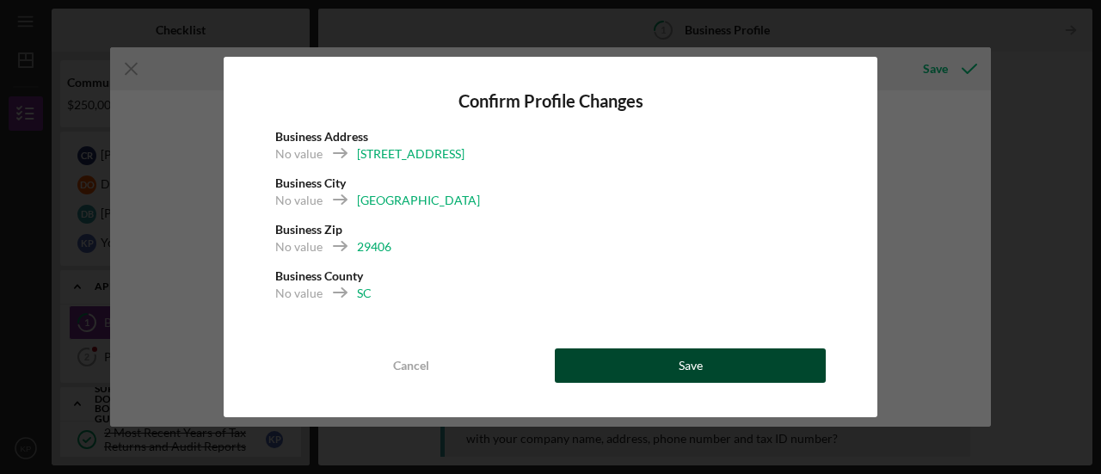
click at [644, 369] on button "Save" at bounding box center [690, 365] width 271 height 34
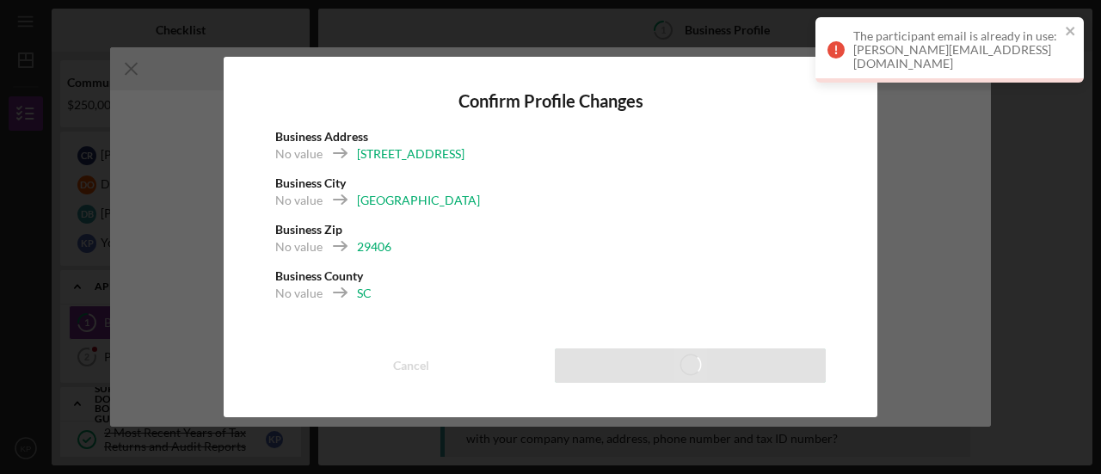
scroll to position [1731, 0]
click at [1069, 28] on icon "close" at bounding box center [1070, 31] width 9 height 9
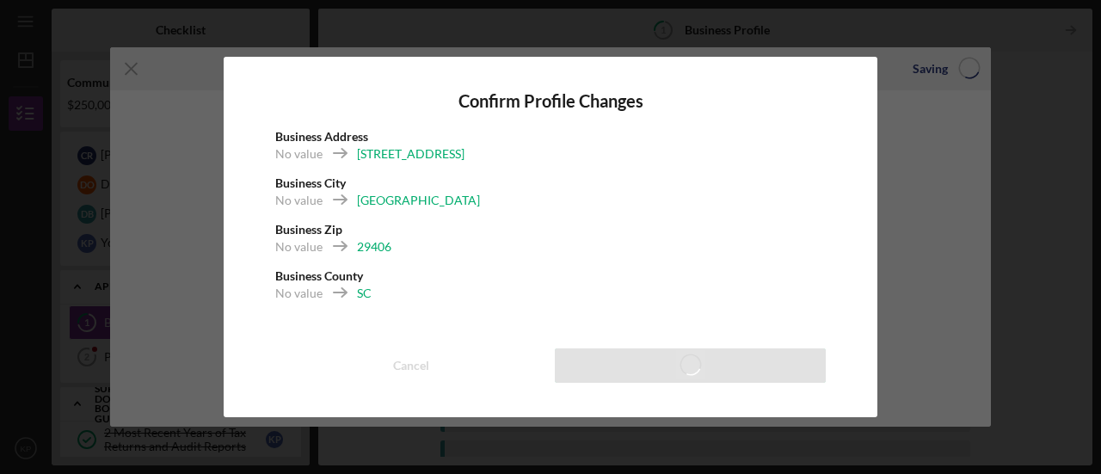
click at [148, 135] on div "Confirm Profile Changes Business Address No value [STREET_ADDRESS] Business Cou…" at bounding box center [550, 237] width 1101 height 474
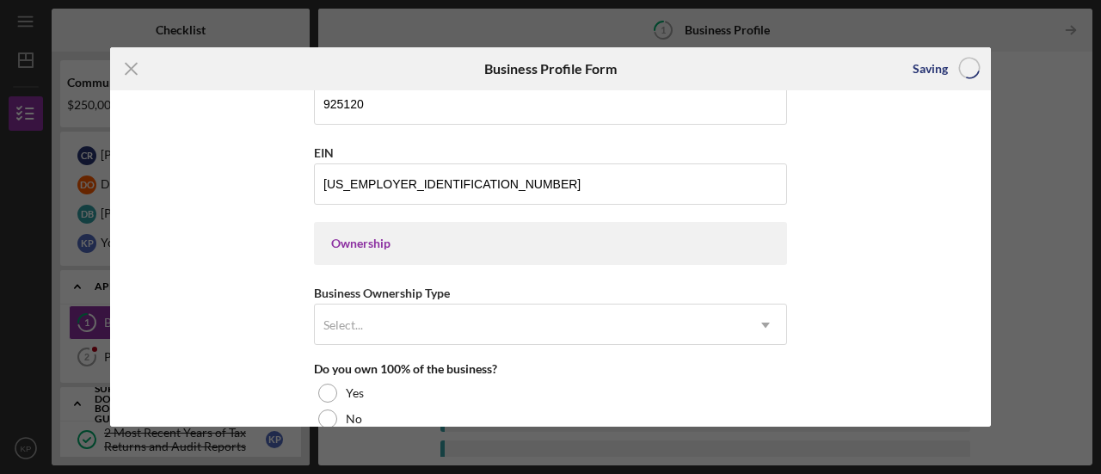
scroll to position [613, 0]
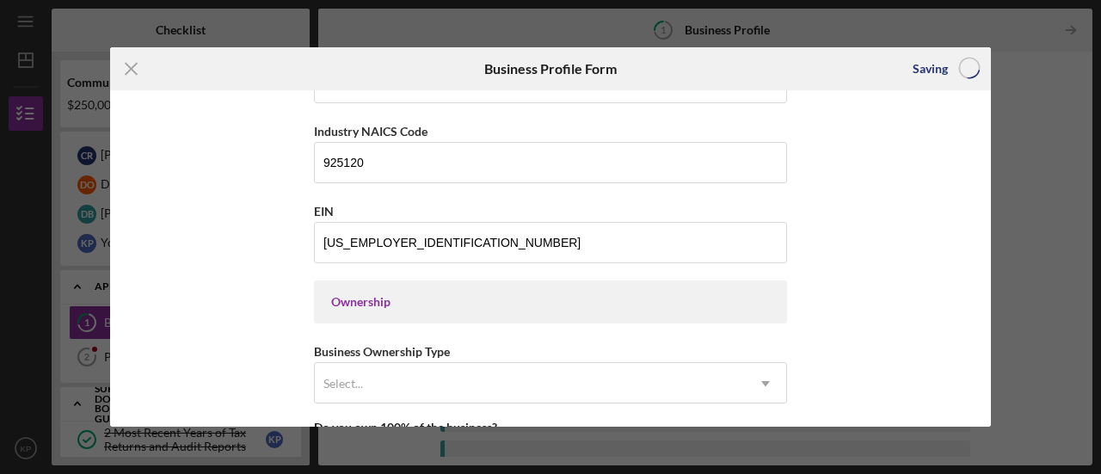
click at [360, 295] on div "Ownership" at bounding box center [550, 302] width 439 height 14
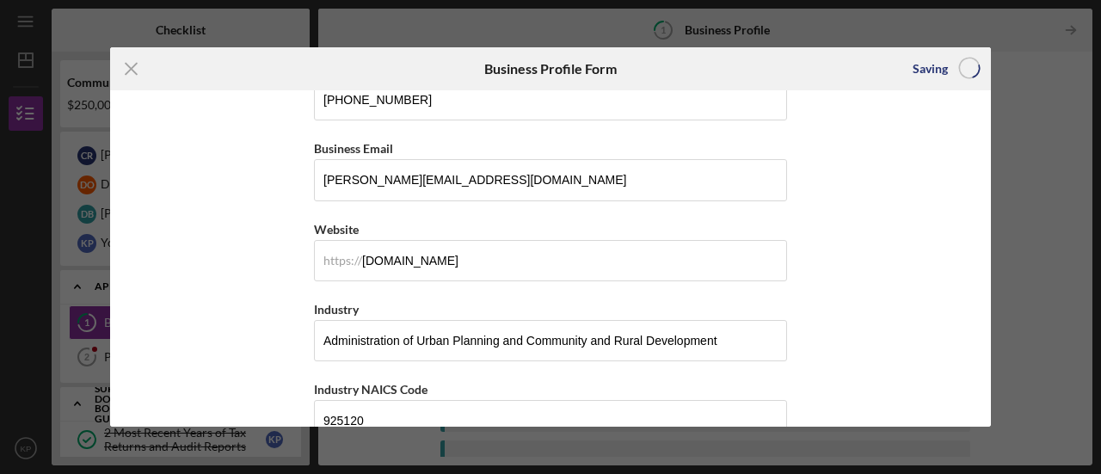
scroll to position [699, 0]
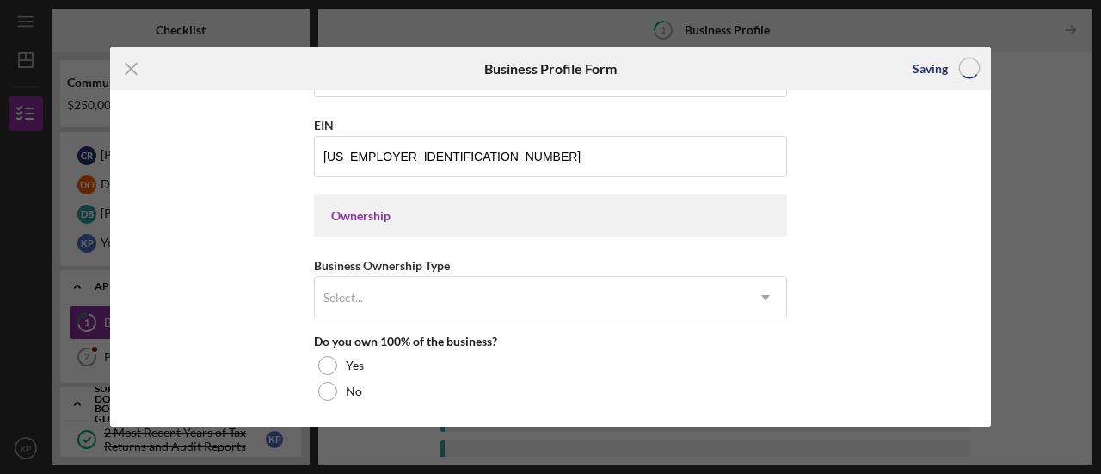
click at [883, 264] on div "Business Name The Opportunity Center DBA The [US_STATE] Association for Communi…" at bounding box center [550, 258] width 881 height 336
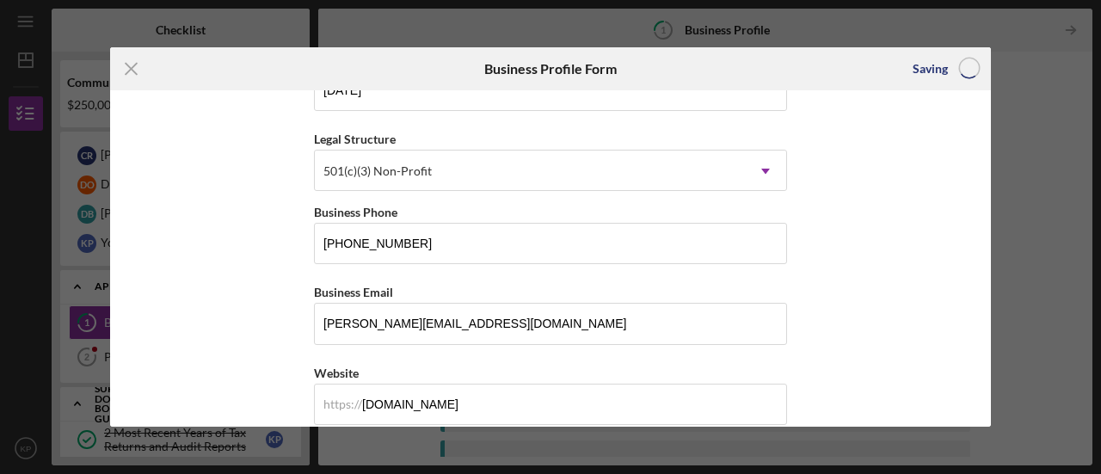
scroll to position [0, 0]
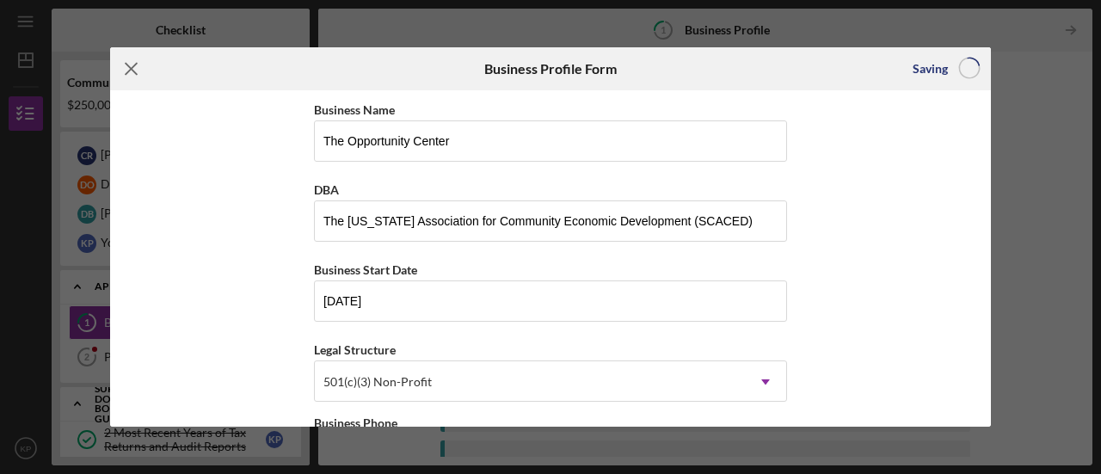
click at [130, 69] on line at bounding box center [131, 69] width 11 height 11
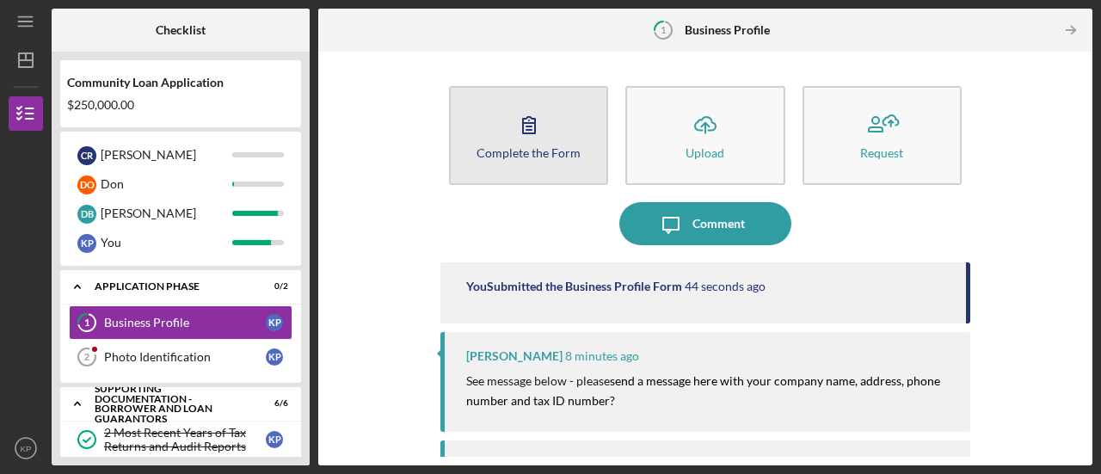
click at [532, 156] on div "Complete the Form" at bounding box center [529, 152] width 104 height 13
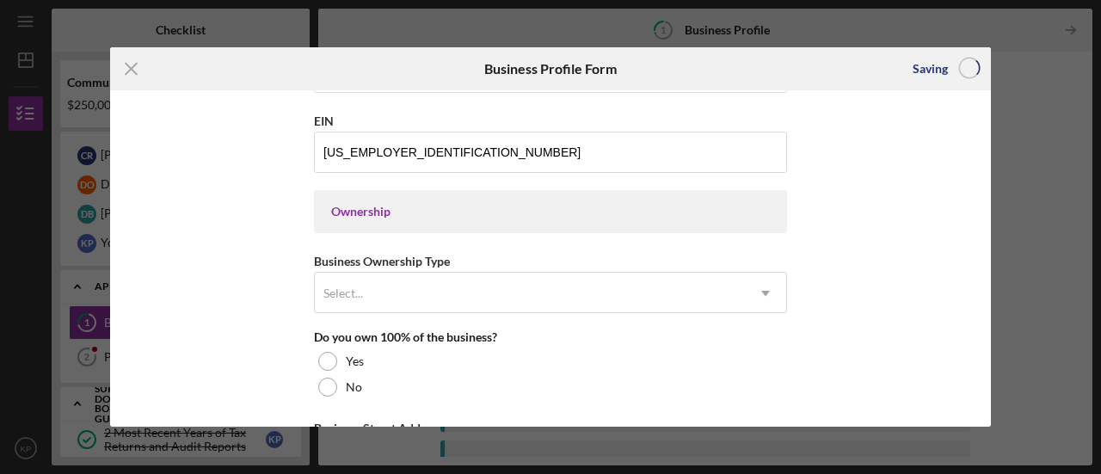
scroll to position [688, 0]
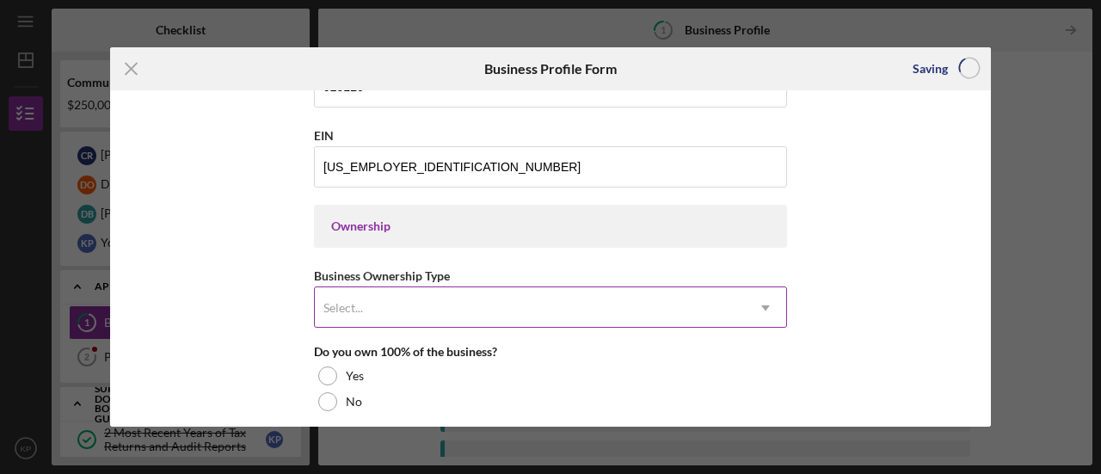
click at [735, 309] on div "Select..." at bounding box center [530, 308] width 430 height 40
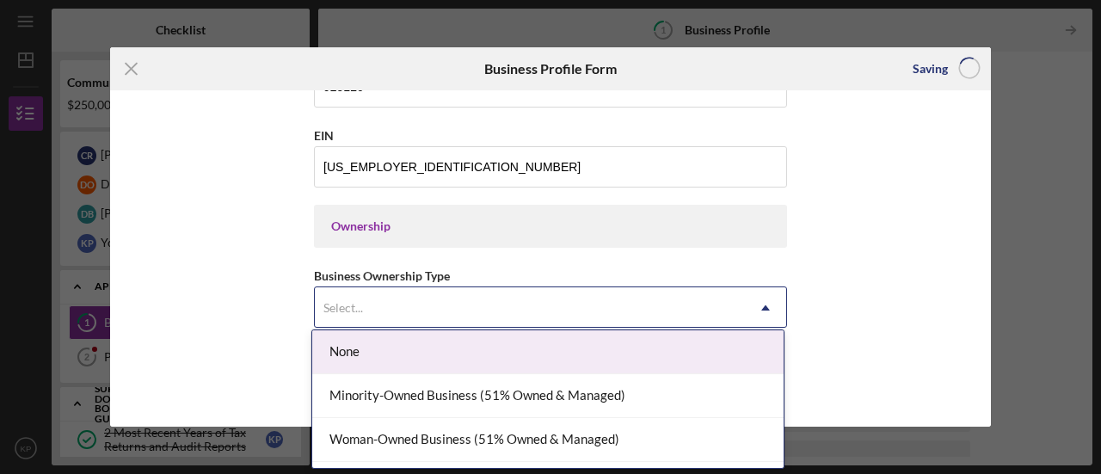
click at [712, 346] on div "None" at bounding box center [547, 352] width 471 height 44
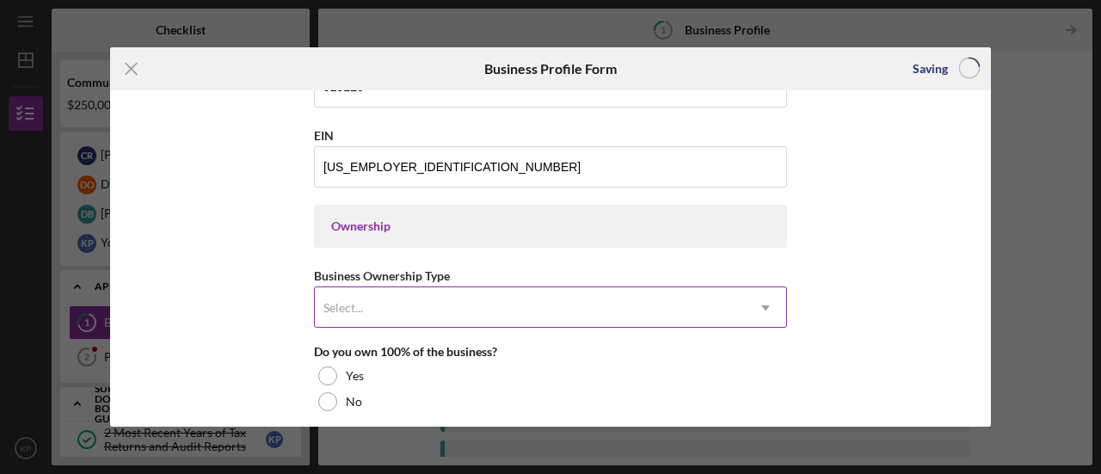
click at [694, 310] on div "Select..." at bounding box center [530, 308] width 430 height 40
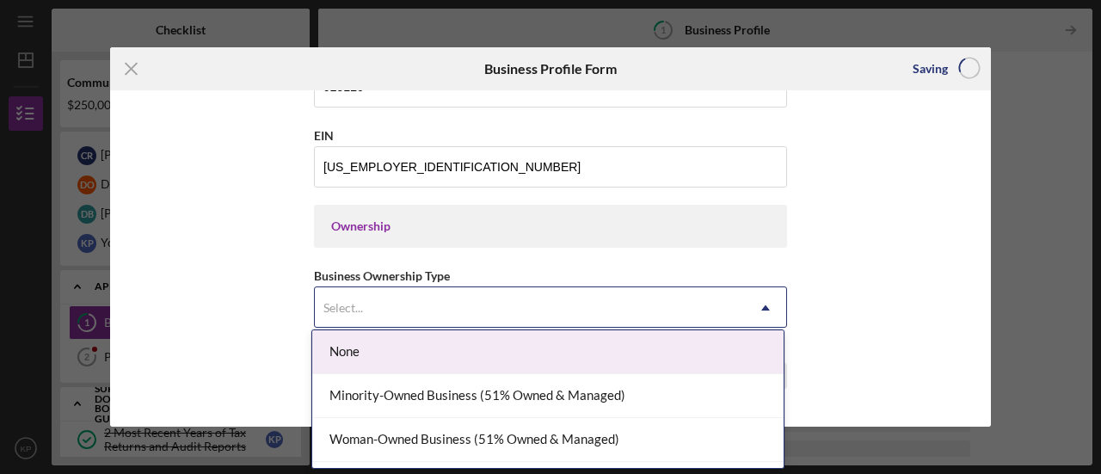
click at [349, 367] on div "None" at bounding box center [547, 352] width 471 height 44
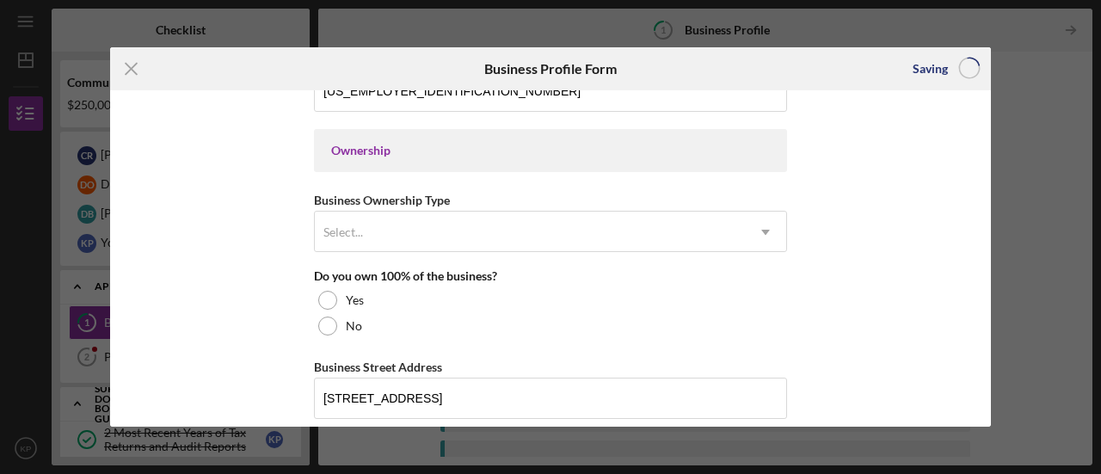
scroll to position [860, 0]
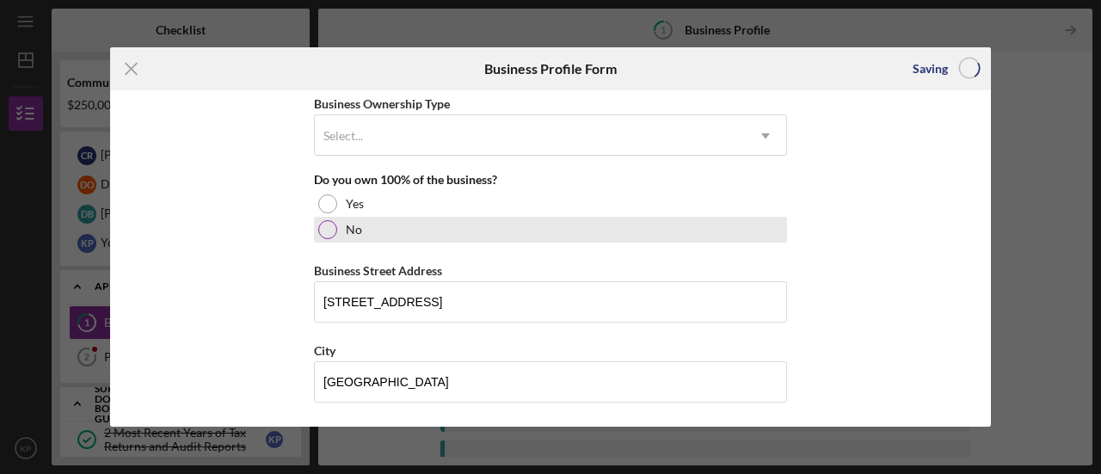
click at [334, 228] on div at bounding box center [327, 229] width 19 height 19
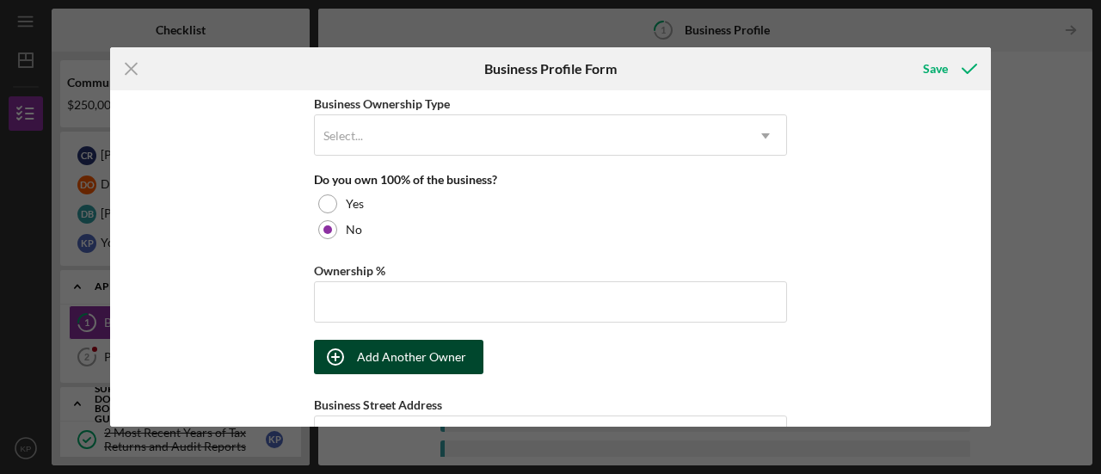
click at [372, 346] on div "Add Another Owner" at bounding box center [411, 357] width 109 height 34
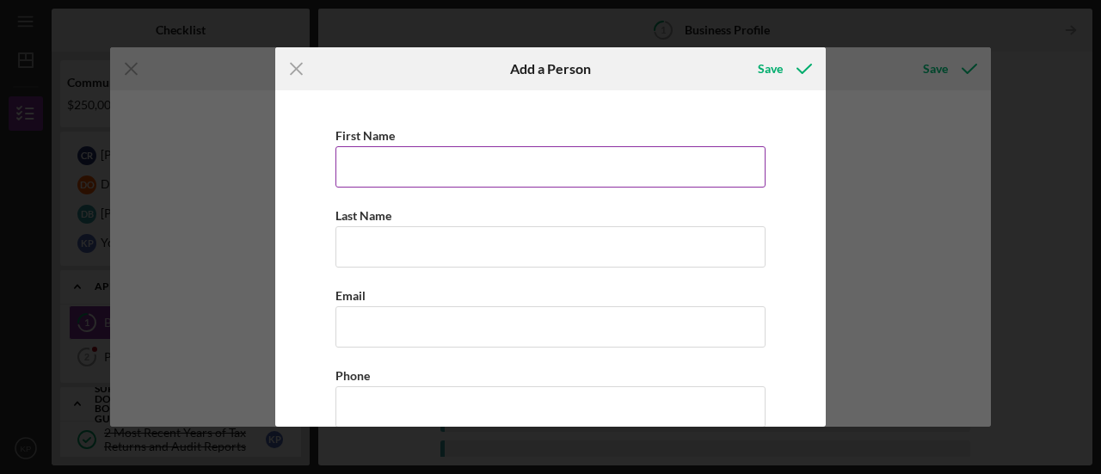
click at [403, 166] on input "First Name" at bounding box center [551, 166] width 430 height 41
type input "SCACED"
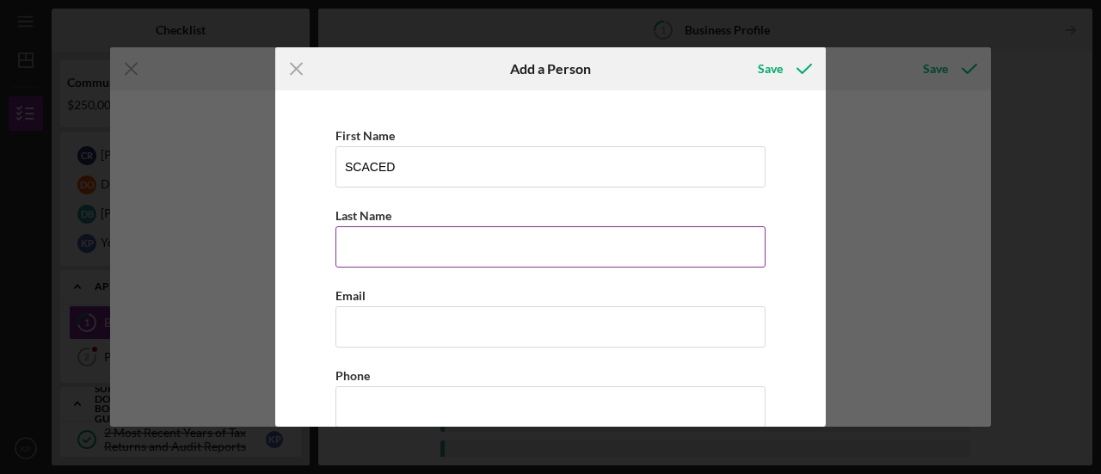
click at [435, 257] on input "Last Name" at bounding box center [551, 246] width 430 height 41
type input "Board"
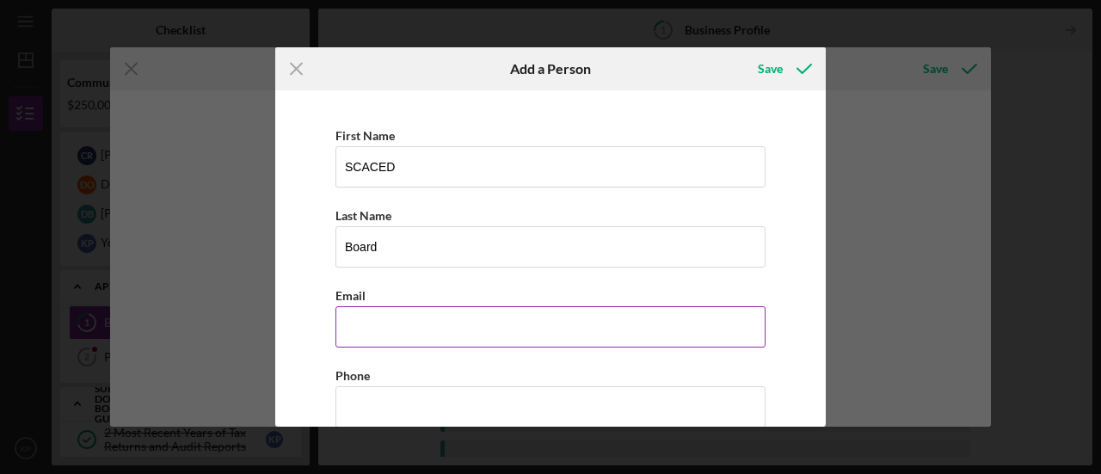
click at [418, 323] on input "Business Email" at bounding box center [551, 326] width 430 height 41
click at [423, 329] on input "blank@scaced/org" at bounding box center [551, 326] width 430 height 41
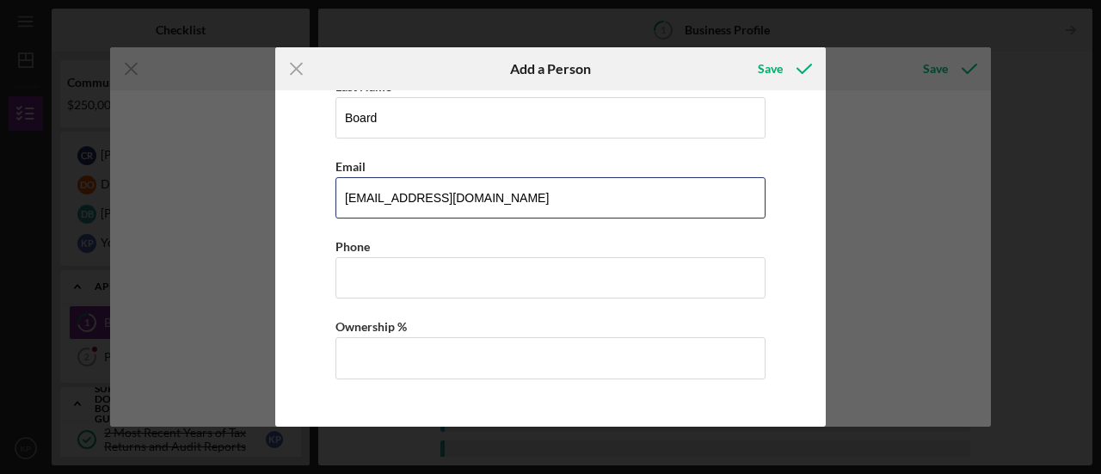
scroll to position [129, 0]
type input "[EMAIL_ADDRESS][DOMAIN_NAME]"
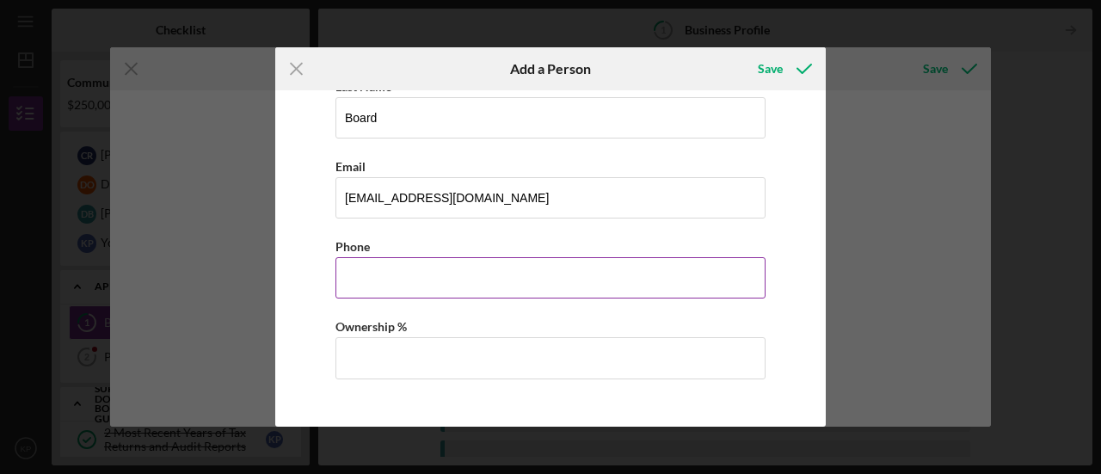
click at [385, 262] on input "Business Phone" at bounding box center [551, 277] width 430 height 41
type input "[PHONE_NUMBER]"
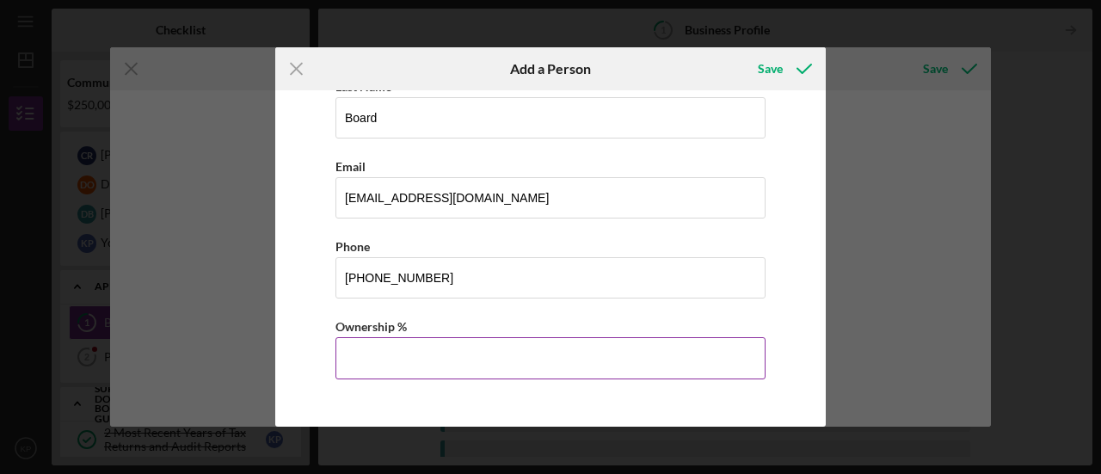
click at [410, 333] on div "Ownership %" at bounding box center [551, 327] width 430 height 22
click at [415, 357] on input "Ownership %" at bounding box center [551, 357] width 430 height 41
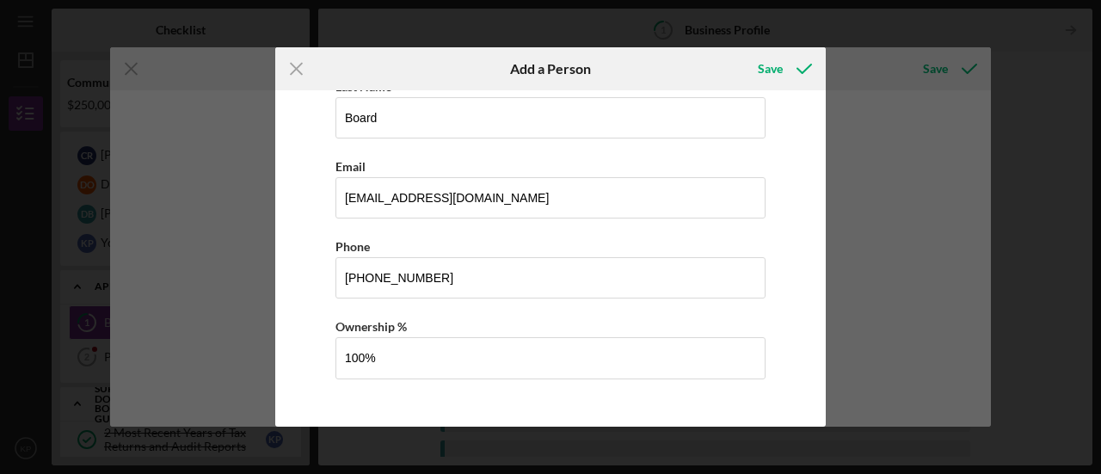
type input "100.00%"
click at [249, 308] on div "Icon/Menu Close Add a Person Save First Name SCACED Last Name Board Email [EMAI…" at bounding box center [550, 237] width 1101 height 474
click at [764, 74] on div "Save" at bounding box center [770, 69] width 25 height 34
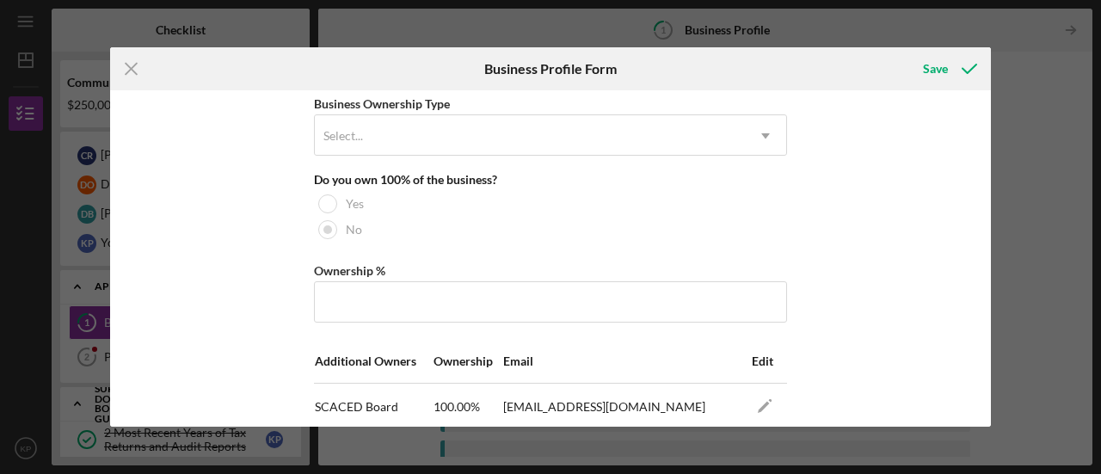
scroll to position [1061, 0]
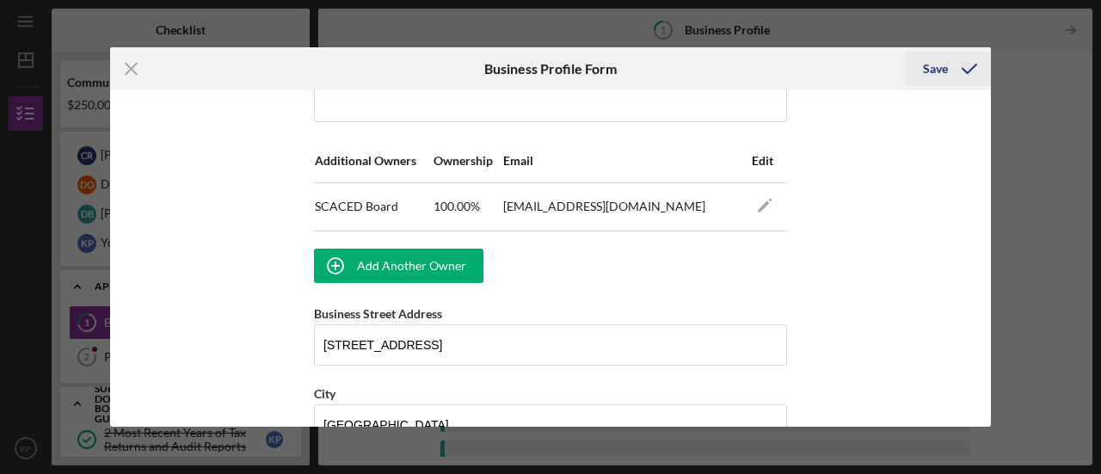
click at [936, 67] on div "Save" at bounding box center [935, 69] width 25 height 34
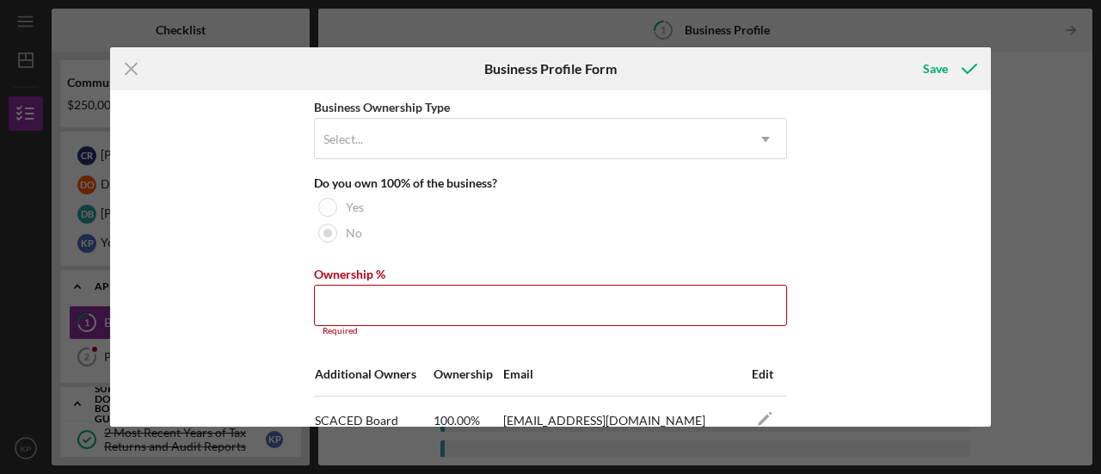
scroll to position [852, 0]
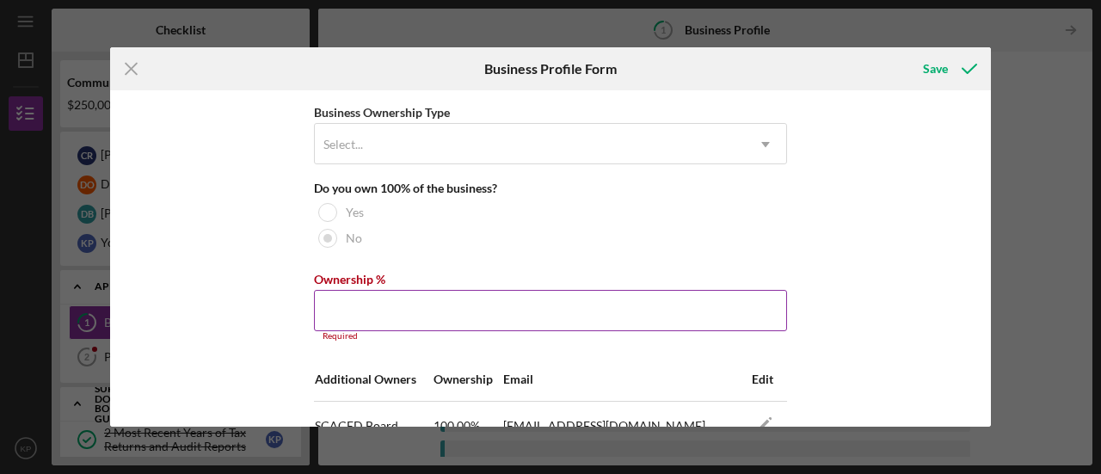
click at [364, 296] on input "Ownership %" at bounding box center [550, 310] width 473 height 41
type input "0.00%"
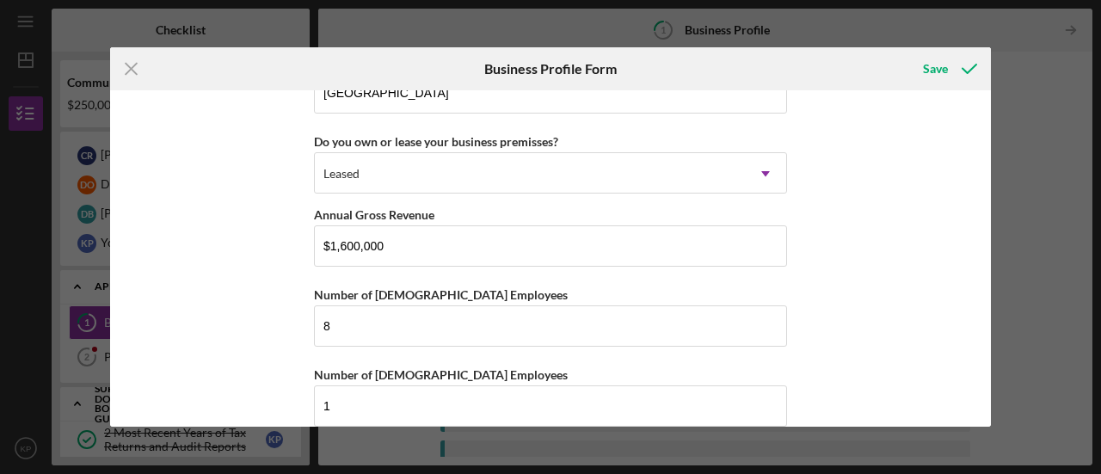
scroll to position [1970, 0]
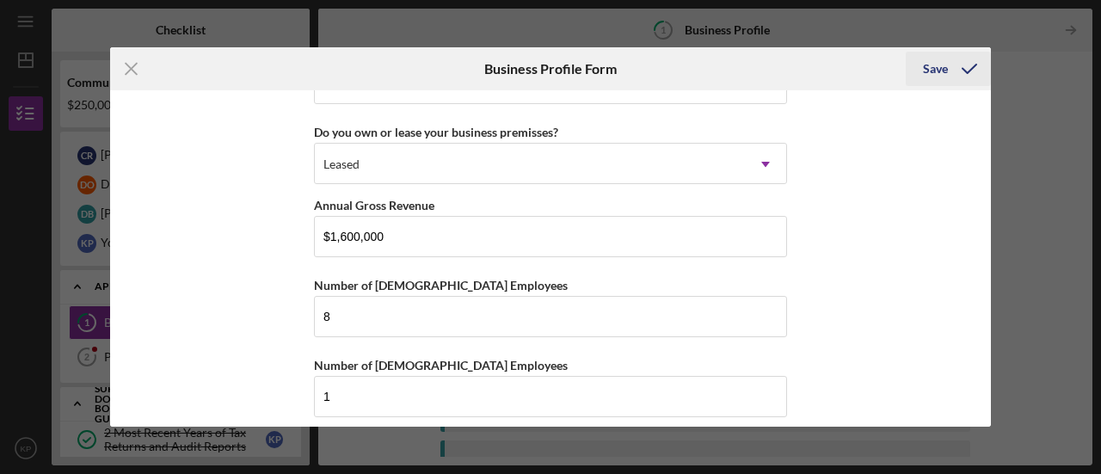
click at [924, 71] on div "Save" at bounding box center [935, 69] width 25 height 34
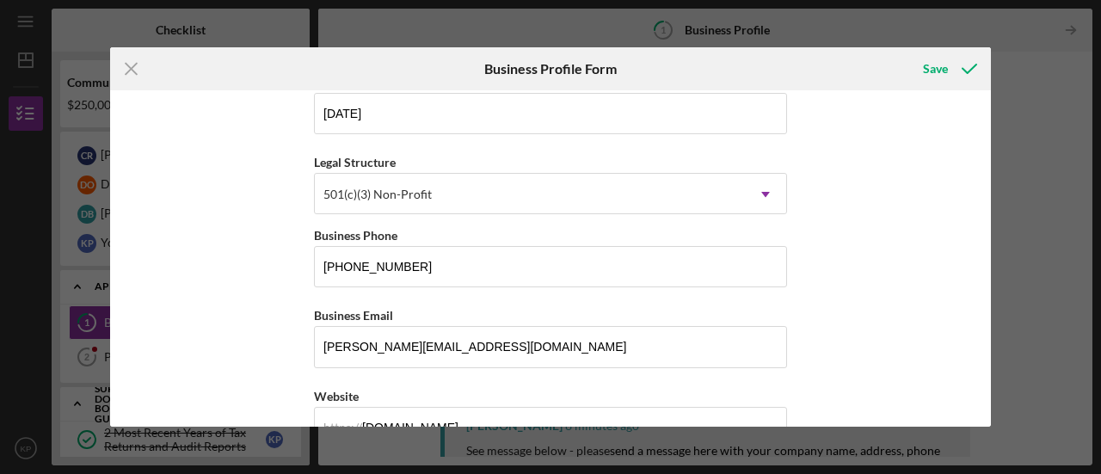
scroll to position [0, 0]
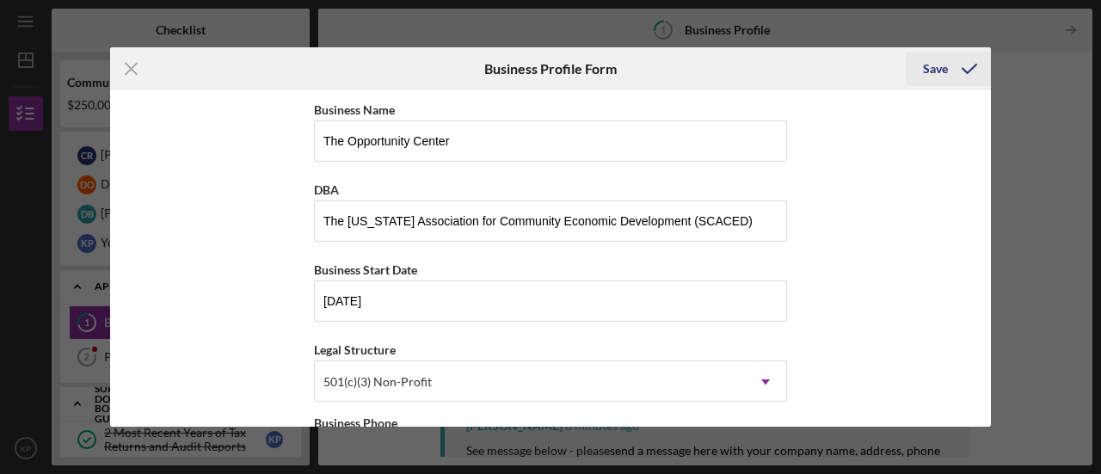
click at [927, 73] on div "Save" at bounding box center [935, 69] width 25 height 34
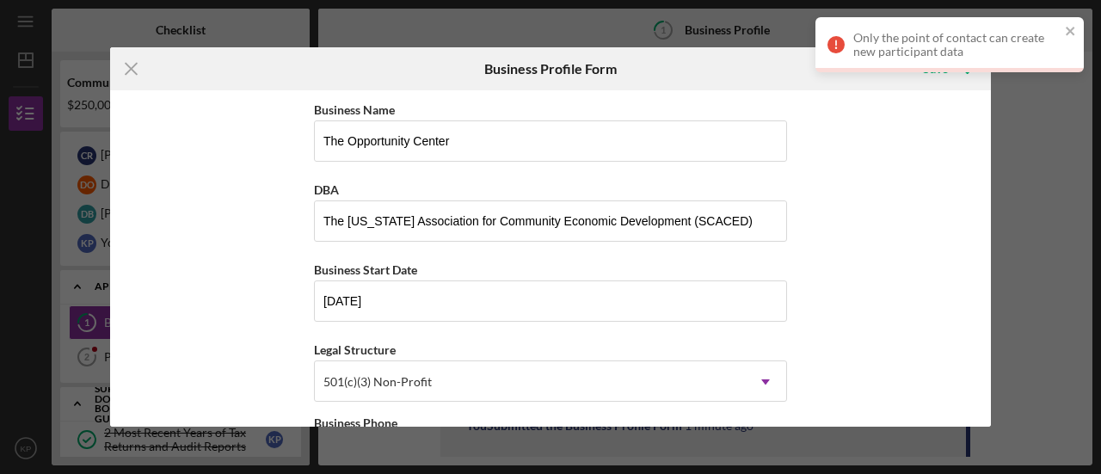
drag, startPoint x: 127, startPoint y: 68, endPoint x: 138, endPoint y: 84, distance: 19.3
click at [128, 68] on icon "Icon/Menu Close" at bounding box center [131, 68] width 43 height 43
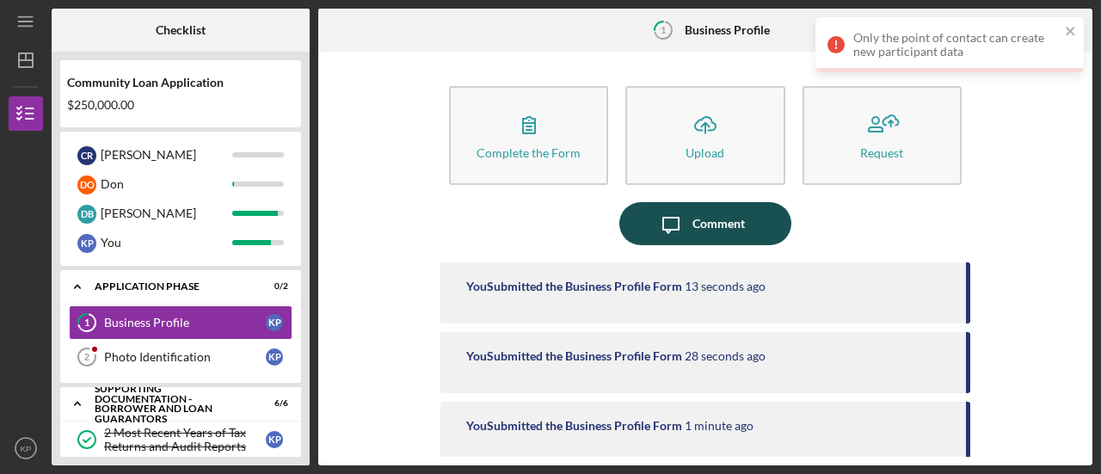
click at [716, 215] on div "Comment" at bounding box center [719, 223] width 52 height 43
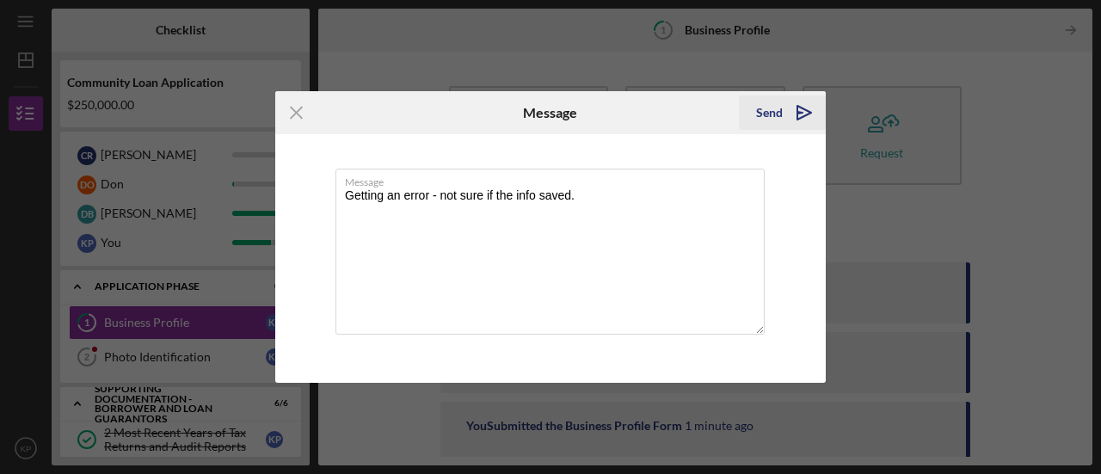
type textarea "Getting an error - not sure if the info saved."
click at [768, 120] on div "Send" at bounding box center [769, 112] width 27 height 34
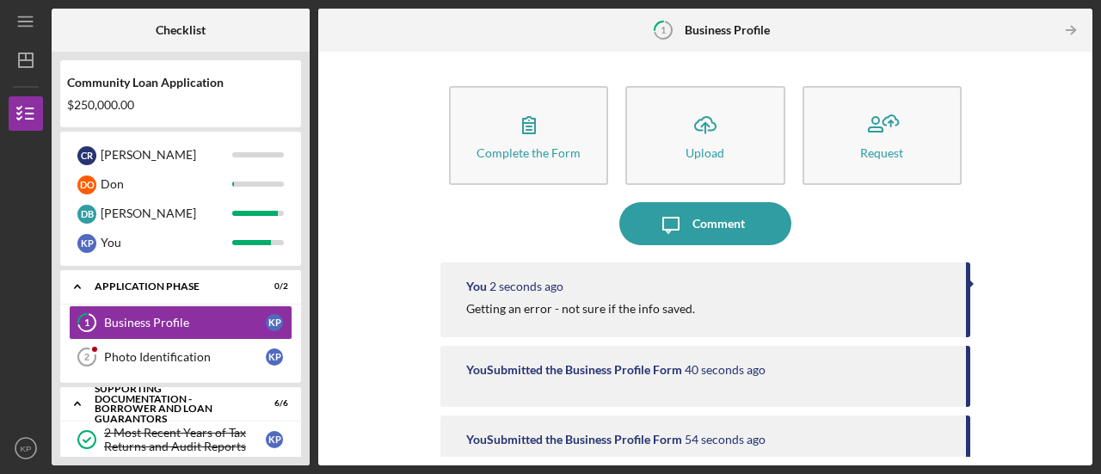
scroll to position [86, 0]
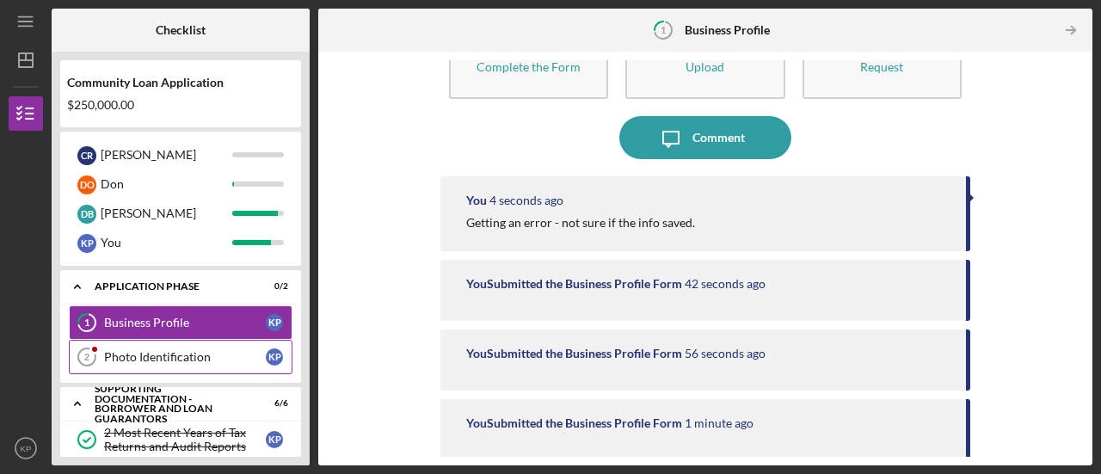
click at [173, 347] on link "Photo Identification 2 Photo Identification K P" at bounding box center [181, 357] width 224 height 34
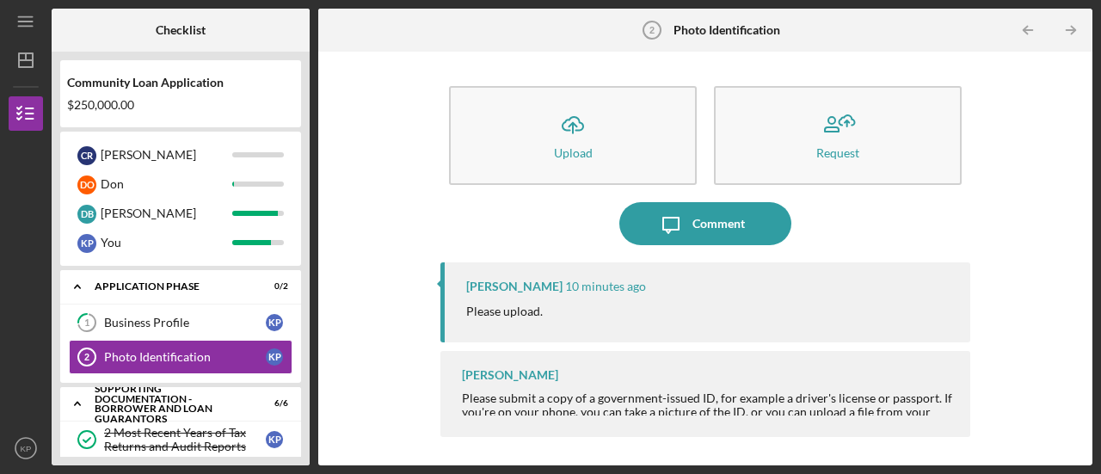
click at [579, 369] on div "[PERSON_NAME] Please submit a copy of a government-issued ID, for example a dri…" at bounding box center [705, 394] width 530 height 86
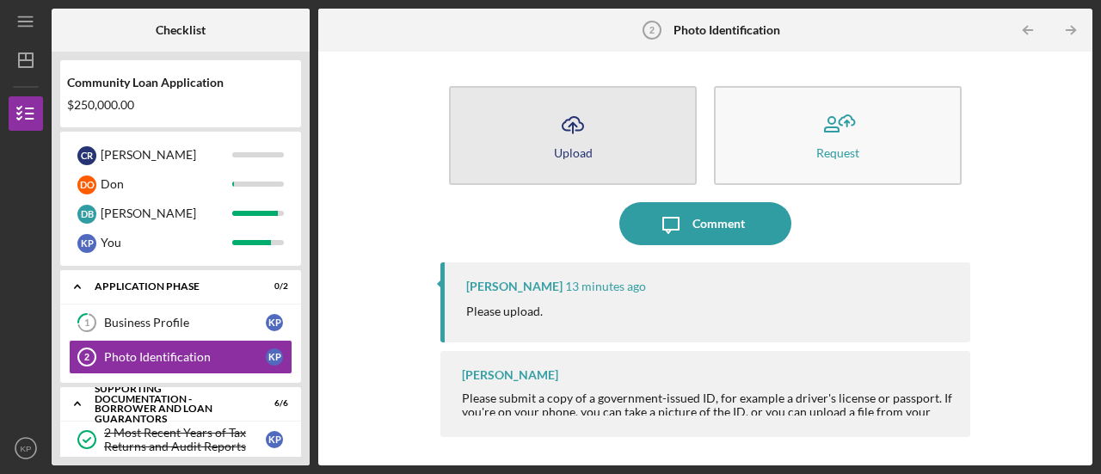
click at [563, 146] on div "Upload" at bounding box center [573, 152] width 39 height 13
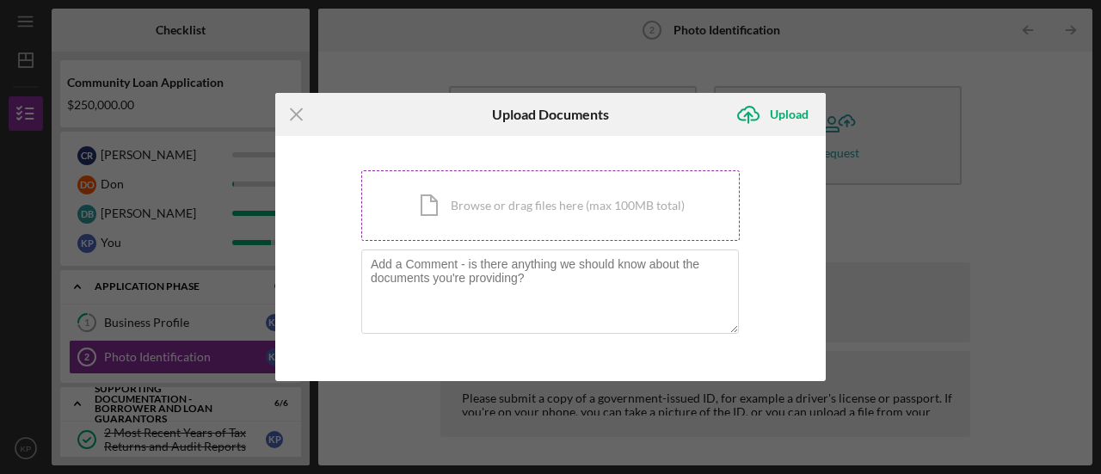
click at [434, 200] on div "Icon/Document Browse or drag files here (max 100MB total) Tap to choose files o…" at bounding box center [550, 205] width 379 height 71
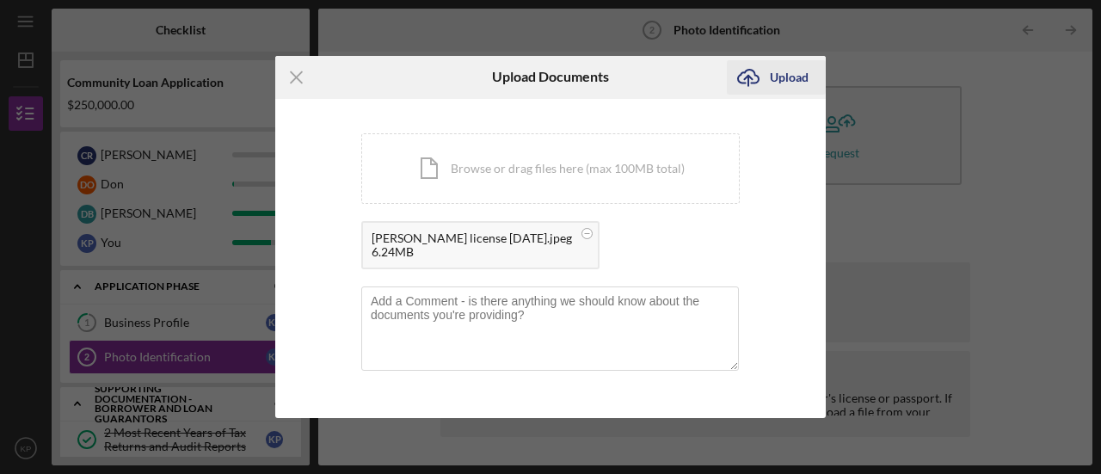
click at [748, 75] on icon "Icon/Upload" at bounding box center [748, 77] width 43 height 43
